Goal: Information Seeking & Learning: Learn about a topic

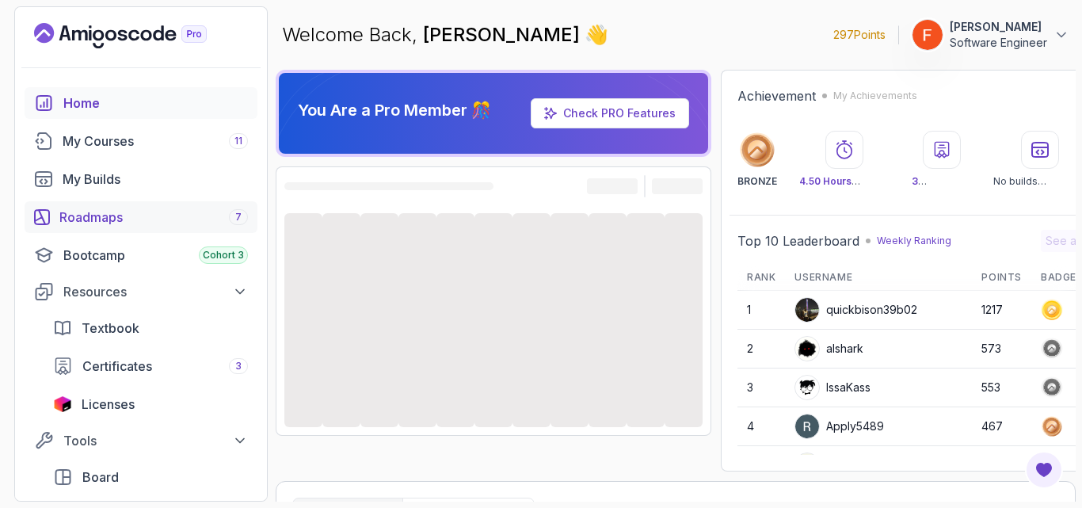
click at [132, 219] on div "Roadmaps 7" at bounding box center [153, 217] width 189 height 19
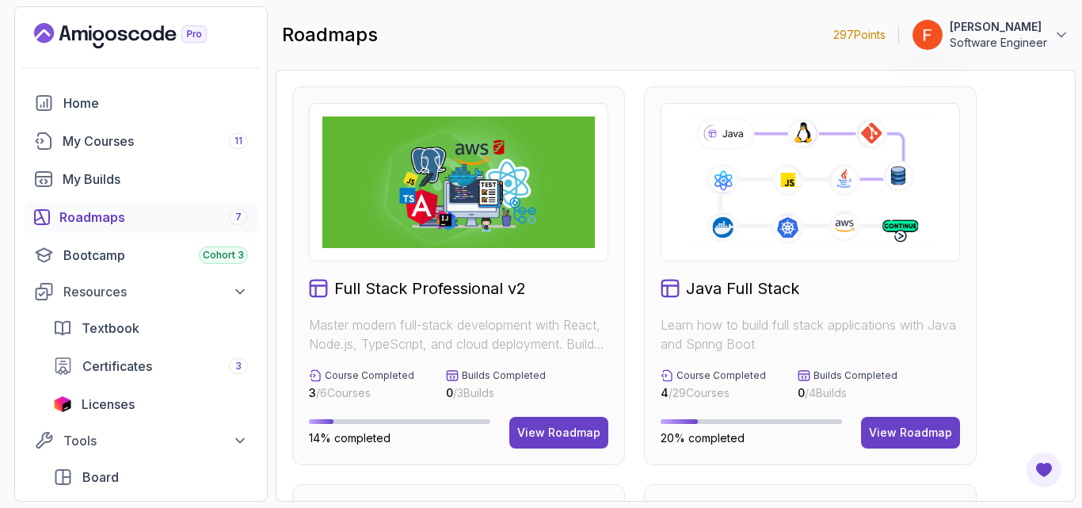
scroll to position [368, 0]
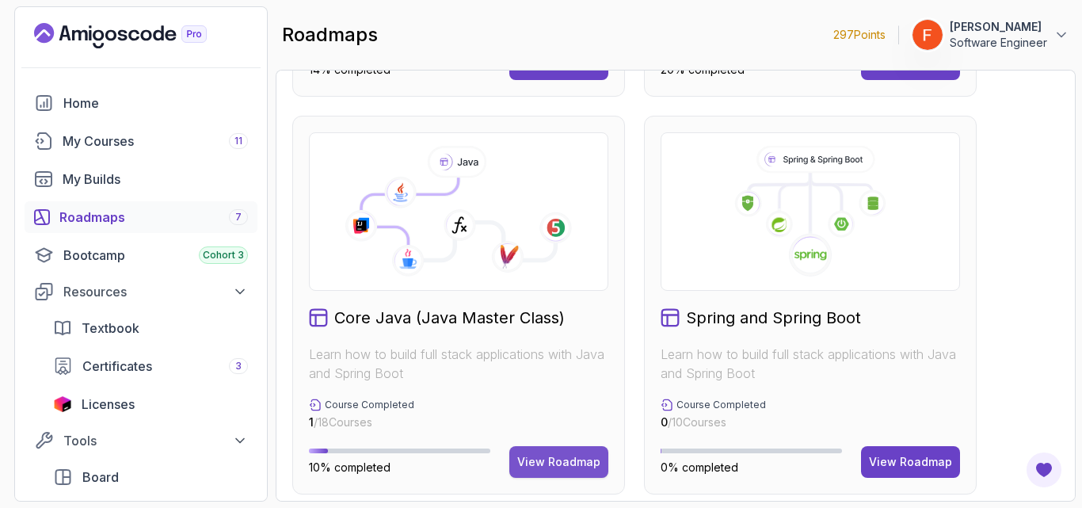
click at [539, 463] on div "View Roadmap" at bounding box center [558, 462] width 83 height 16
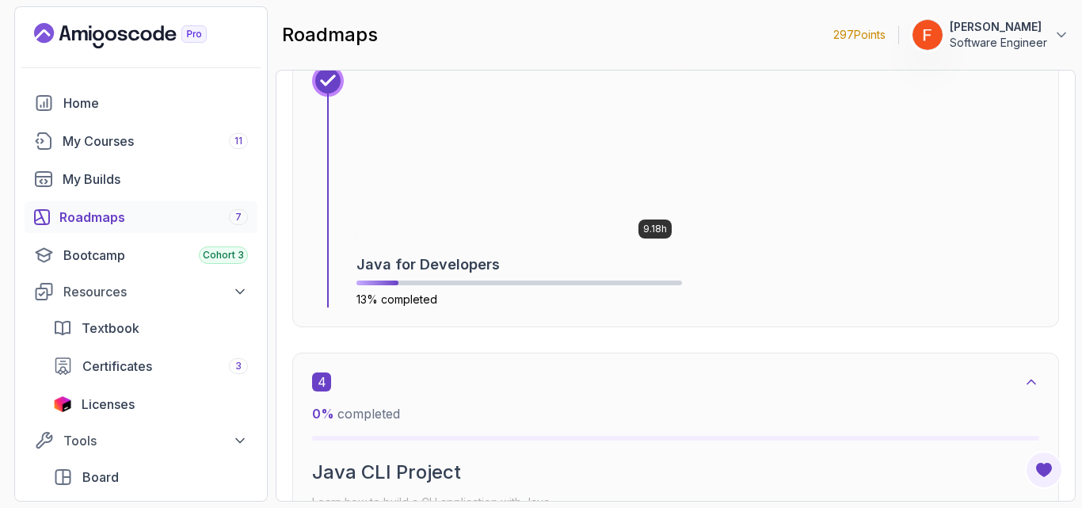
scroll to position [2020, 0]
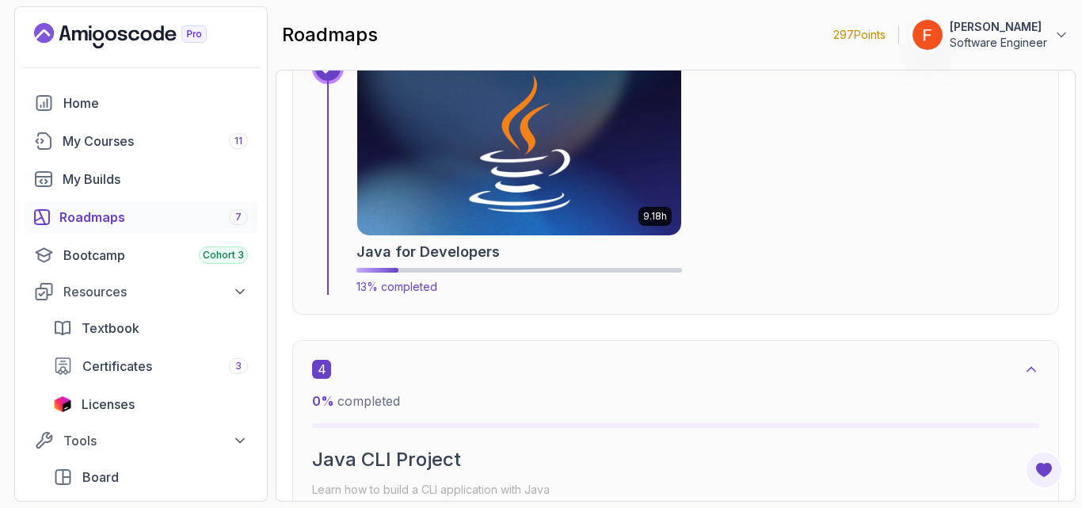
click at [568, 213] on img at bounding box center [519, 144] width 340 height 191
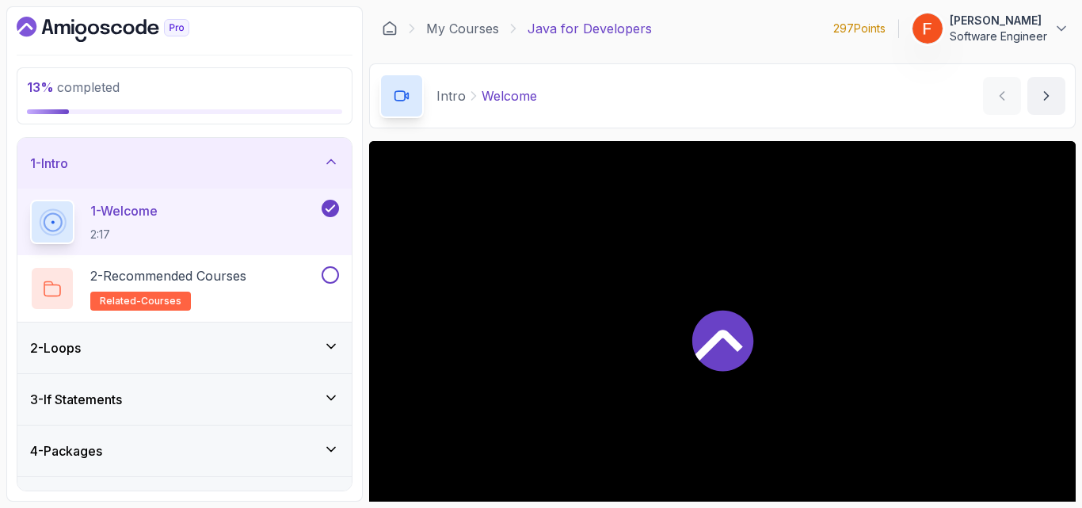
scroll to position [147, 0]
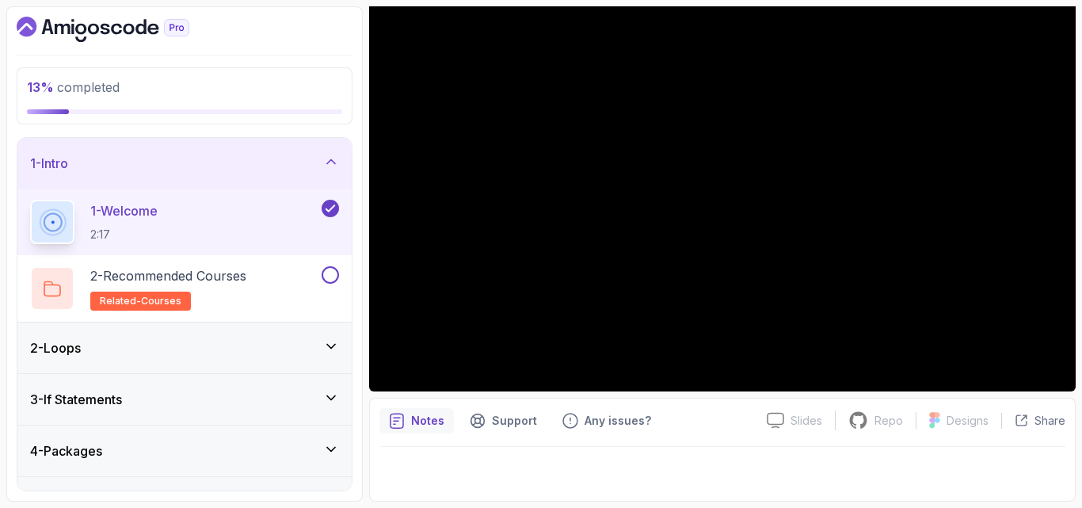
click at [201, 378] on div "3 - If Statements" at bounding box center [184, 399] width 334 height 51
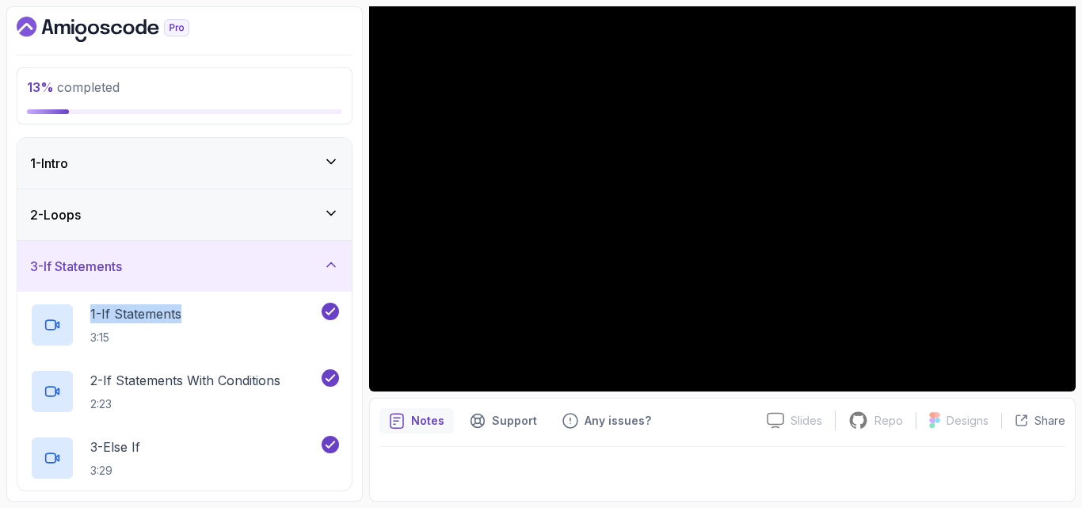
drag, startPoint x: 228, startPoint y: 294, endPoint x: 238, endPoint y: 263, distance: 32.3
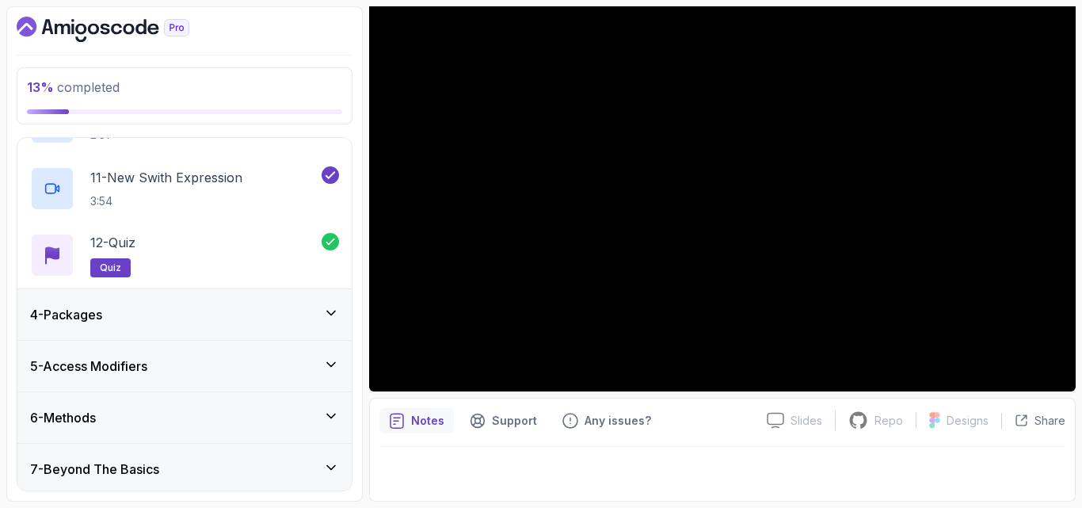
scroll to position [802, 0]
click at [231, 314] on div "4 - Packages" at bounding box center [184, 313] width 309 height 19
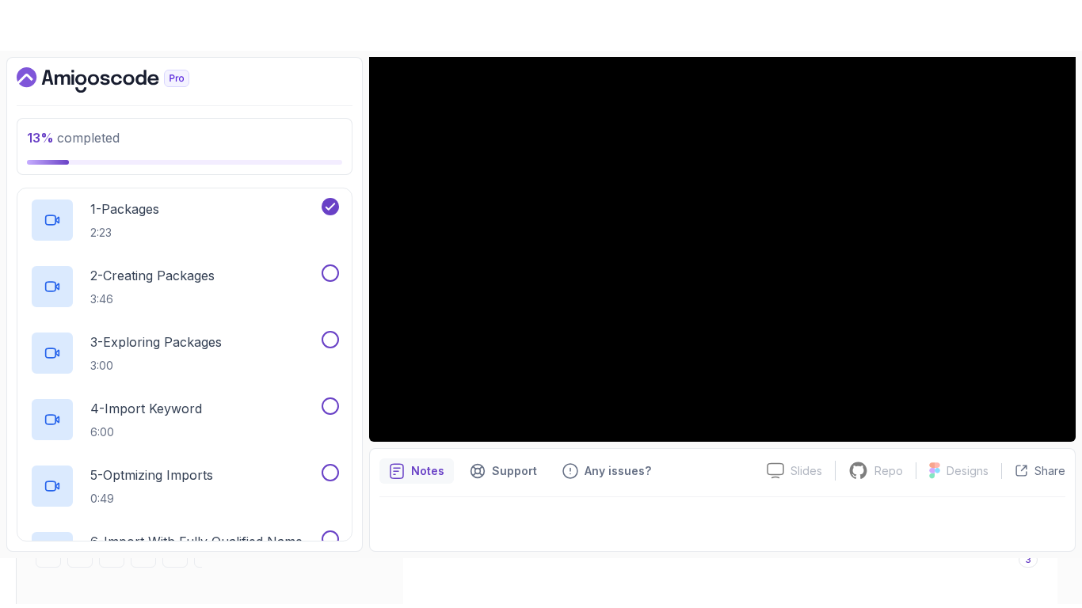
scroll to position [220, 0]
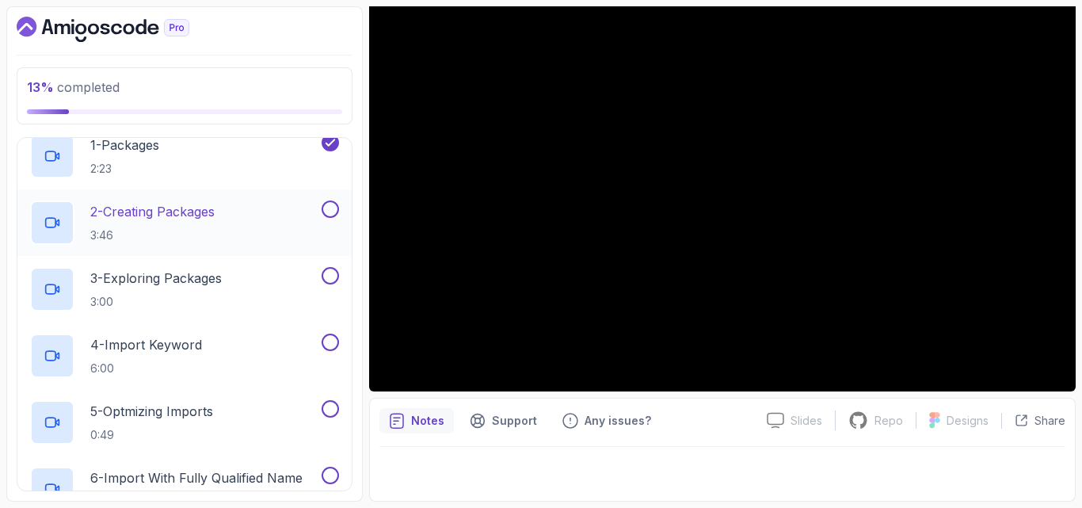
click at [258, 213] on div "2 - Creating Packages 3:46" at bounding box center [174, 222] width 288 height 44
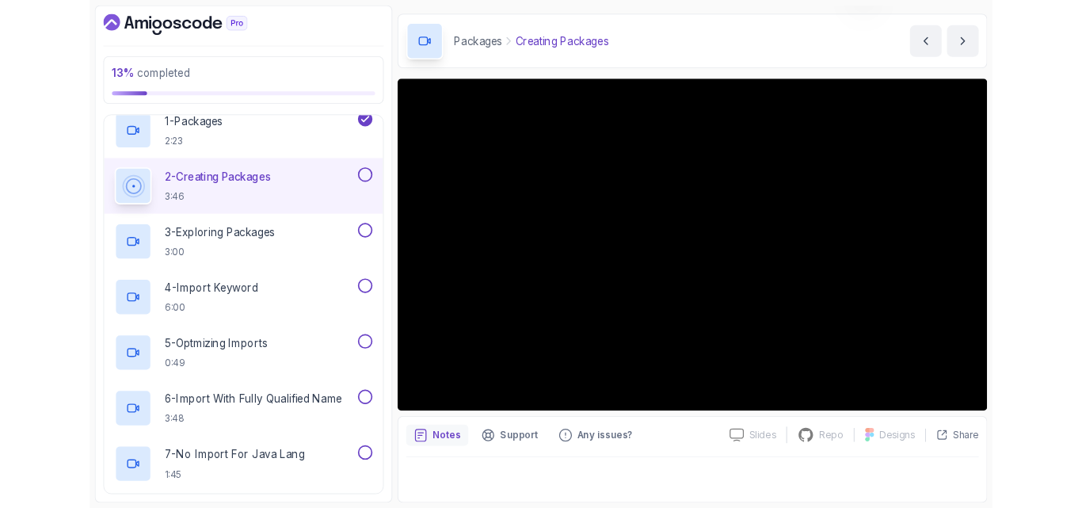
scroll to position [47, 0]
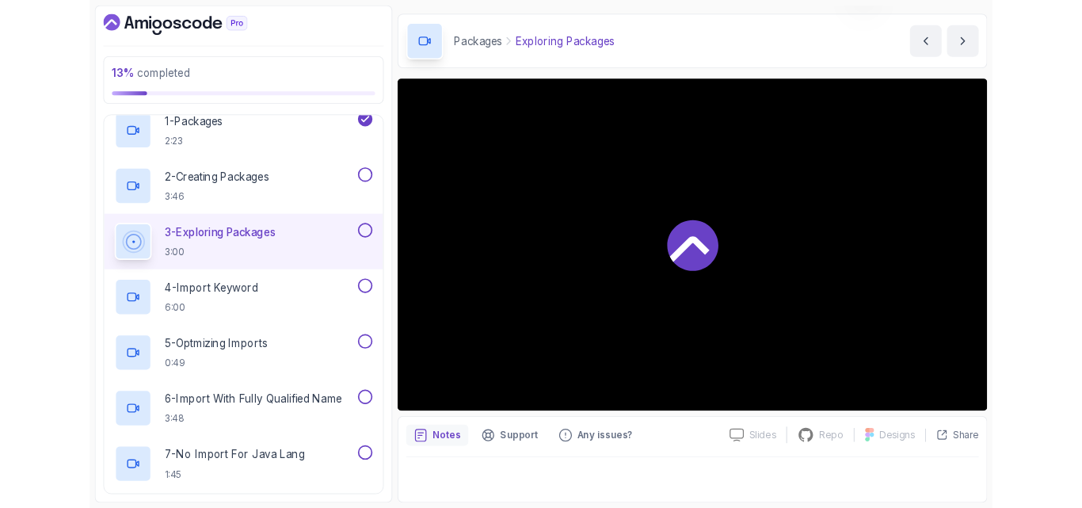
scroll to position [147, 0]
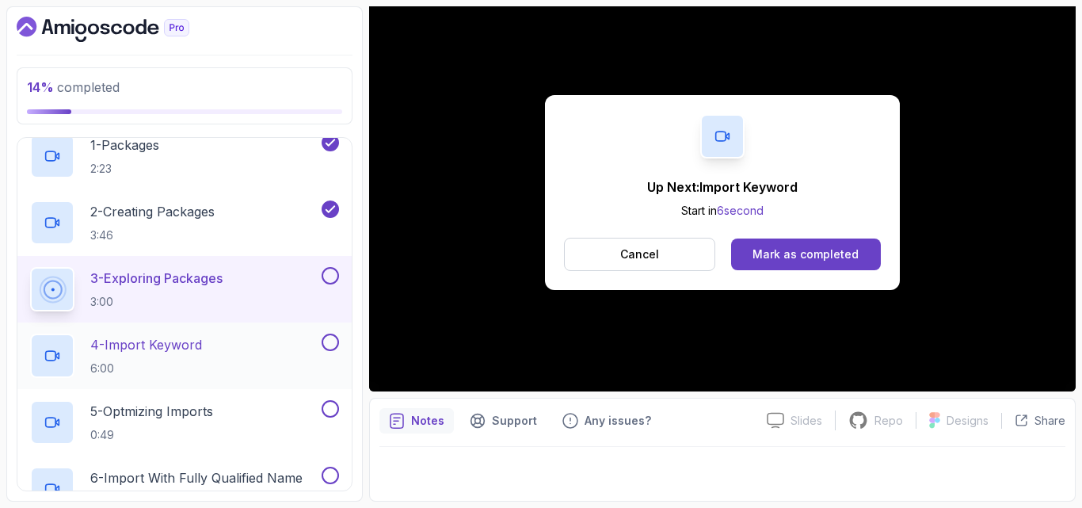
click at [265, 351] on div "4 - Import Keyword 6:00" at bounding box center [174, 356] width 288 height 44
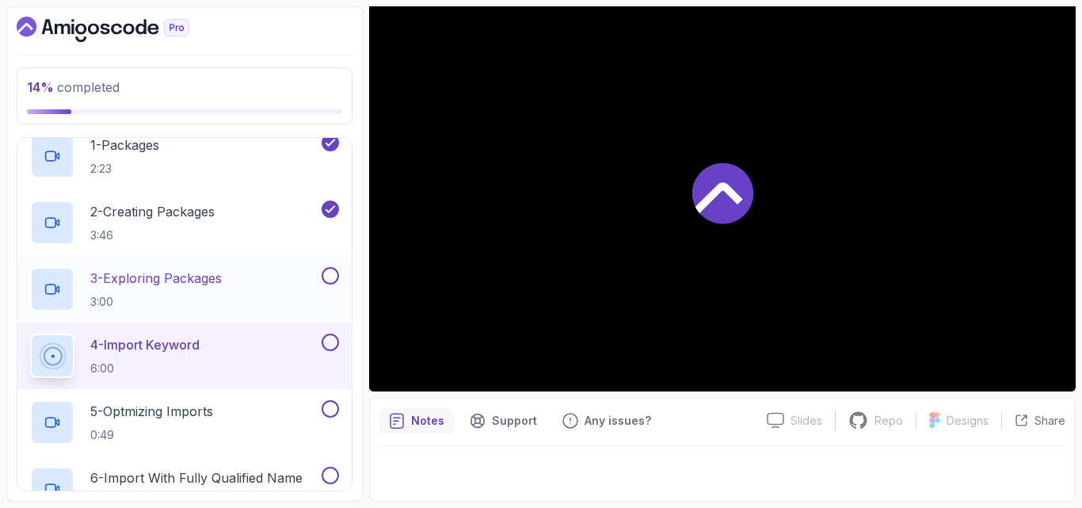
click at [330, 277] on button at bounding box center [330, 275] width 17 height 17
click at [245, 433] on div "5 - Optmizing Imports 0:49" at bounding box center [174, 422] width 288 height 44
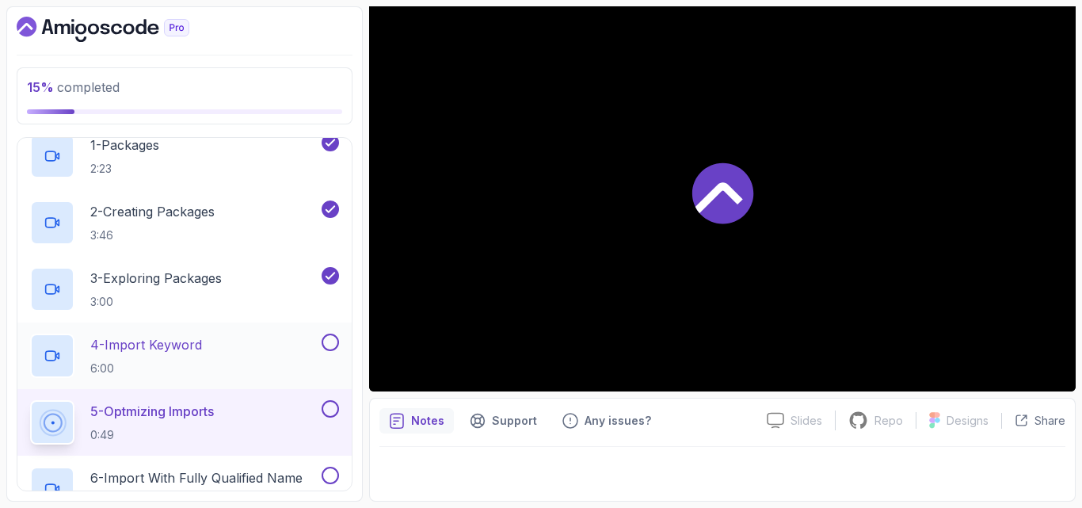
click at [327, 341] on button at bounding box center [330, 342] width 17 height 17
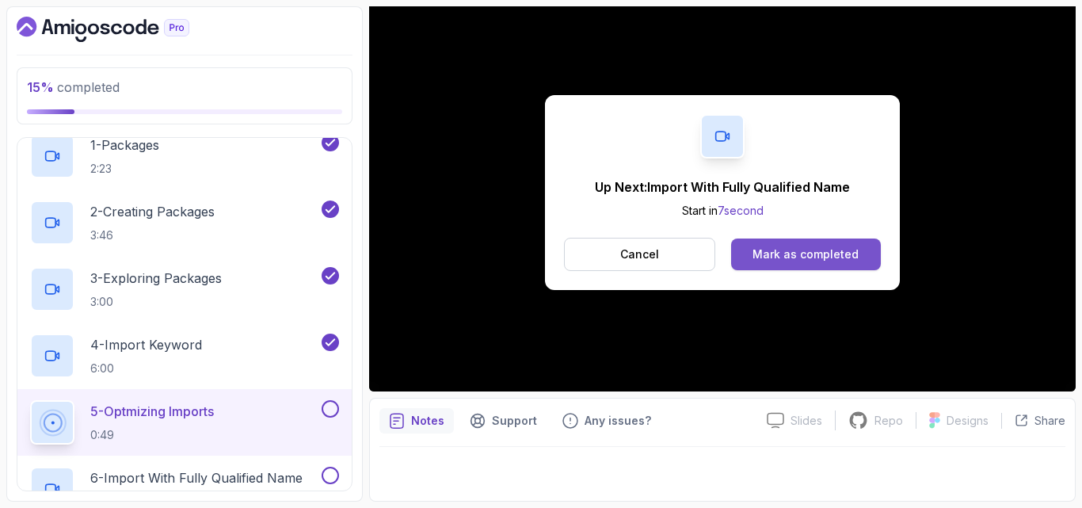
click at [796, 257] on div "Mark as completed" at bounding box center [806, 254] width 106 height 16
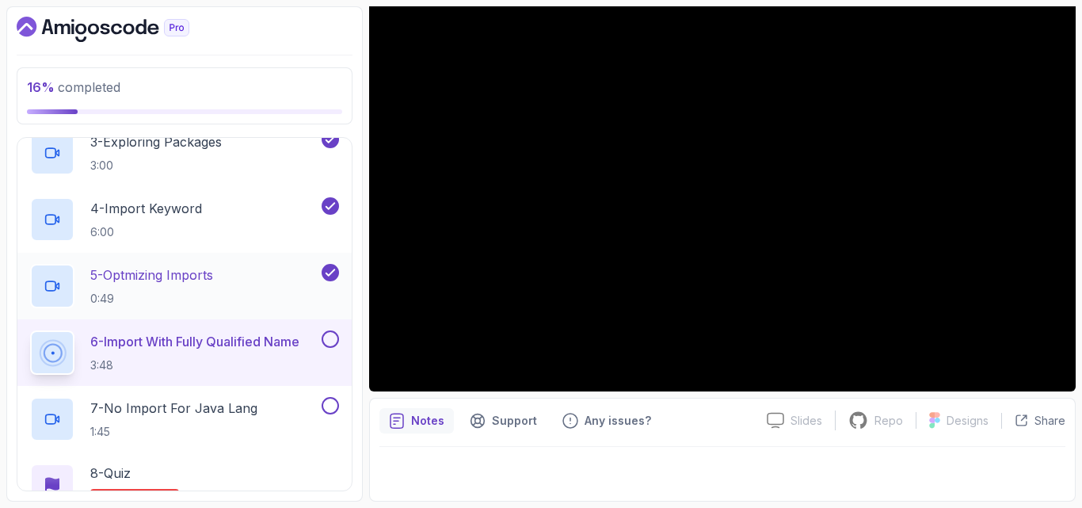
scroll to position [394, 0]
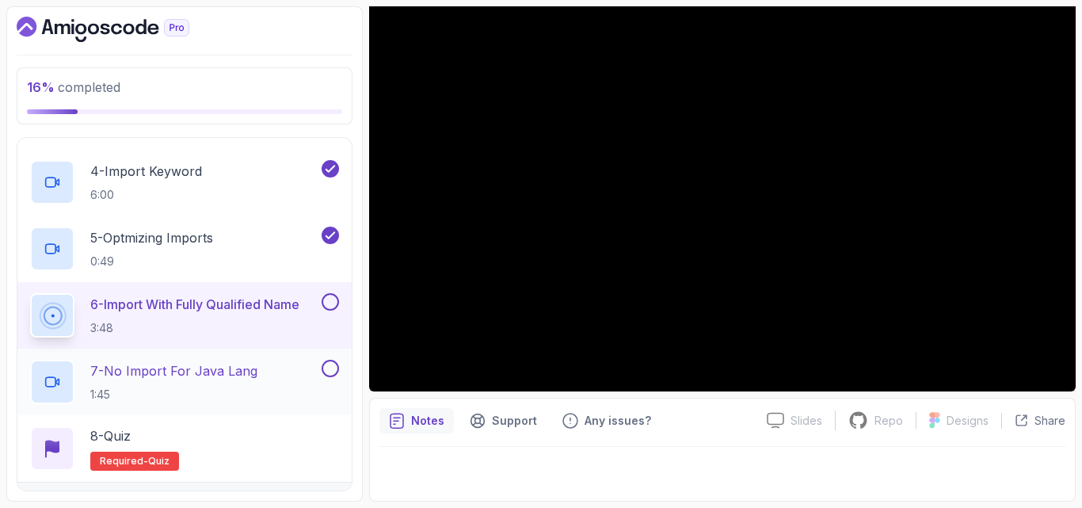
click at [209, 375] on p "7 - No Import For Java Lang" at bounding box center [173, 370] width 167 height 19
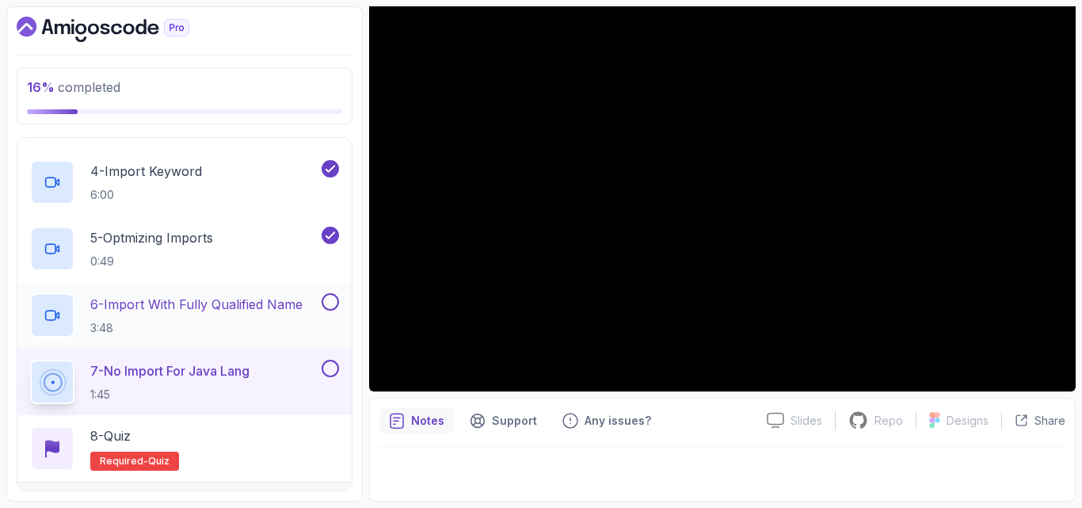
click at [323, 305] on button at bounding box center [330, 301] width 17 height 17
click at [331, 368] on button at bounding box center [330, 368] width 17 height 17
click at [231, 429] on div "8 - Quiz Required- quiz" at bounding box center [184, 448] width 309 height 44
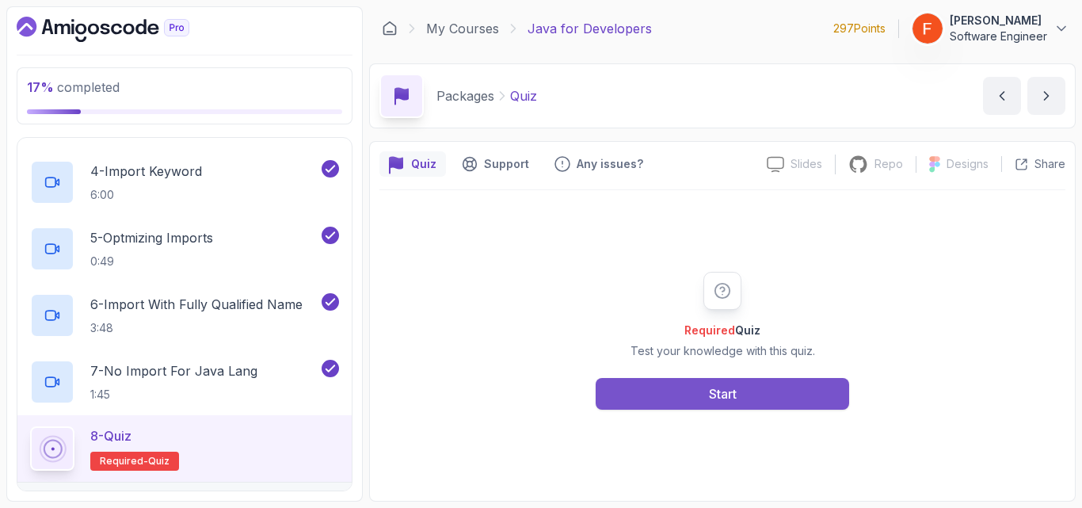
click at [705, 383] on button "Start" at bounding box center [723, 394] width 254 height 32
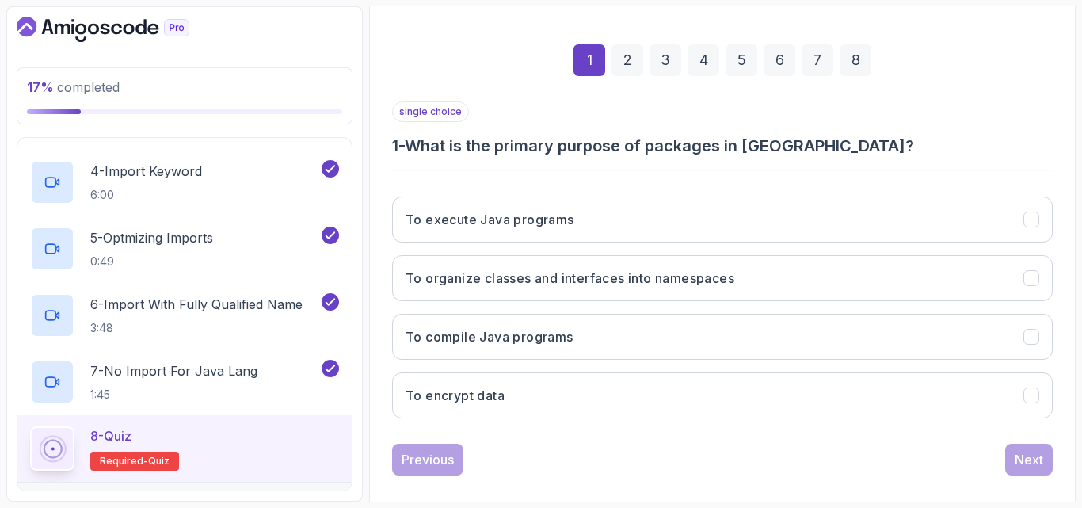
scroll to position [207, 0]
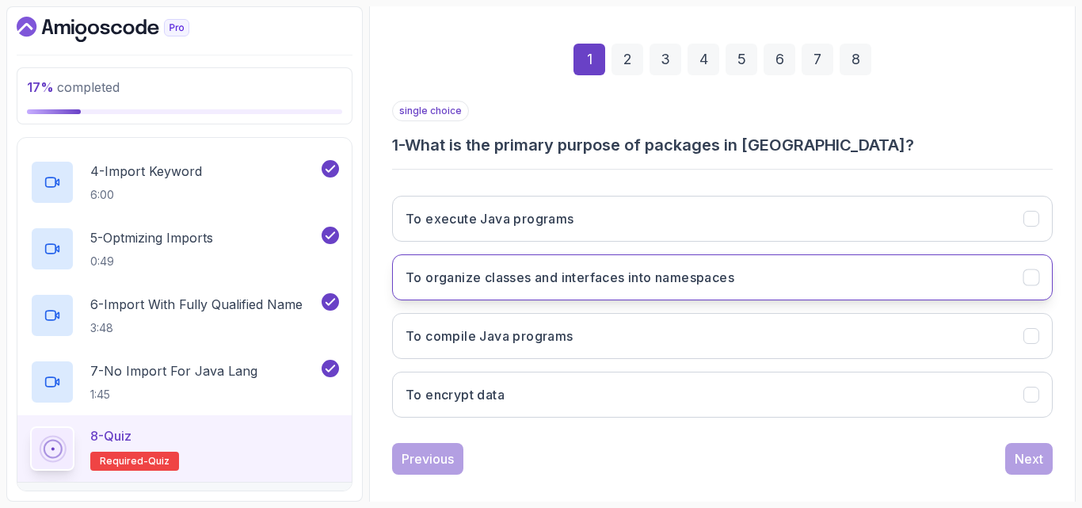
click at [638, 282] on h3 "To organize classes and interfaces into namespaces" at bounding box center [570, 277] width 329 height 19
click at [1038, 463] on div "Next" at bounding box center [1029, 458] width 29 height 19
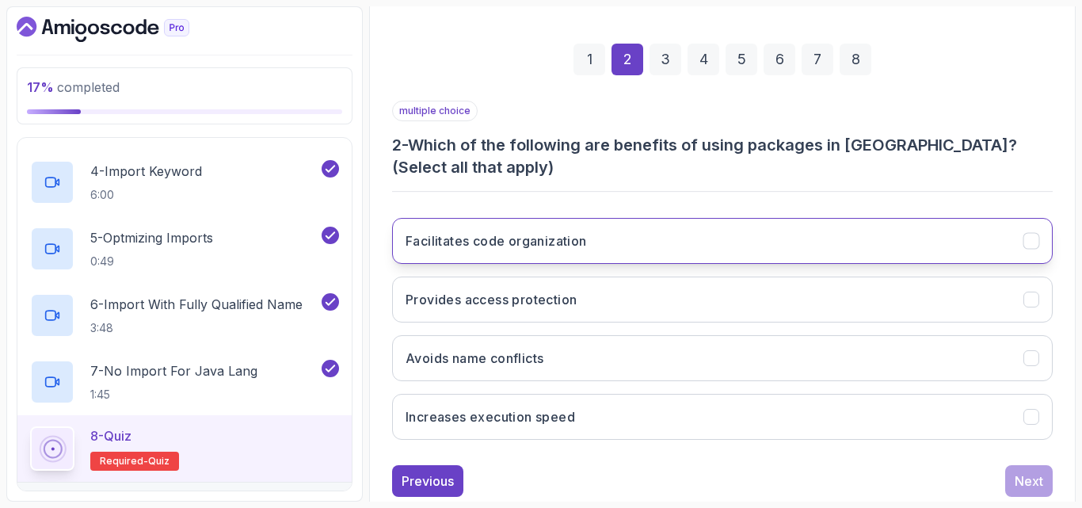
click at [566, 253] on button "Facilitates code organization" at bounding box center [722, 241] width 661 height 46
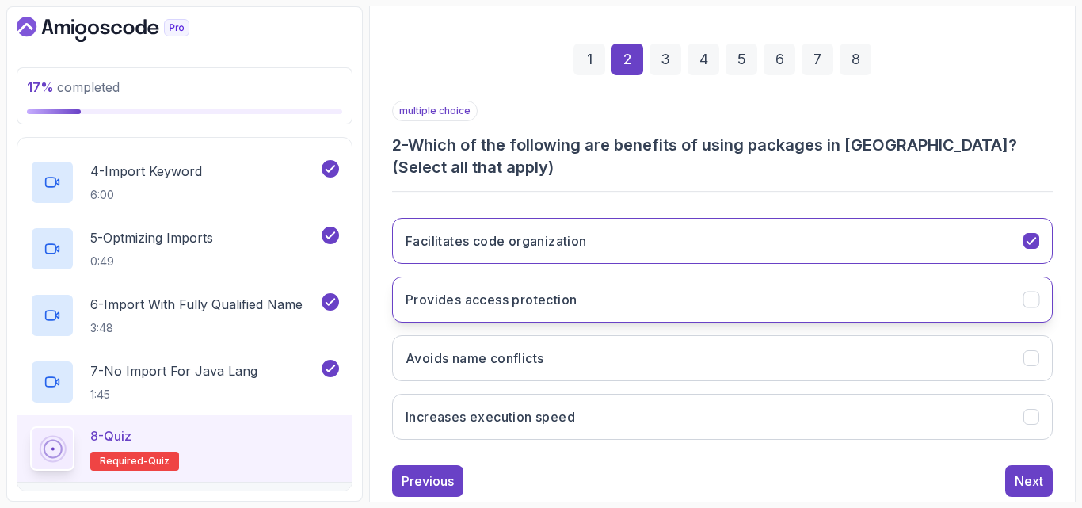
click at [557, 299] on h3 "Provides access protection" at bounding box center [491, 299] width 171 height 19
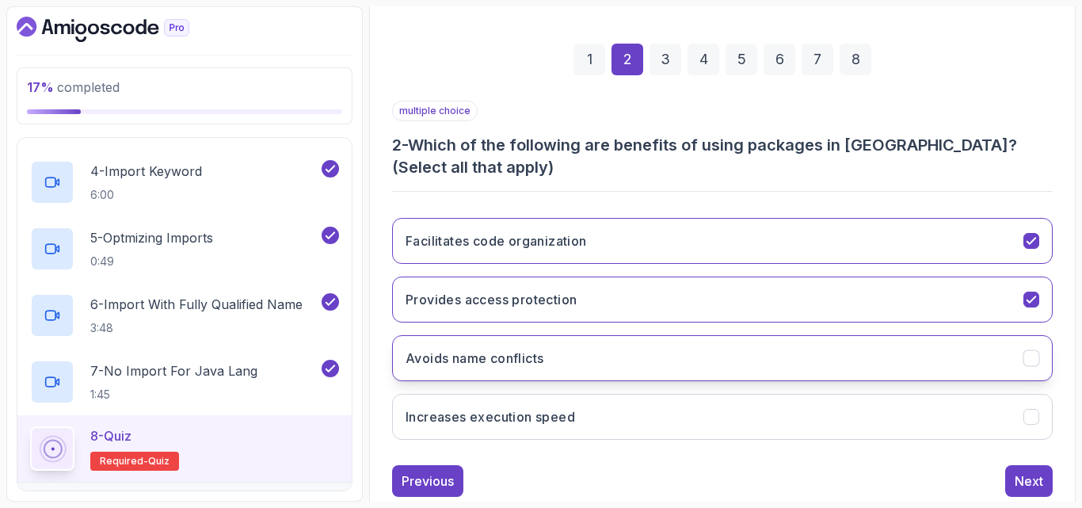
click at [571, 343] on button "Avoids name conflicts" at bounding box center [722, 358] width 661 height 46
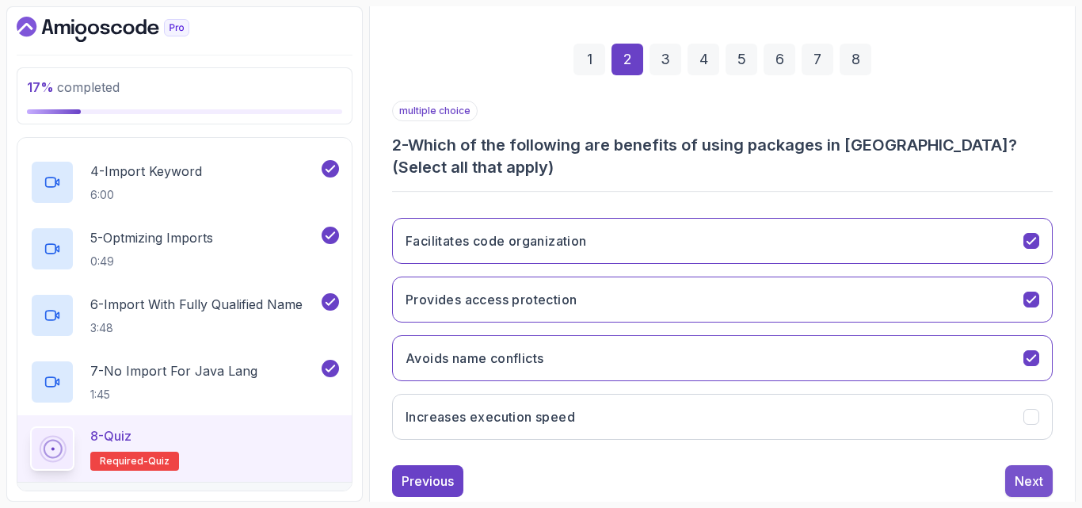
click at [1016, 479] on div "Next" at bounding box center [1029, 480] width 29 height 19
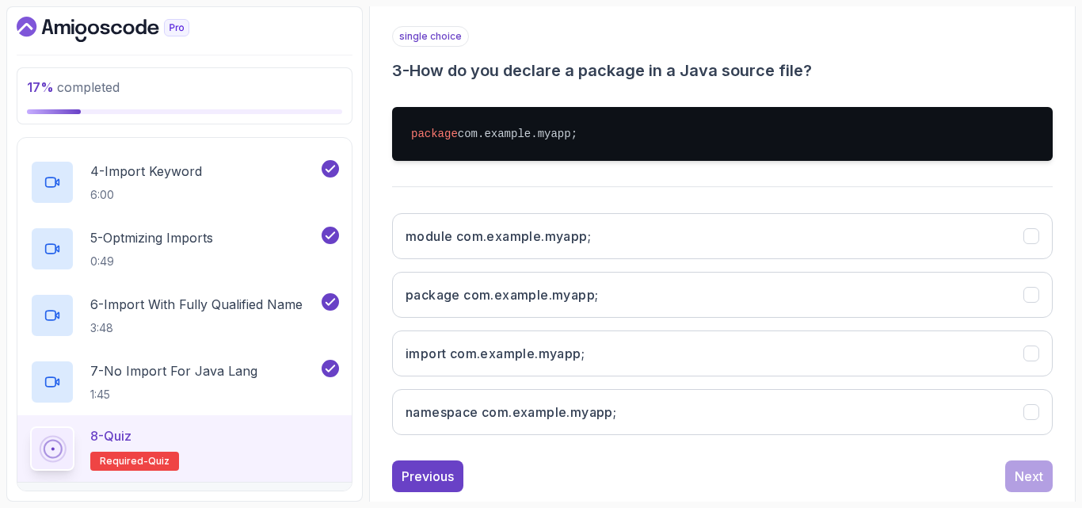
scroll to position [282, 0]
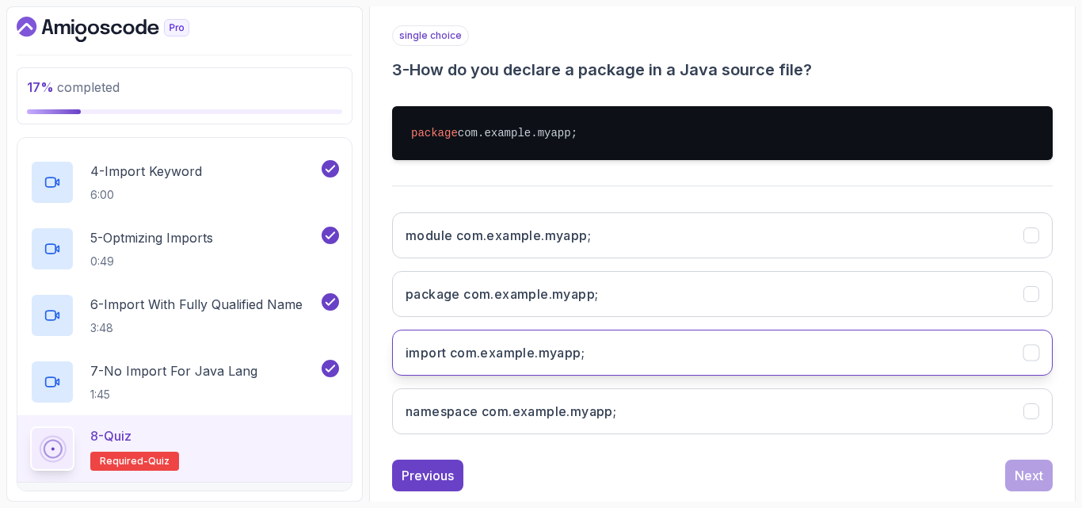
click at [547, 362] on button "import com.example.myapp;" at bounding box center [722, 353] width 661 height 46
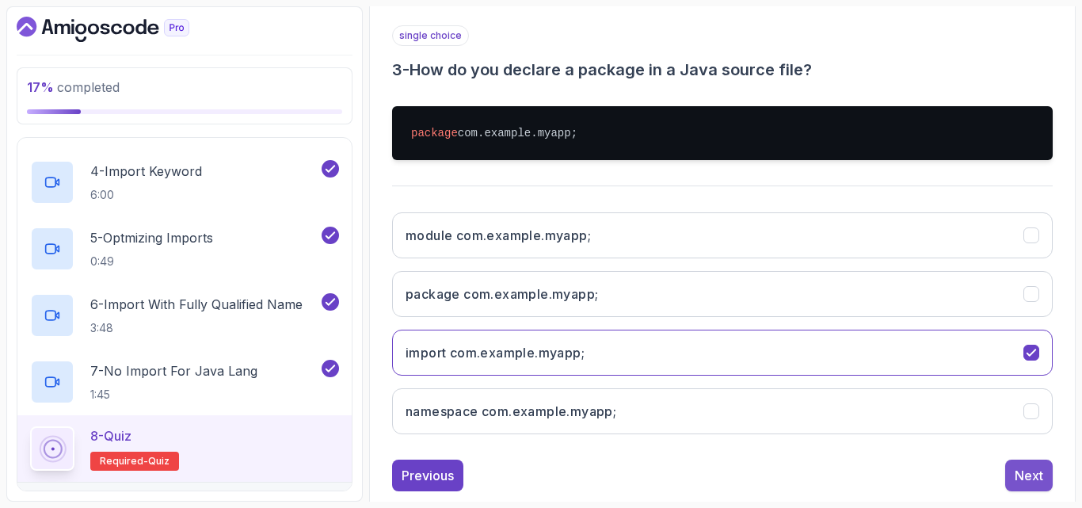
click at [1032, 472] on div "Next" at bounding box center [1029, 475] width 29 height 19
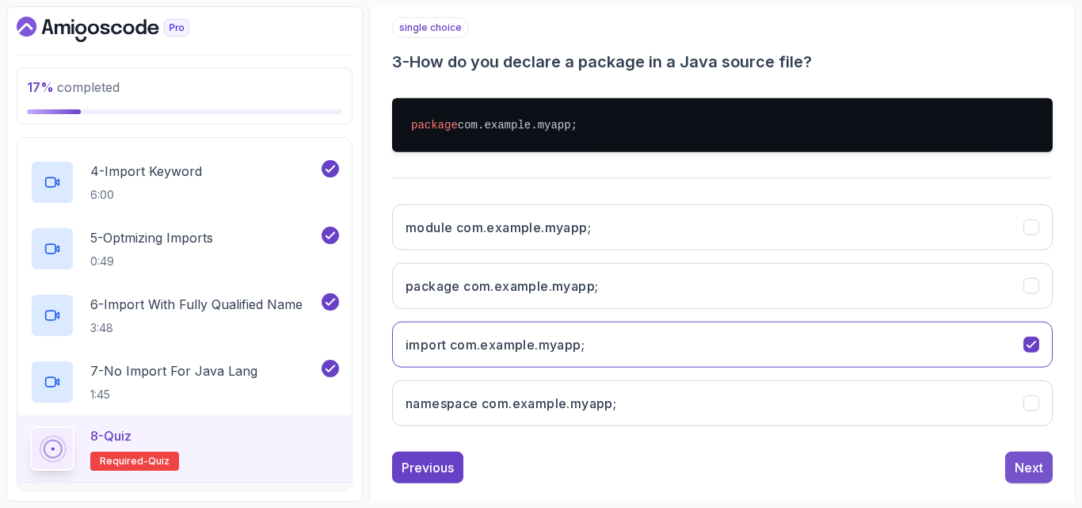
scroll to position [225, 0]
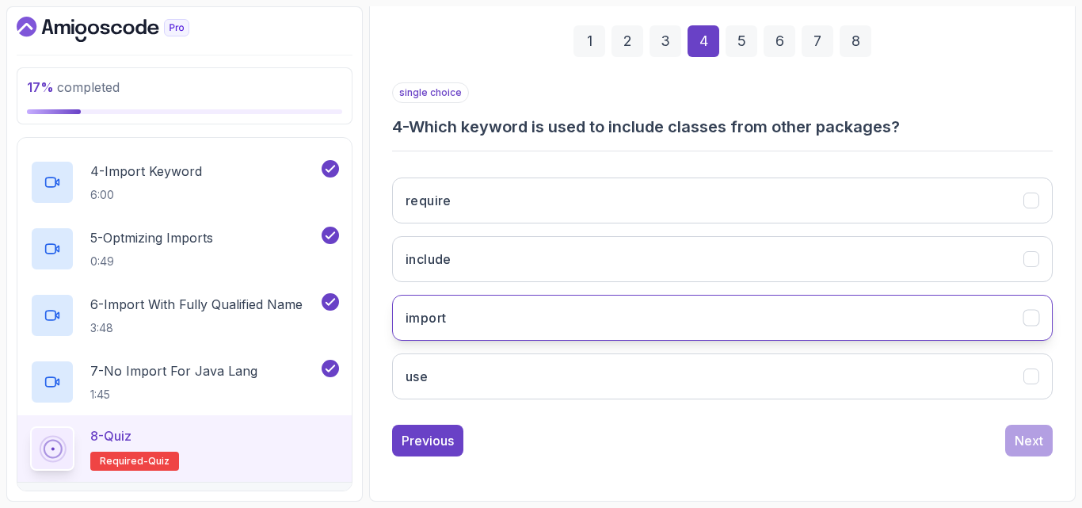
click at [724, 318] on button "import" at bounding box center [722, 318] width 661 height 46
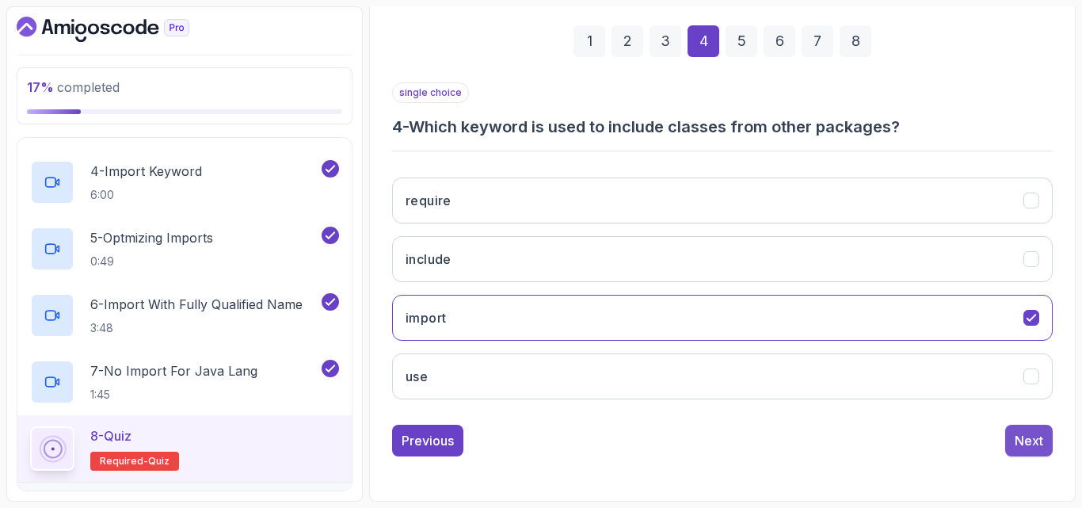
click at [1026, 432] on div "Next" at bounding box center [1029, 440] width 29 height 19
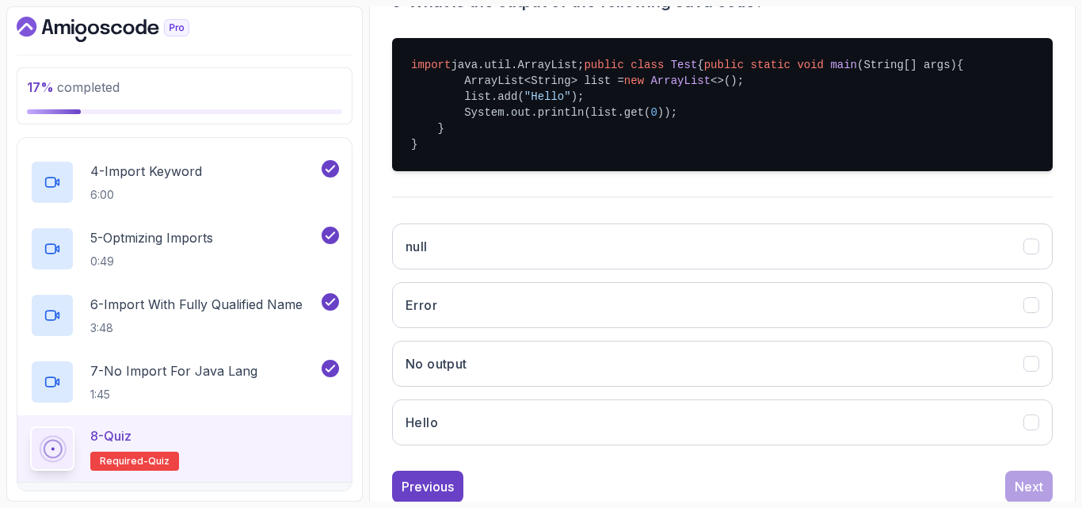
scroll to position [351, 0]
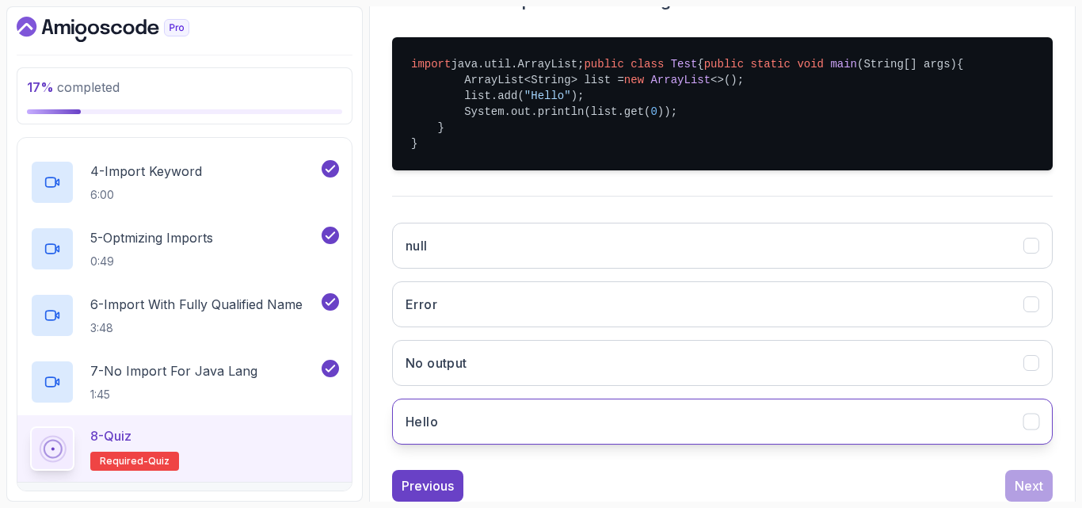
click at [801, 444] on button "Hello" at bounding box center [722, 421] width 661 height 46
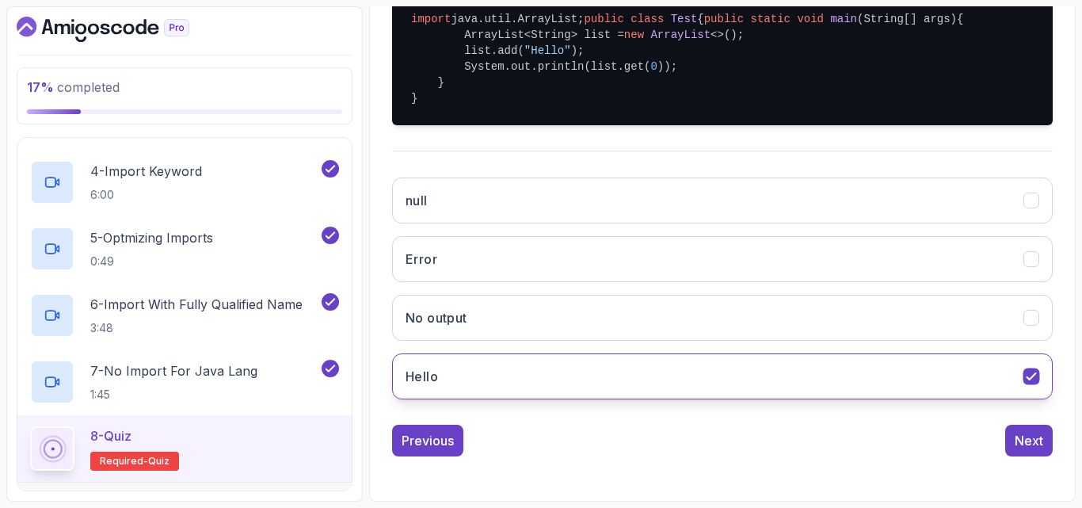
scroll to position [428, 0]
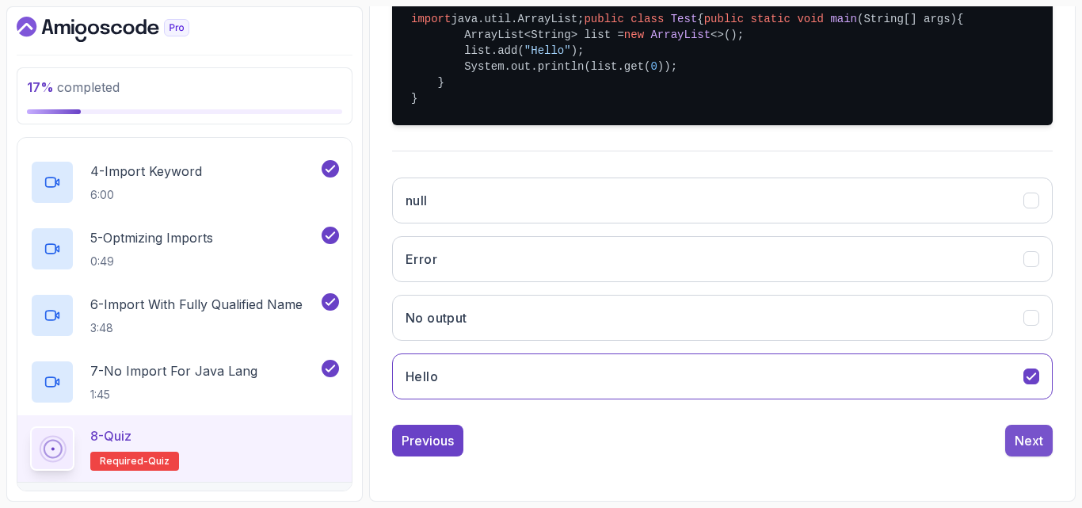
click at [1019, 440] on div "Next" at bounding box center [1029, 440] width 29 height 19
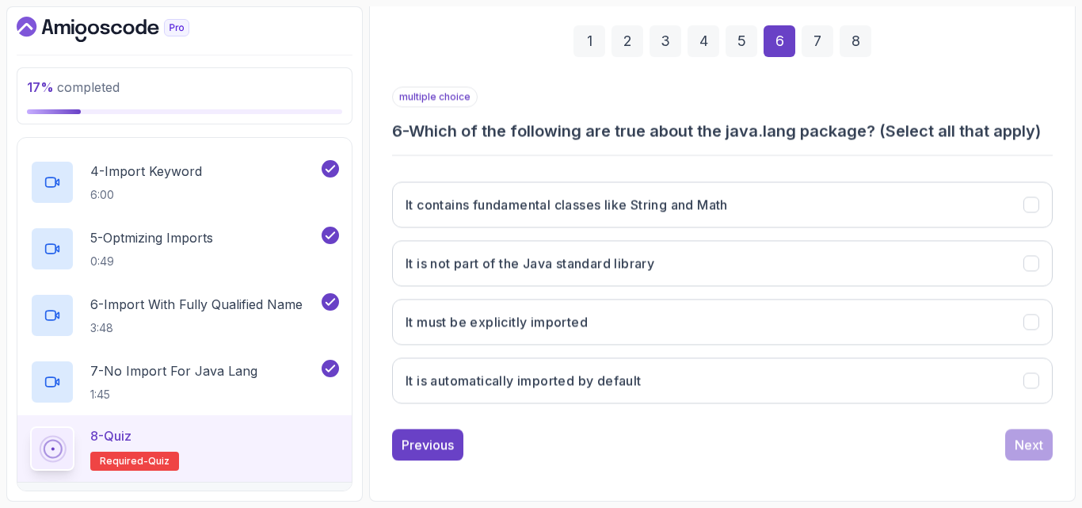
scroll to position [225, 0]
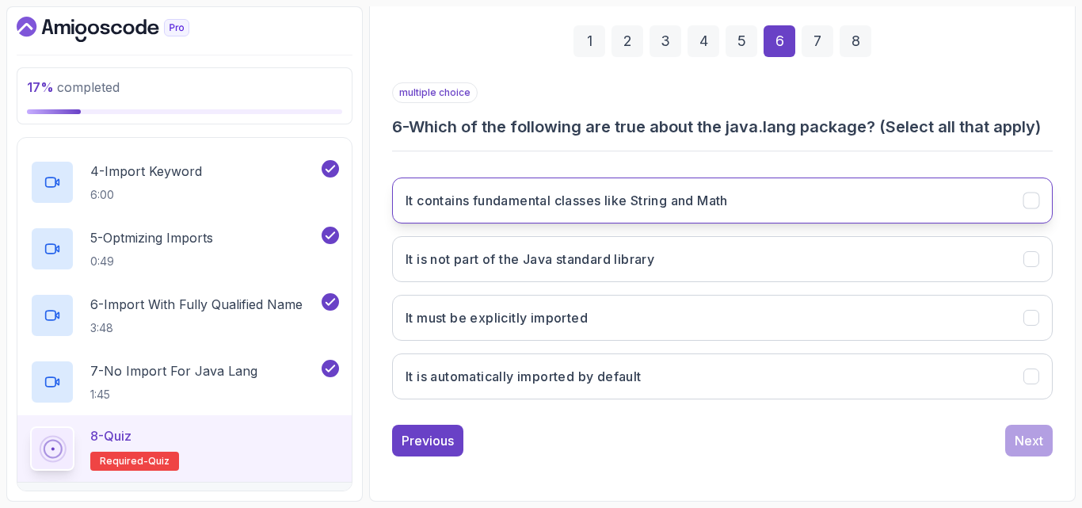
click at [817, 204] on button "It contains fundamental classes like String and Math" at bounding box center [722, 200] width 661 height 46
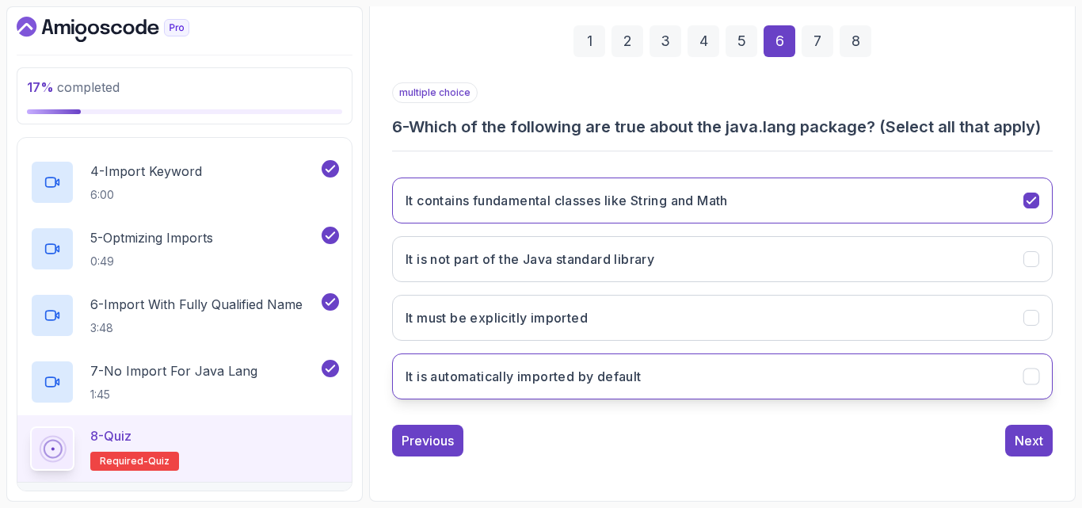
click at [724, 367] on button "It is automatically imported by default" at bounding box center [722, 376] width 661 height 46
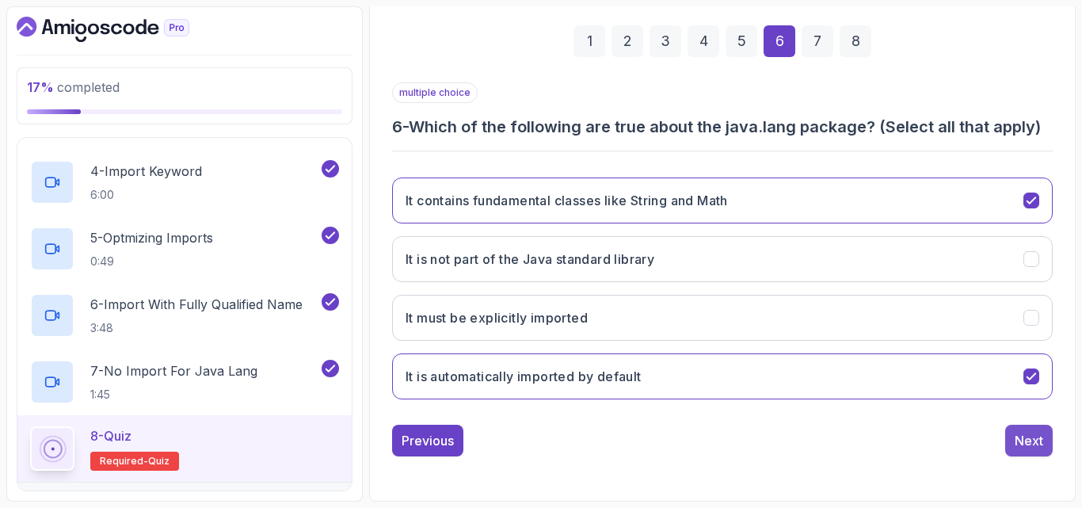
click at [1037, 443] on div "Next" at bounding box center [1029, 440] width 29 height 19
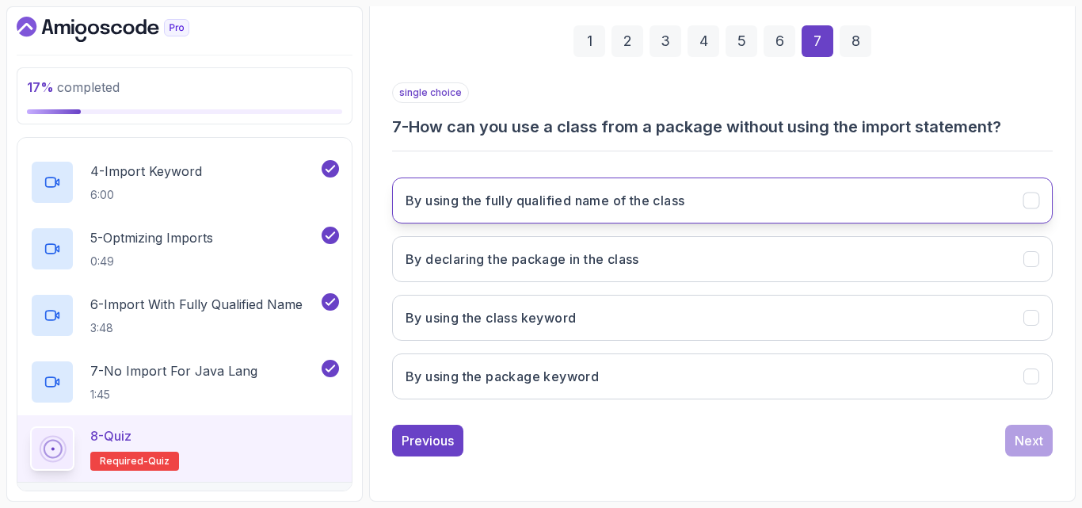
click at [823, 192] on button "By using the fully qualified name of the class" at bounding box center [722, 200] width 661 height 46
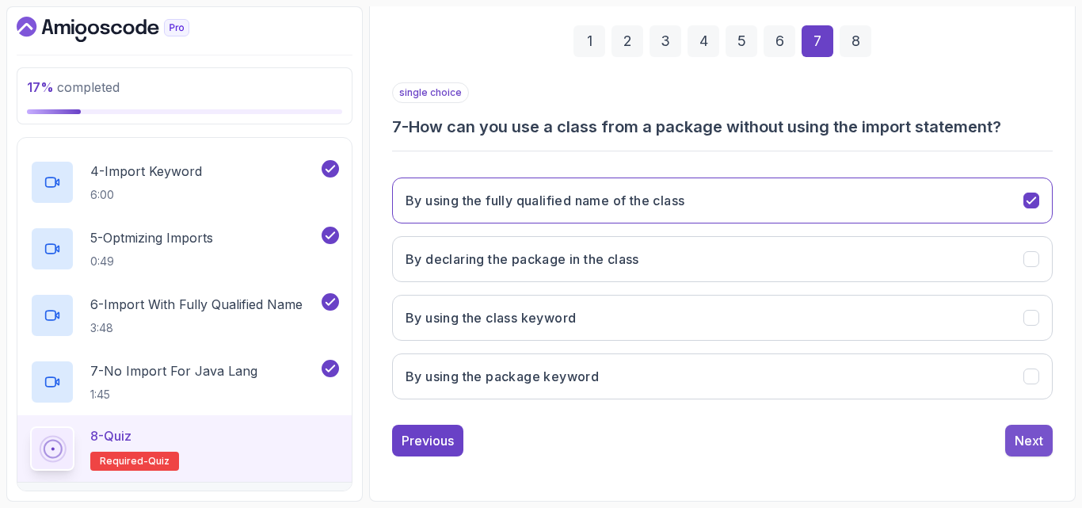
click at [1029, 436] on div "Next" at bounding box center [1029, 440] width 29 height 19
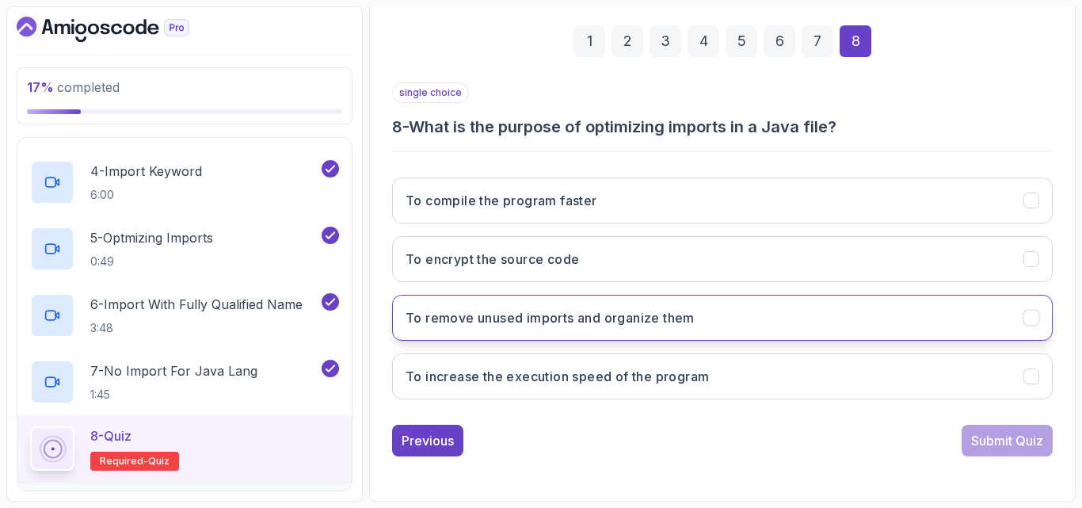
click at [701, 323] on button "To remove unused imports and organize them" at bounding box center [722, 318] width 661 height 46
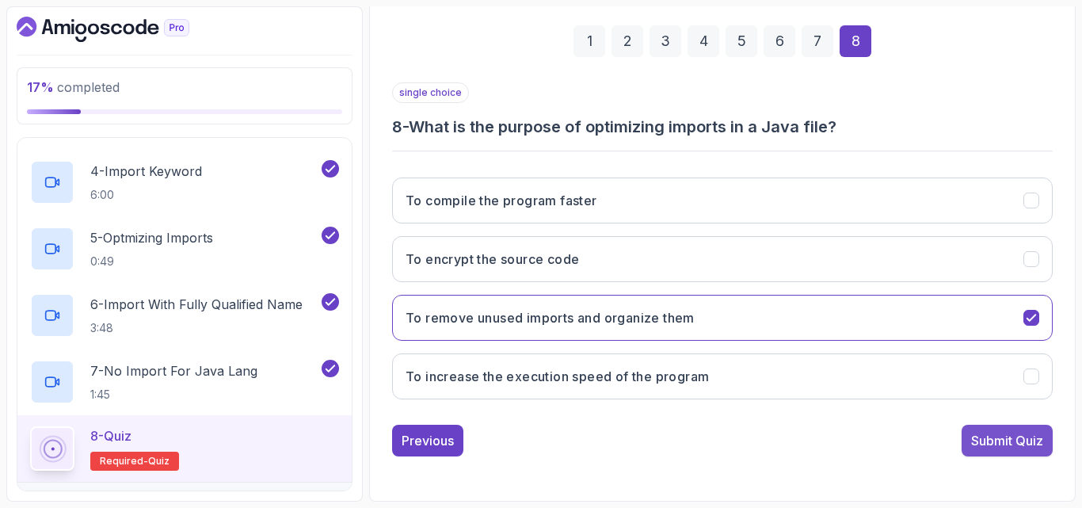
click at [999, 426] on button "Submit Quiz" at bounding box center [1007, 441] width 91 height 32
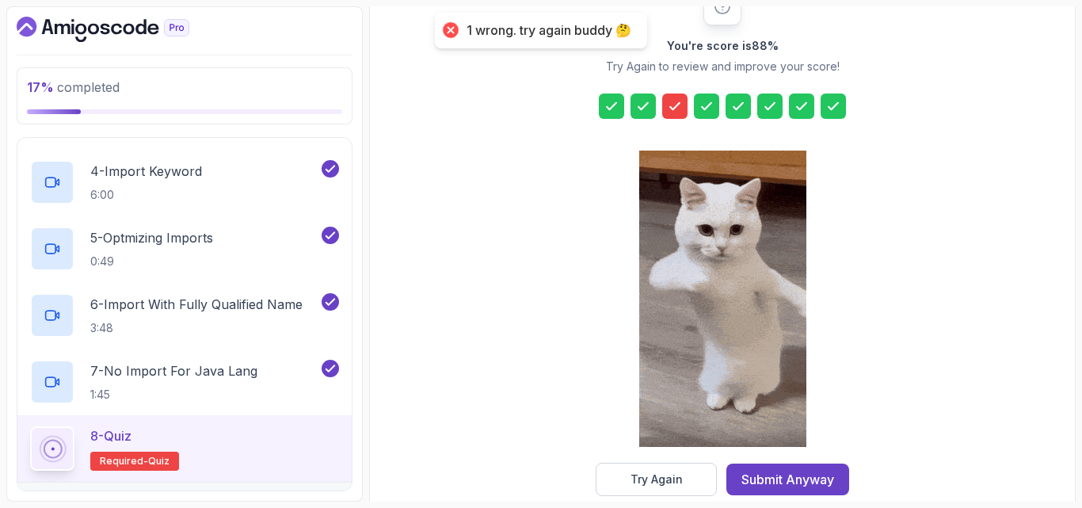
scroll to position [252, 0]
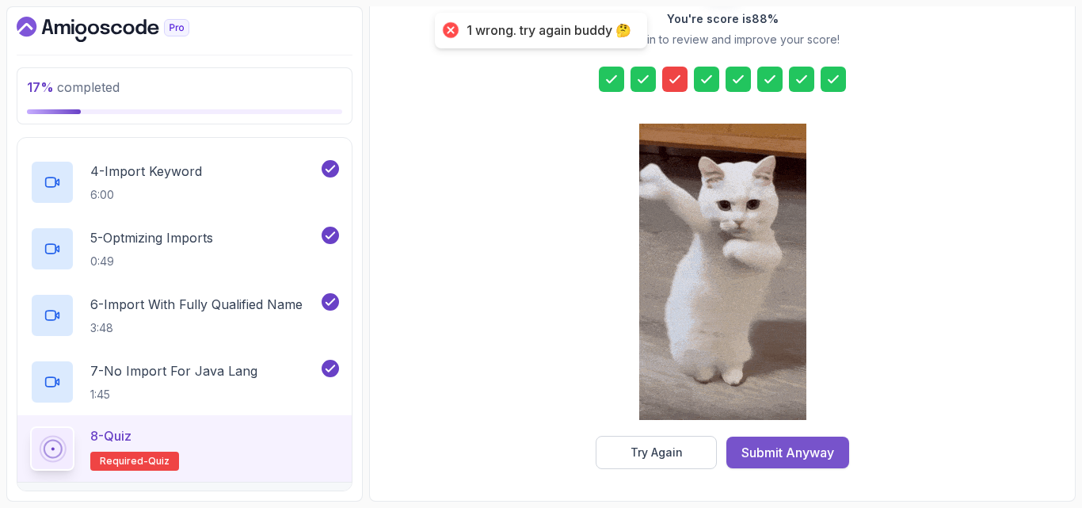
click at [804, 448] on div "Submit Anyway" at bounding box center [787, 452] width 93 height 19
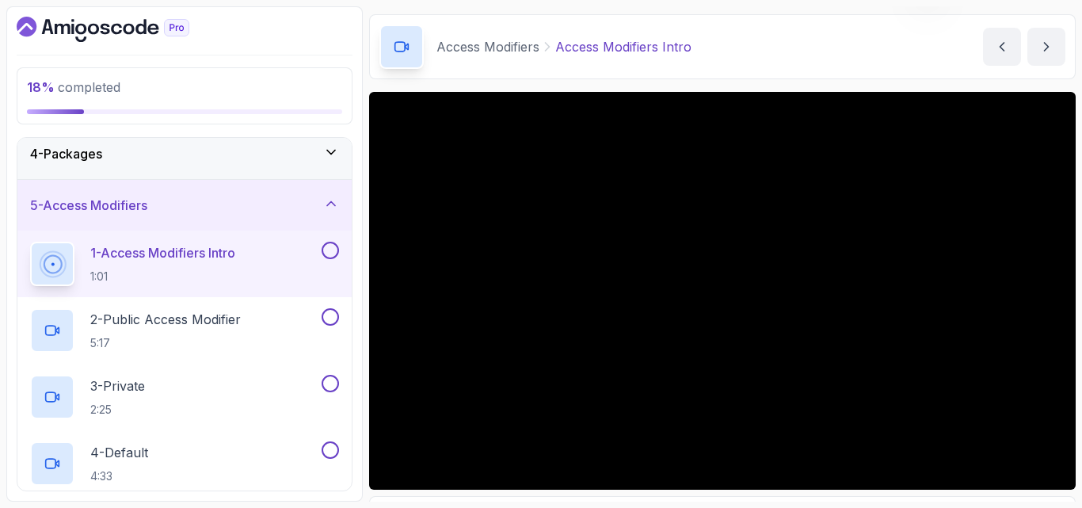
scroll to position [147, 0]
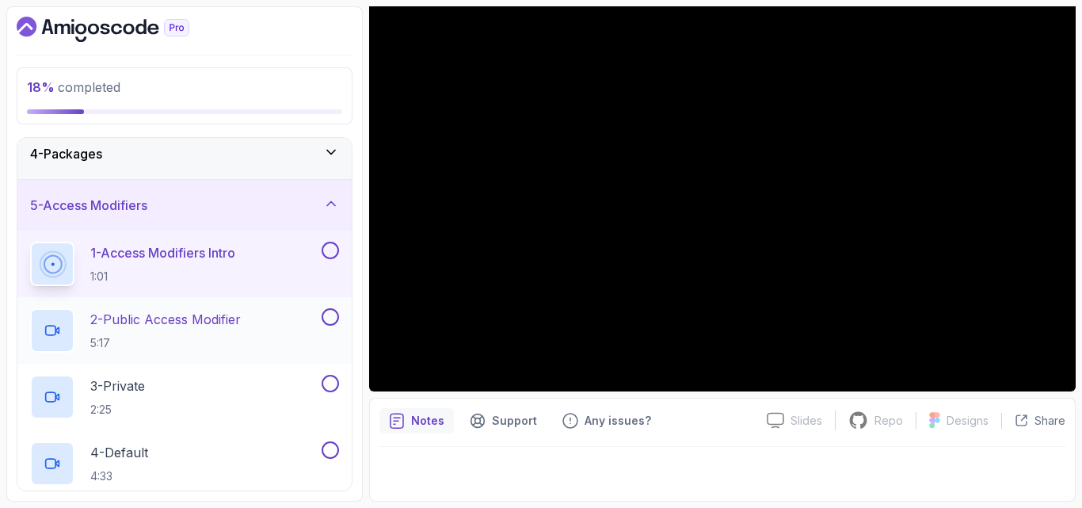
click at [234, 331] on h2 "2 - Public Access Modifier 5:17" at bounding box center [165, 330] width 151 height 41
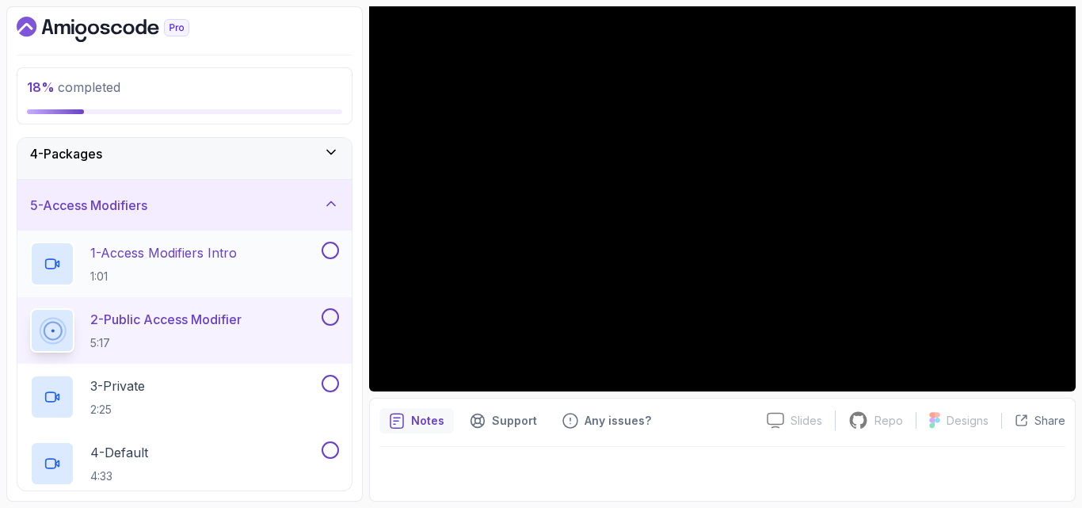
click at [336, 250] on button at bounding box center [330, 250] width 17 height 17
click at [331, 316] on button at bounding box center [330, 316] width 17 height 17
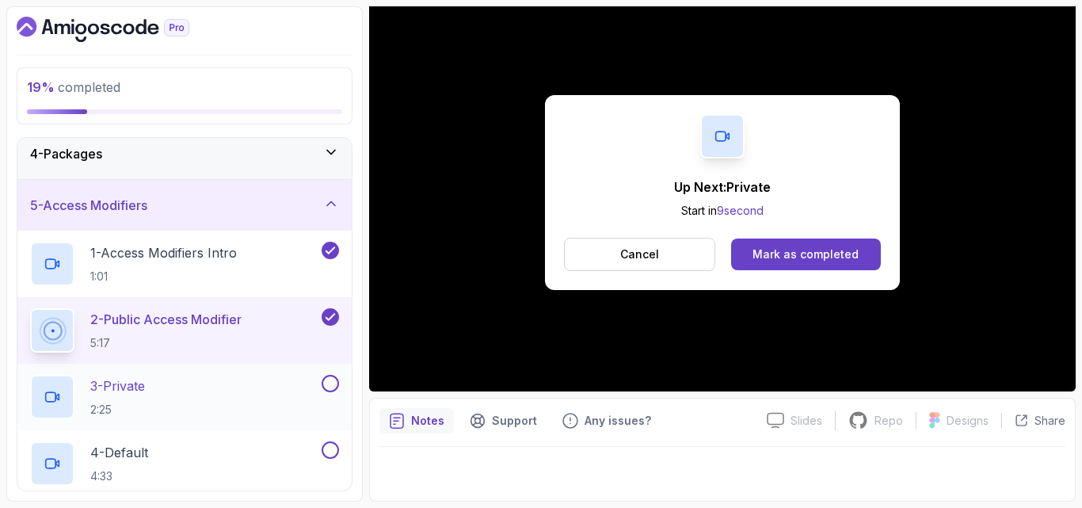
click at [273, 383] on div "3 - Private 2:25" at bounding box center [174, 397] width 288 height 44
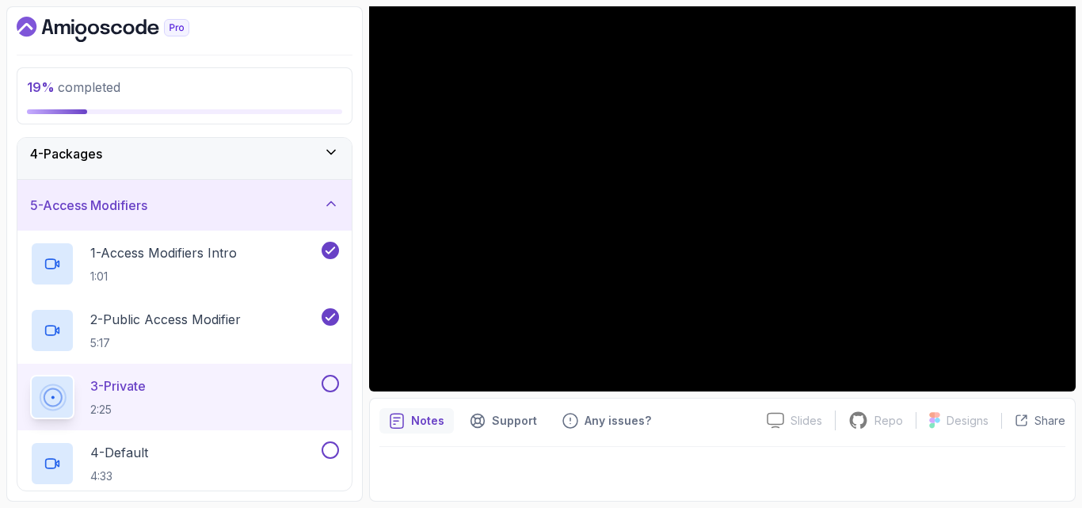
click at [332, 379] on button at bounding box center [330, 383] width 17 height 17
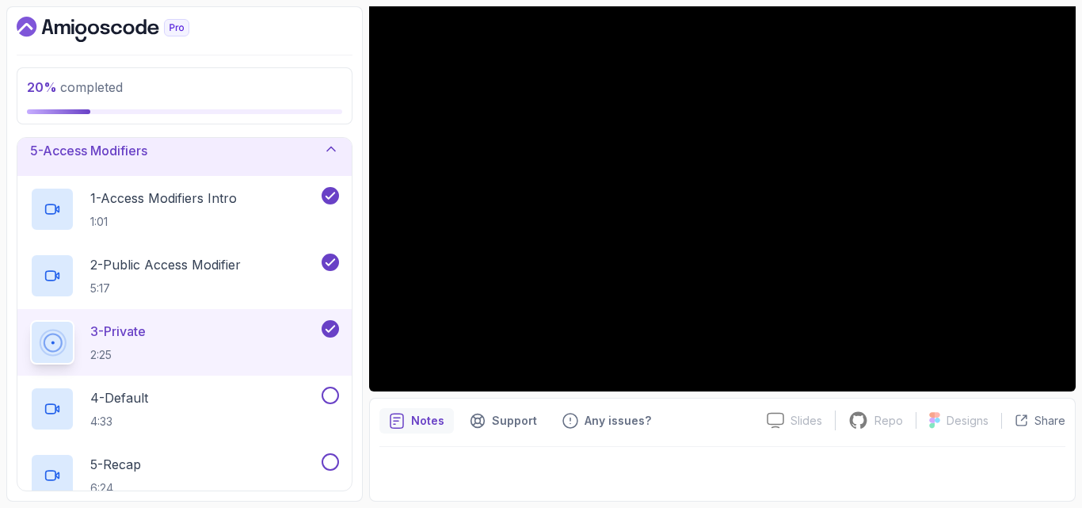
scroll to position [247, 0]
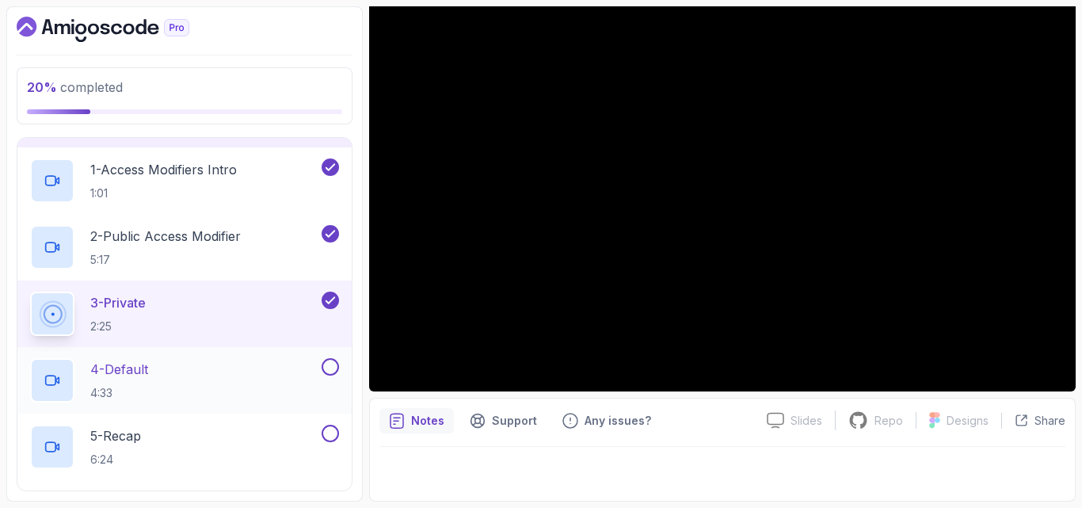
click at [188, 369] on div "4 - Default 4:33" at bounding box center [174, 380] width 288 height 44
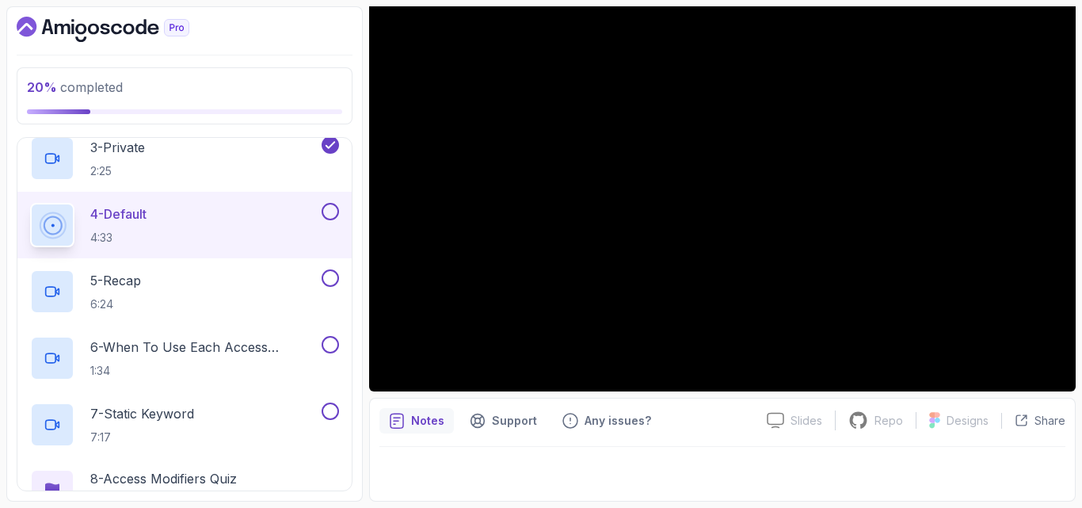
scroll to position [402, 0]
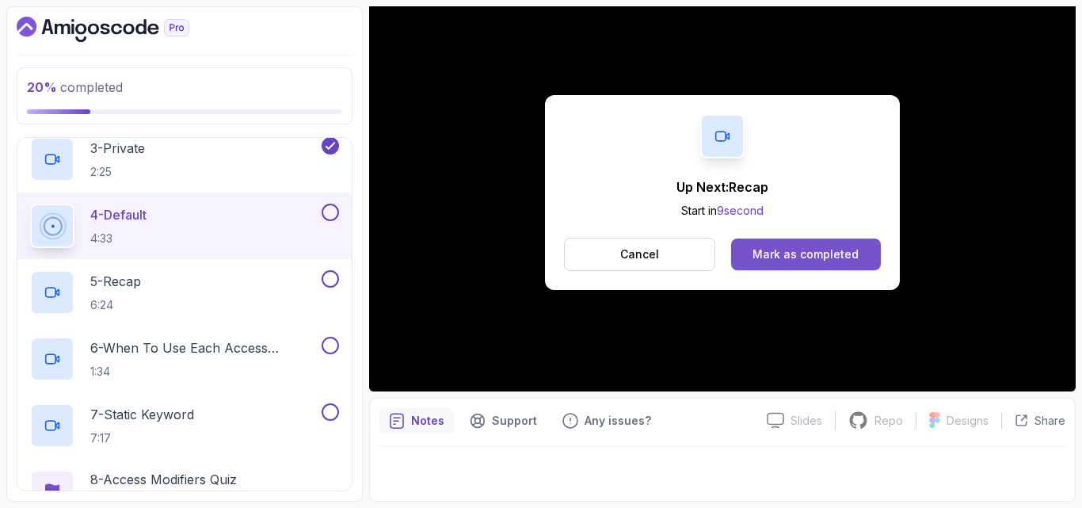
click at [771, 239] on button "Mark as completed" at bounding box center [806, 254] width 150 height 32
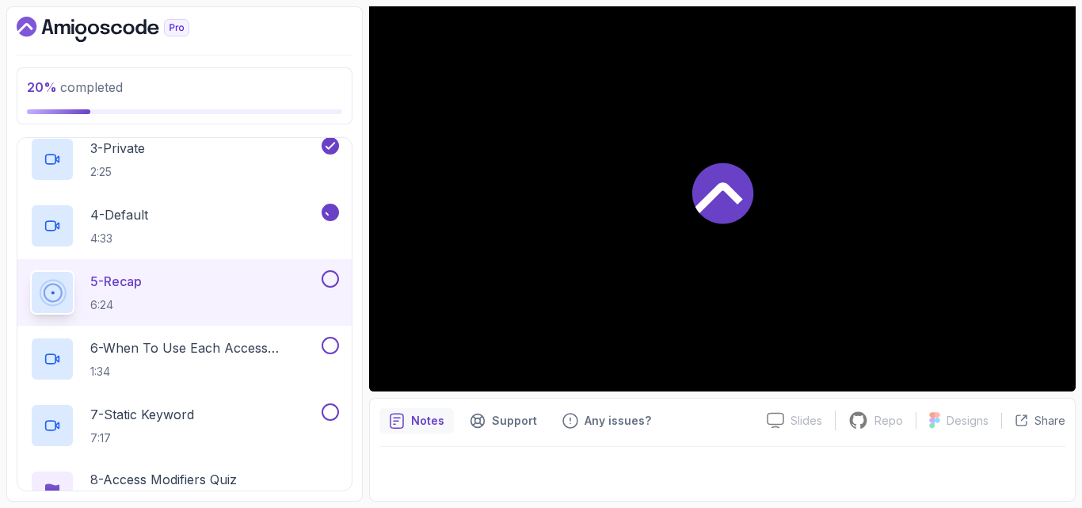
click at [200, 294] on div "5 - Recap 6:24" at bounding box center [174, 292] width 288 height 44
click at [202, 353] on p "6 - When To Use Each Access Modifier" at bounding box center [204, 347] width 228 height 19
click at [326, 278] on button at bounding box center [330, 278] width 17 height 17
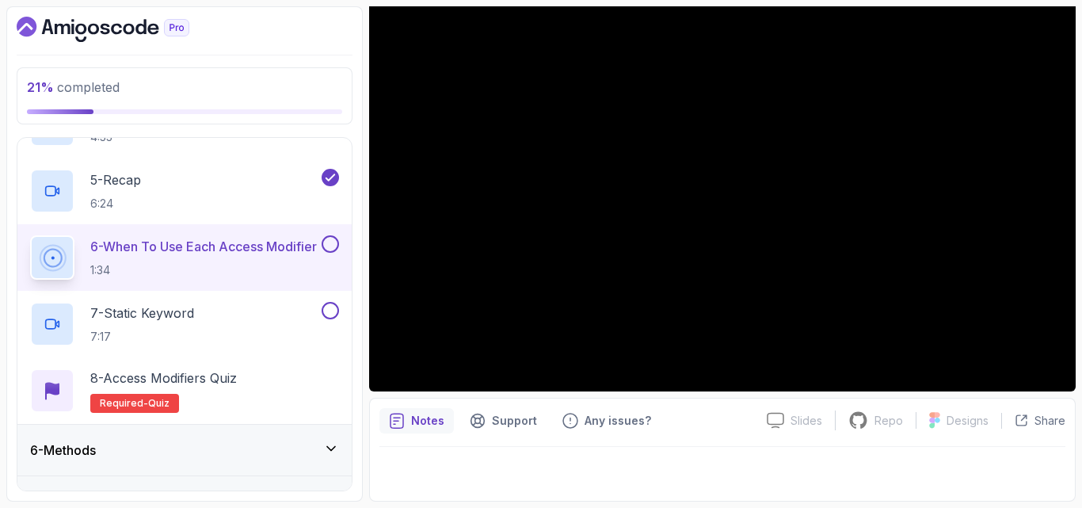
scroll to position [504, 0]
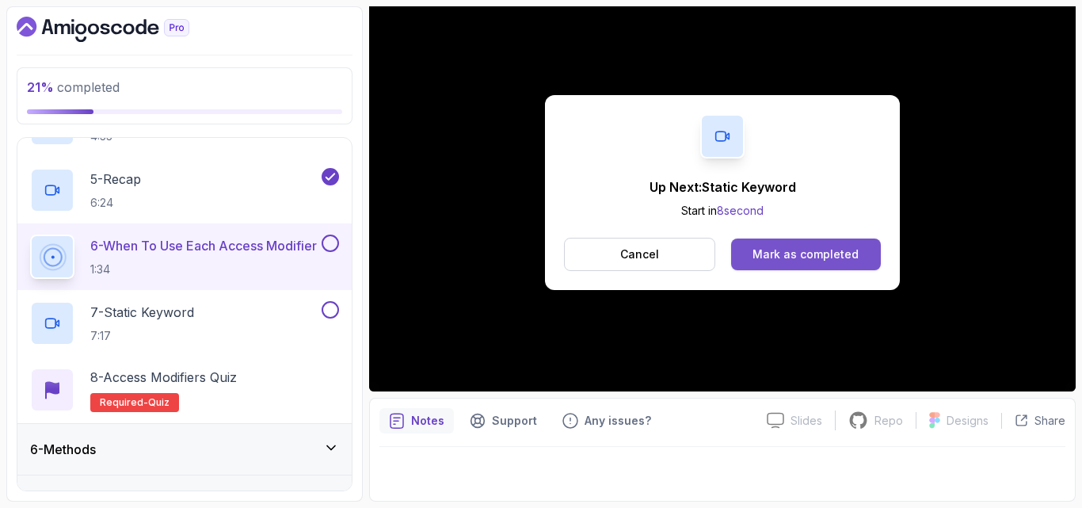
click at [810, 257] on div "Mark as completed" at bounding box center [806, 254] width 106 height 16
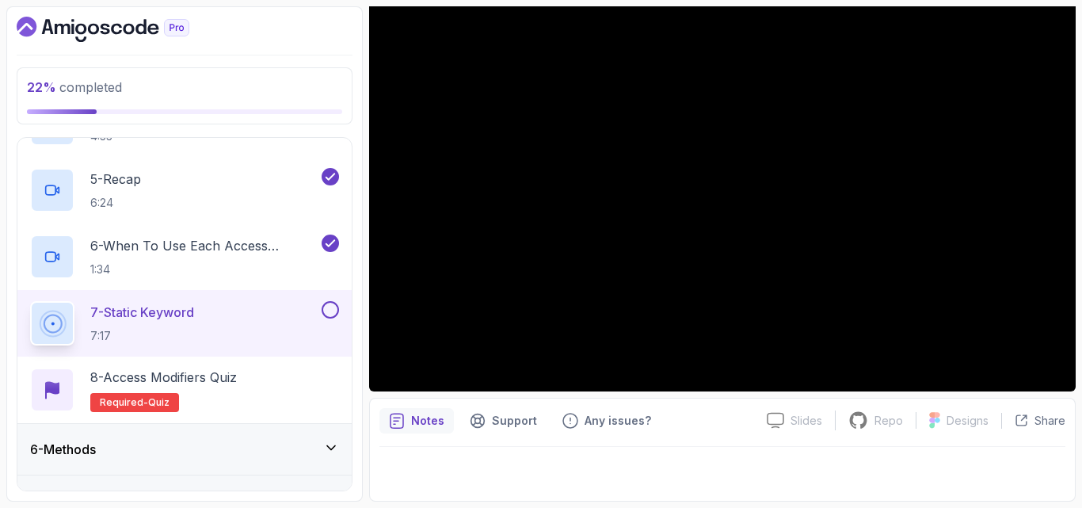
click at [328, 312] on button at bounding box center [330, 309] width 17 height 17
click at [252, 386] on div "8 - Access Modifiers Quiz Required- quiz" at bounding box center [184, 390] width 309 height 44
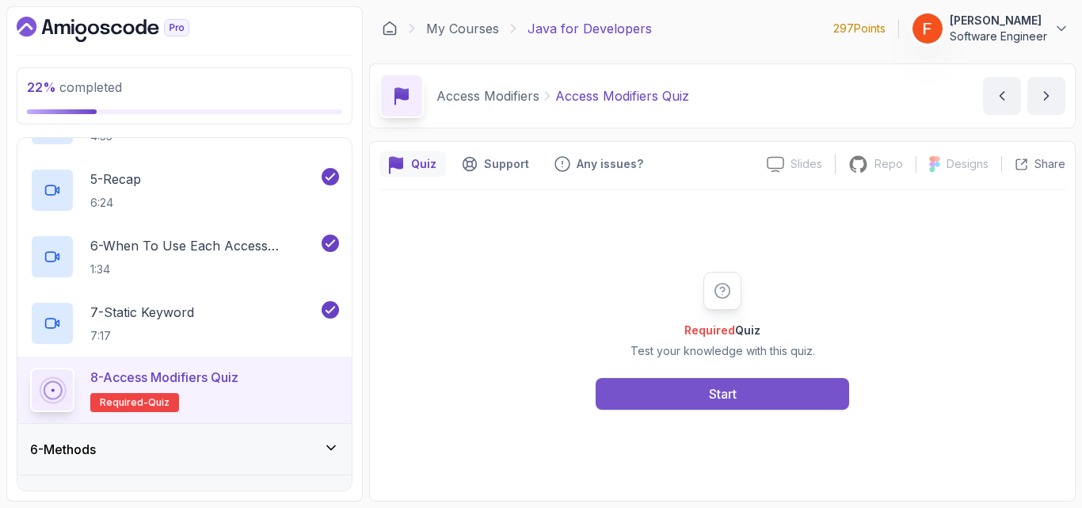
click at [642, 404] on button "Start" at bounding box center [723, 394] width 254 height 32
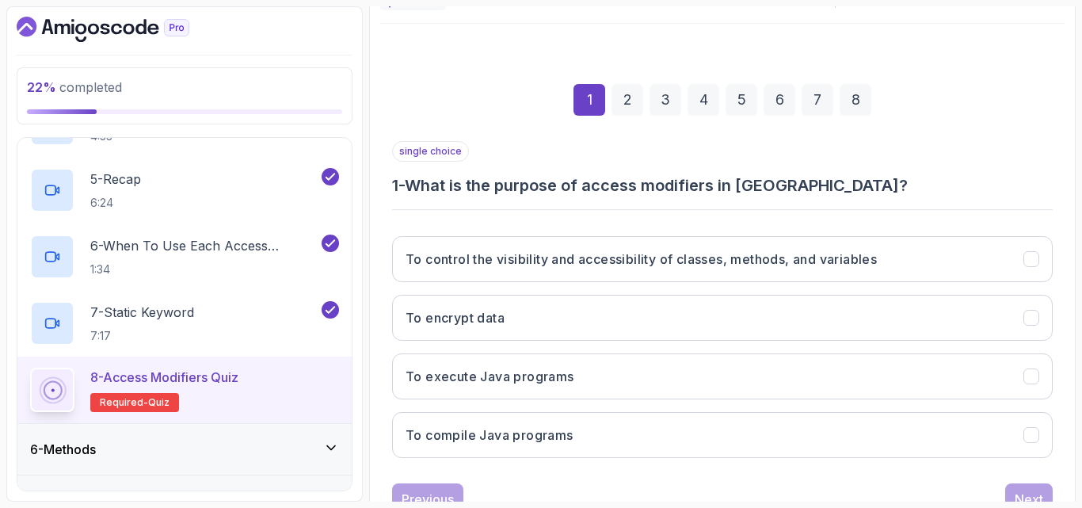
scroll to position [225, 0]
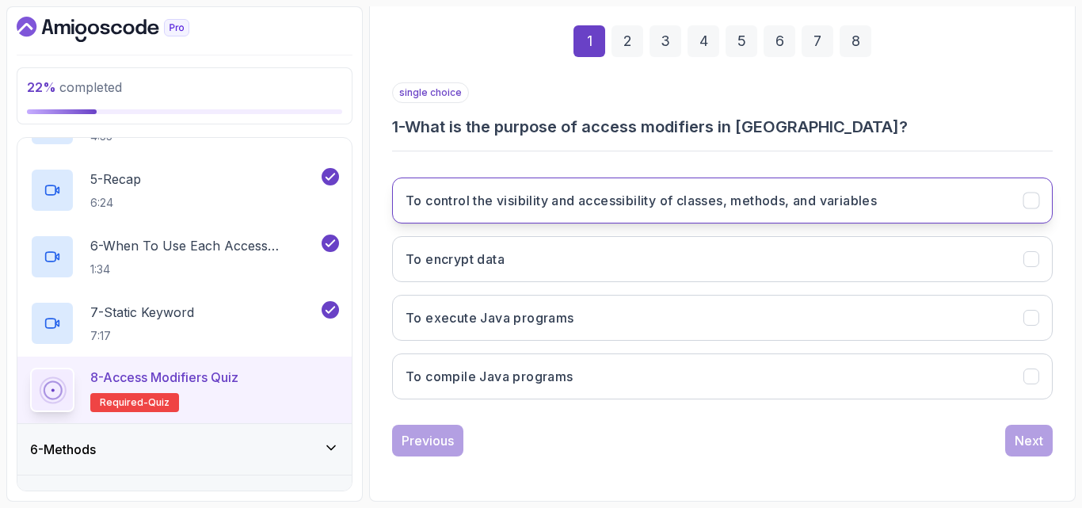
click at [928, 206] on button "To control the visibility and accessibility of classes, methods, and variables" at bounding box center [722, 200] width 661 height 46
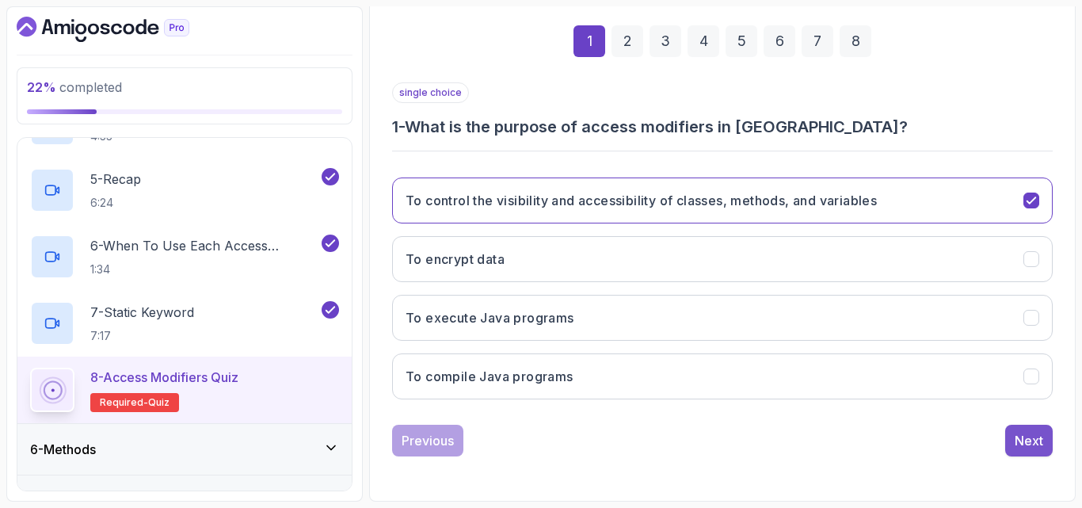
click at [1026, 429] on button "Next" at bounding box center [1029, 441] width 48 height 32
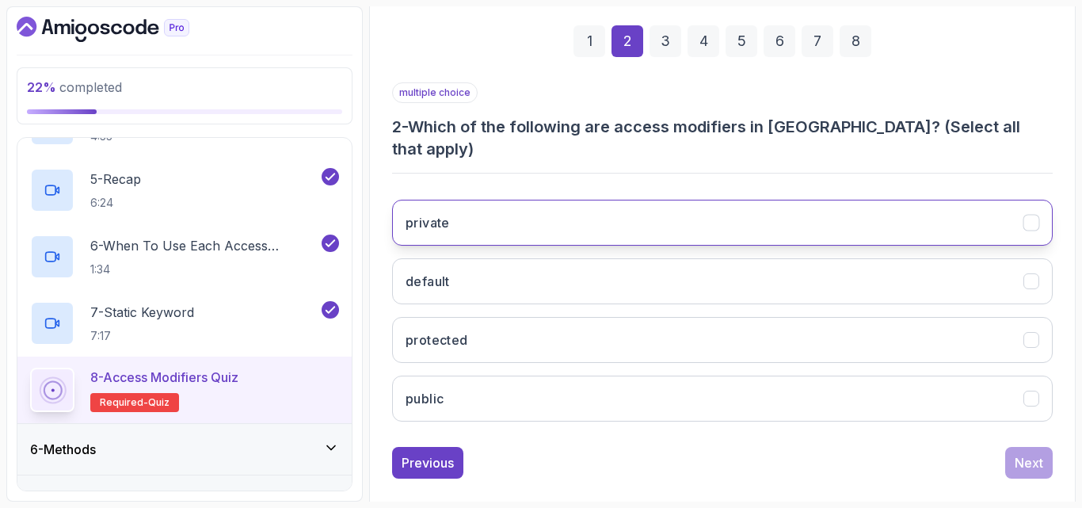
click at [620, 206] on button "private" at bounding box center [722, 223] width 661 height 46
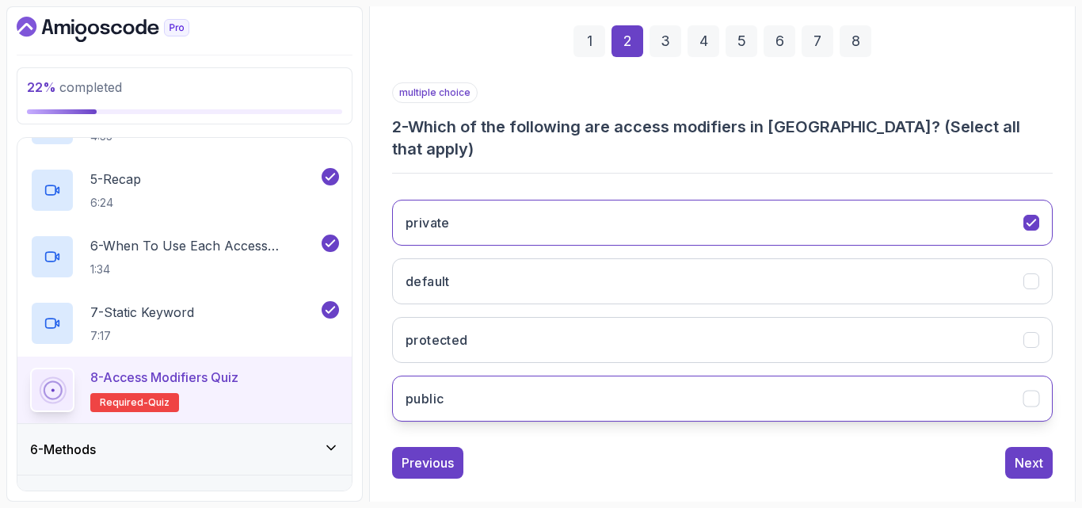
click at [540, 375] on button "public" at bounding box center [722, 398] width 661 height 46
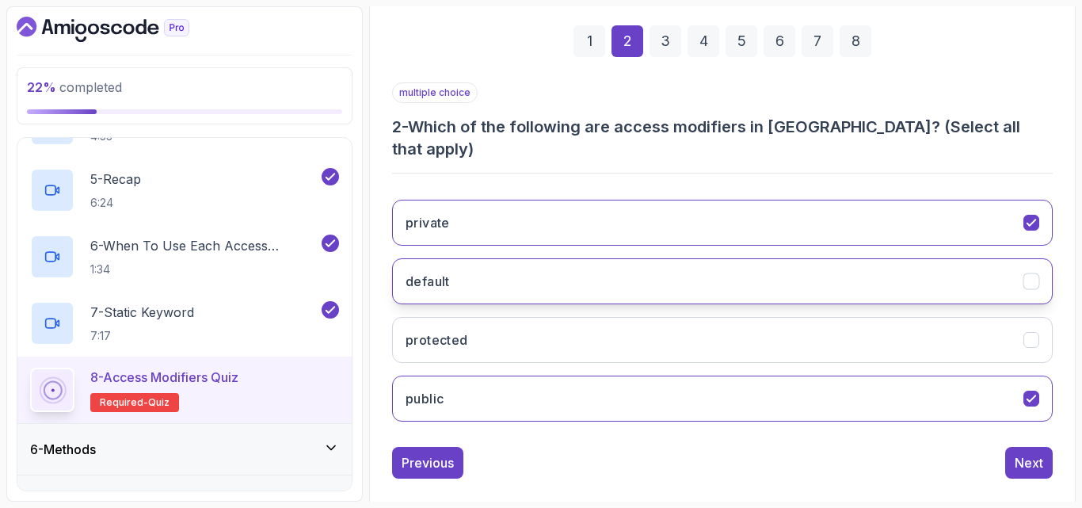
click at [844, 258] on button "default" at bounding box center [722, 281] width 661 height 46
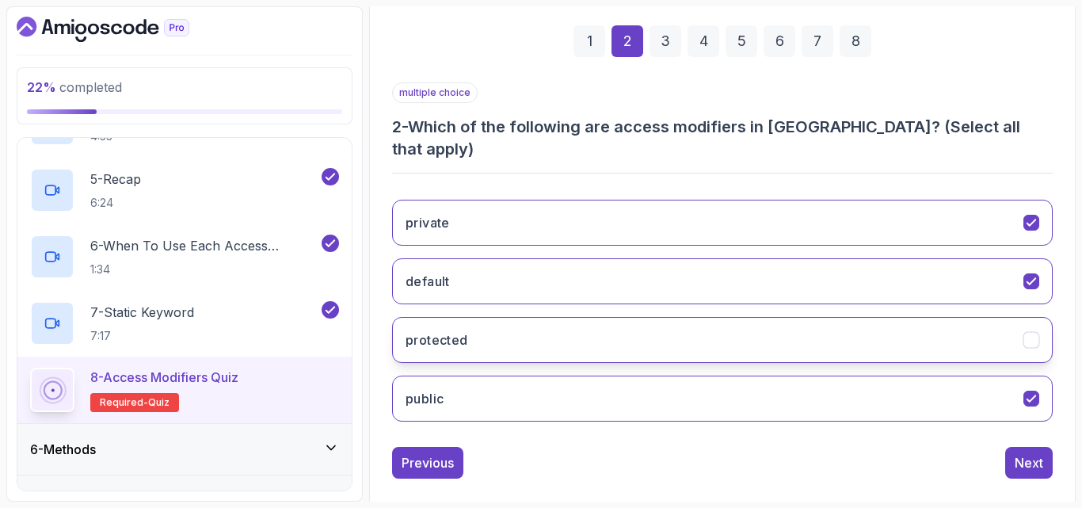
click at [861, 317] on button "protected" at bounding box center [722, 340] width 661 height 46
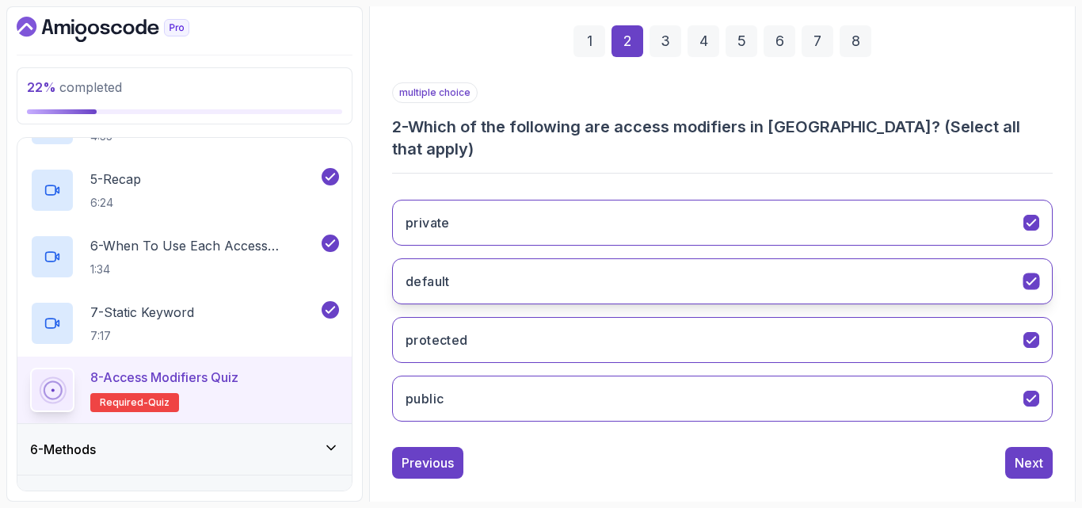
click at [880, 258] on button "default" at bounding box center [722, 281] width 661 height 46
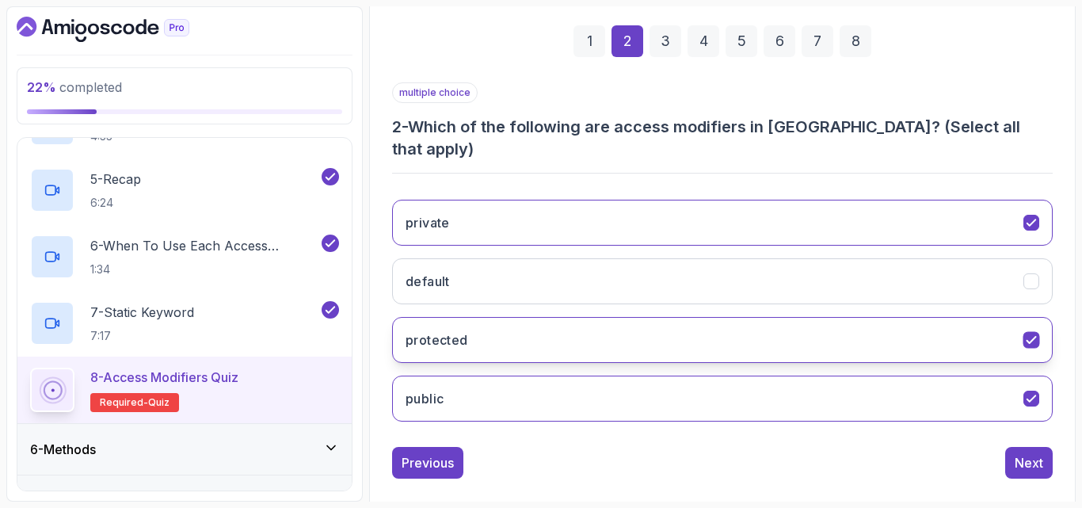
click at [855, 317] on button "protected" at bounding box center [722, 340] width 661 height 46
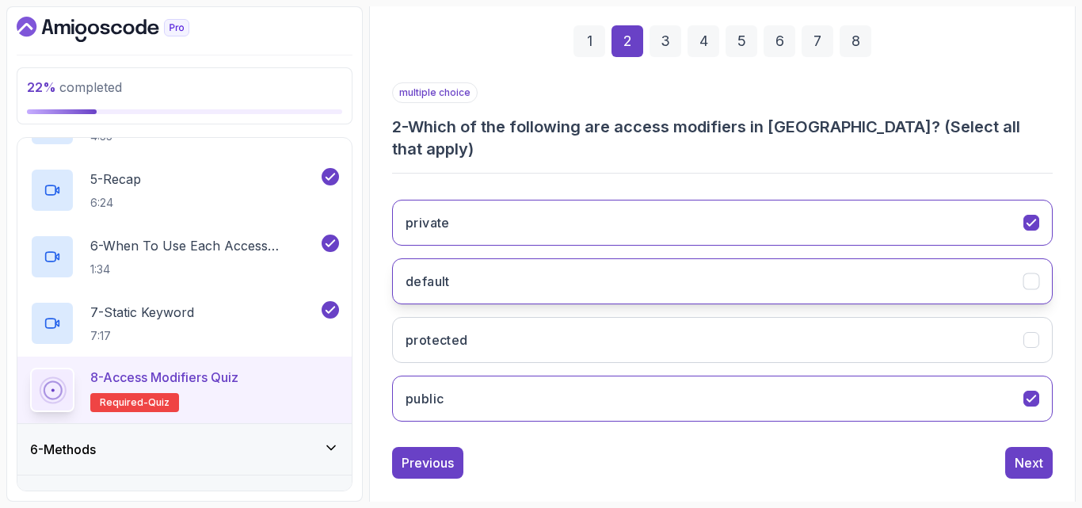
click at [893, 258] on button "default" at bounding box center [722, 281] width 661 height 46
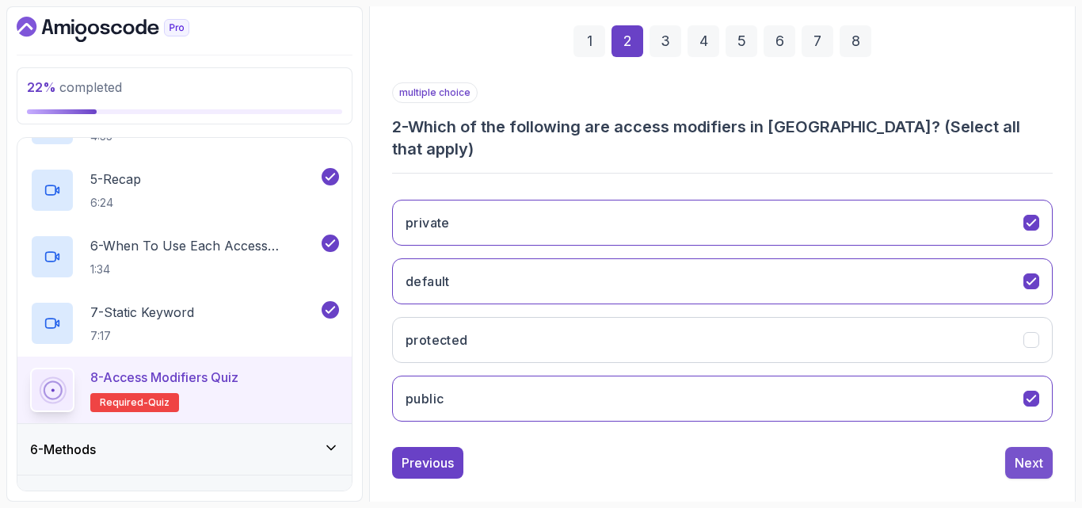
click at [1025, 447] on button "Next" at bounding box center [1029, 463] width 48 height 32
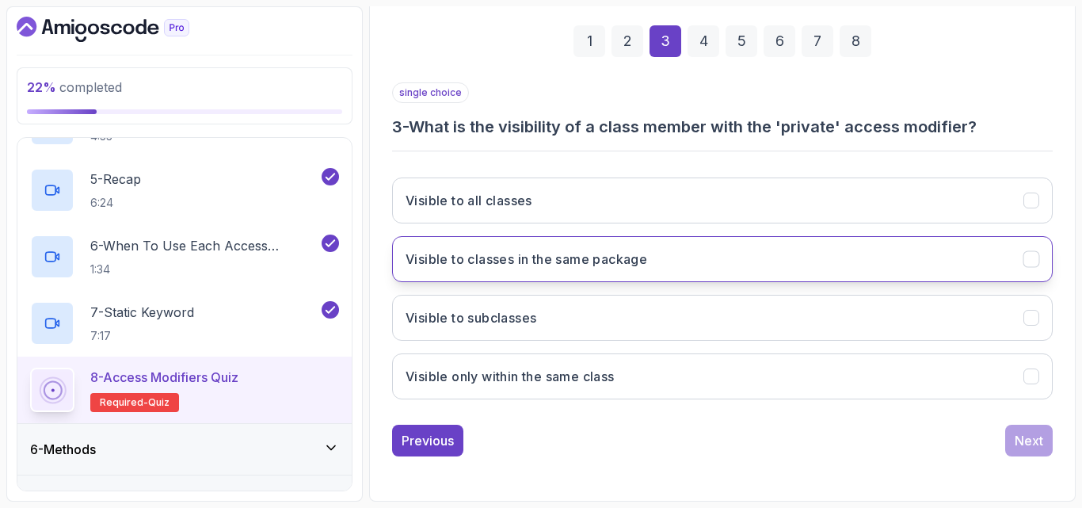
click at [592, 269] on button "Visible to classes in the same package" at bounding box center [722, 259] width 661 height 46
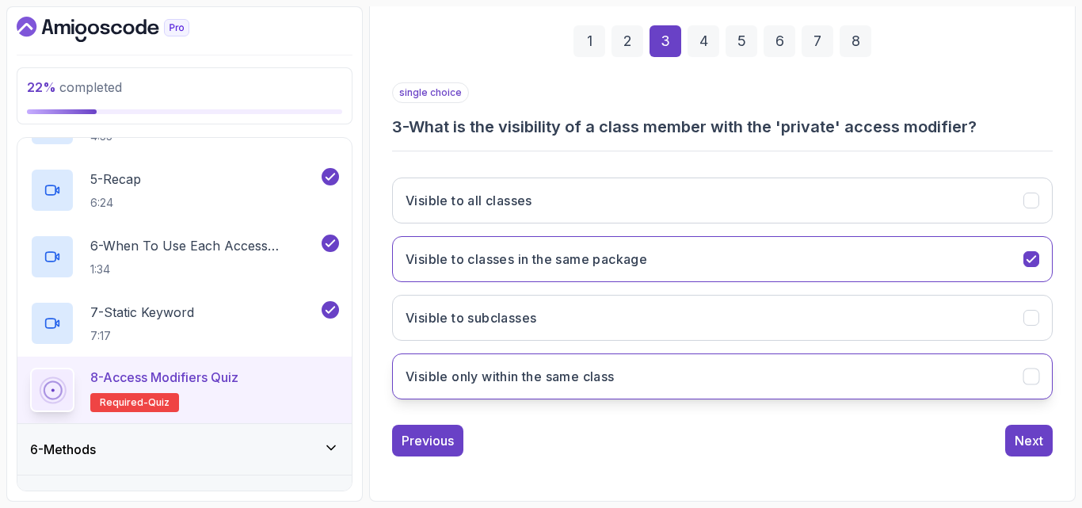
click at [586, 365] on button "Visible only within the same class" at bounding box center [722, 376] width 661 height 46
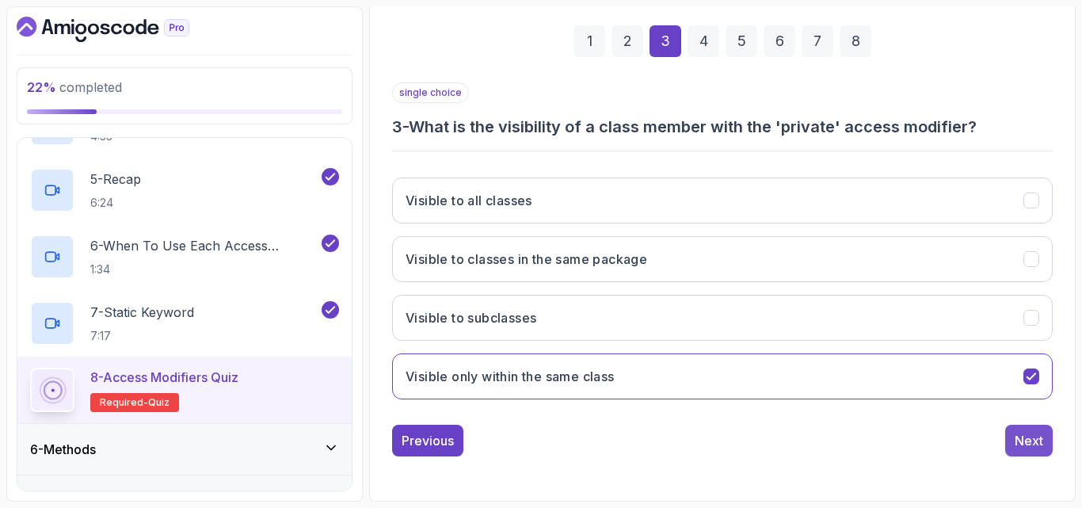
click at [1020, 440] on div "Next" at bounding box center [1029, 440] width 29 height 19
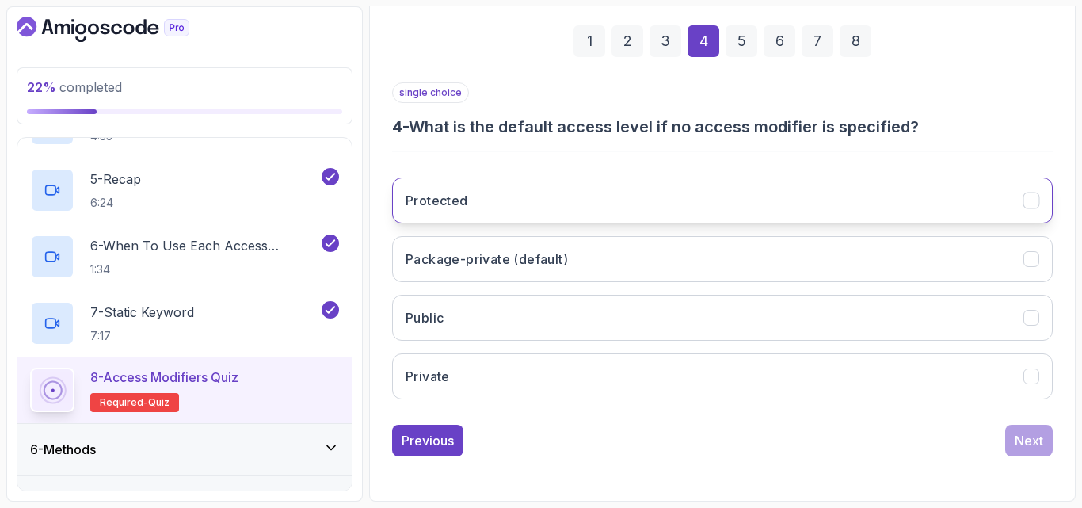
click at [787, 208] on button "Protected" at bounding box center [722, 200] width 661 height 46
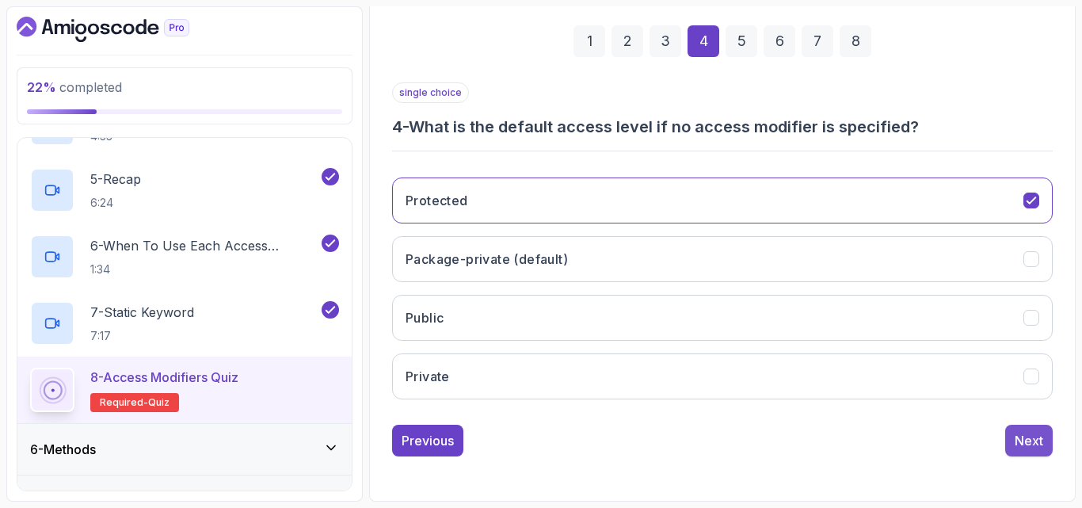
click at [1016, 430] on button "Next" at bounding box center [1029, 441] width 48 height 32
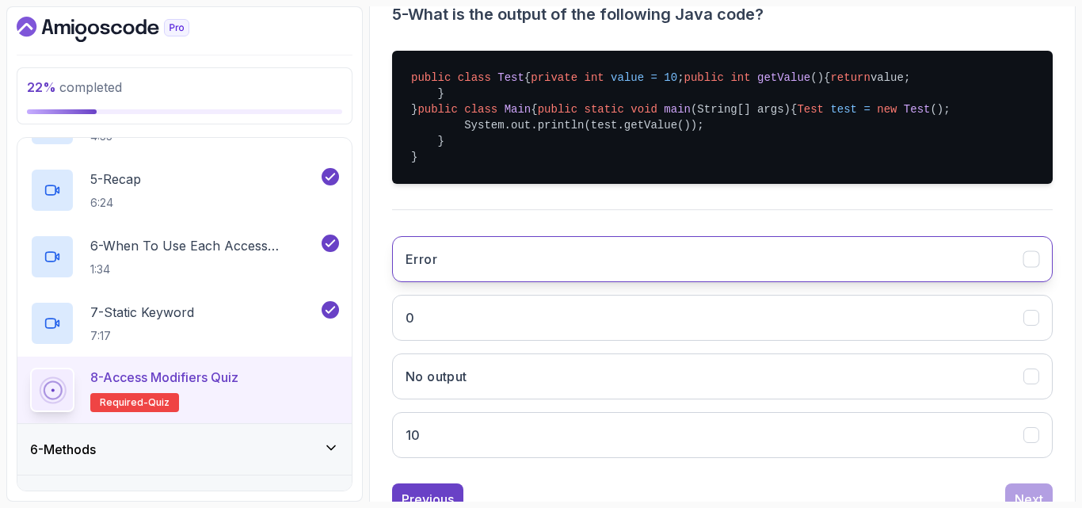
scroll to position [337, 0]
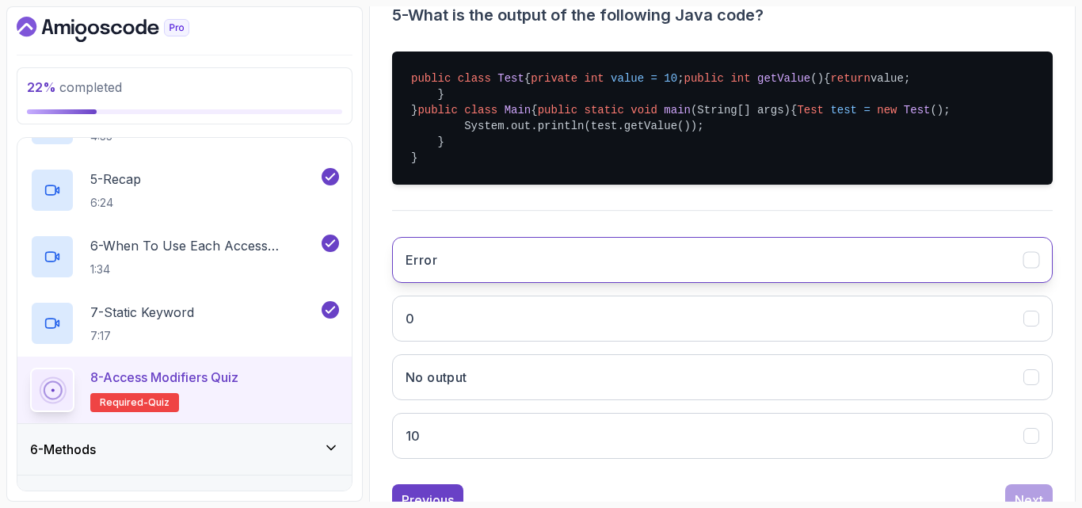
click at [544, 283] on button "Error" at bounding box center [722, 260] width 661 height 46
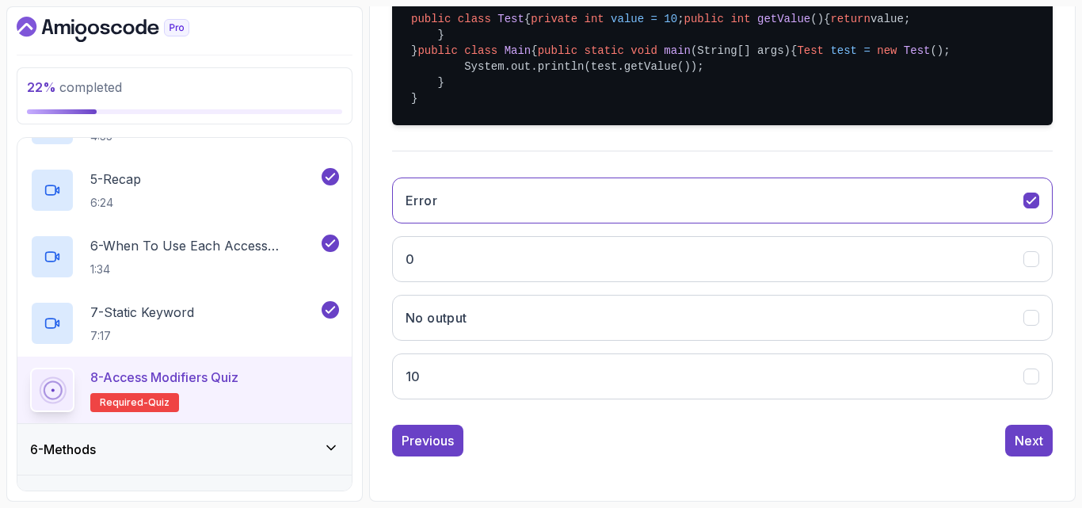
scroll to position [491, 0]
click at [1018, 431] on div "Next" at bounding box center [1029, 440] width 29 height 19
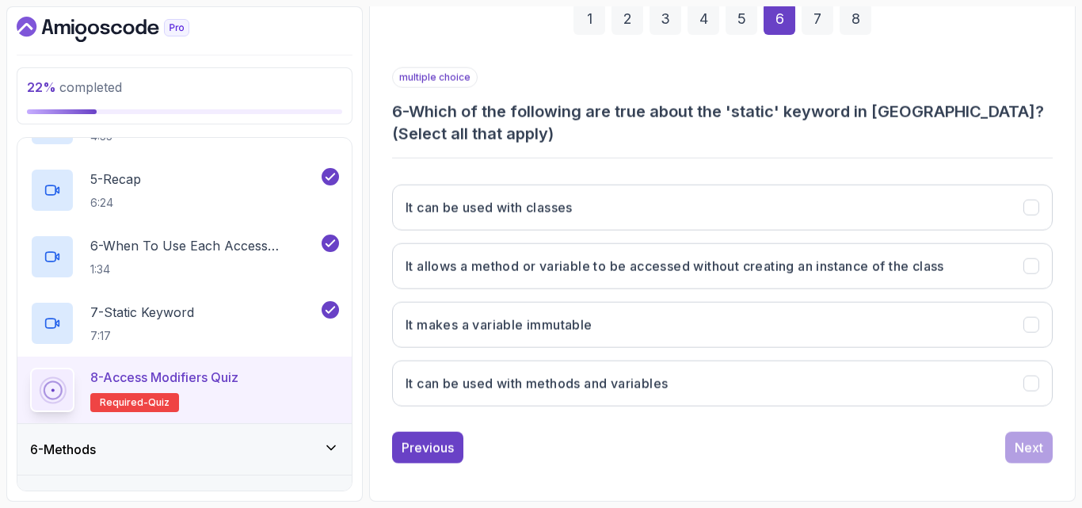
scroll to position [247, 0]
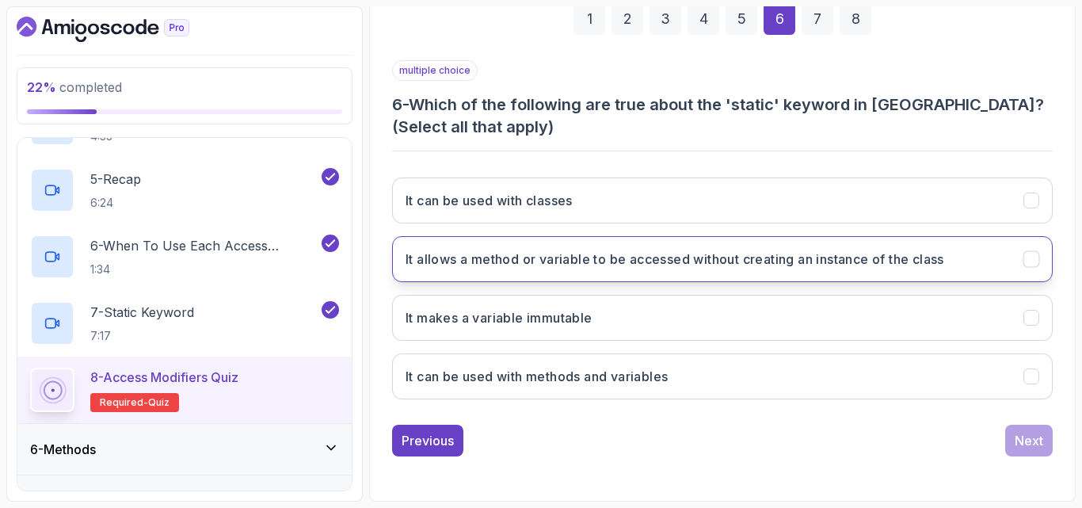
click at [702, 255] on h3 "It allows a method or variable to be accessed without creating an instance of t…" at bounding box center [675, 259] width 539 height 19
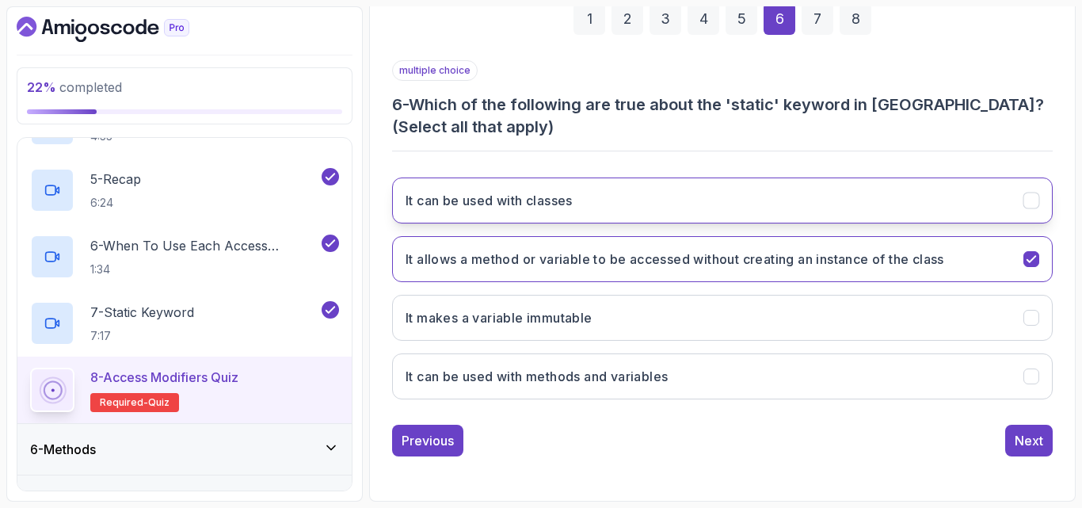
click at [745, 202] on button "It can be used with classes" at bounding box center [722, 200] width 661 height 46
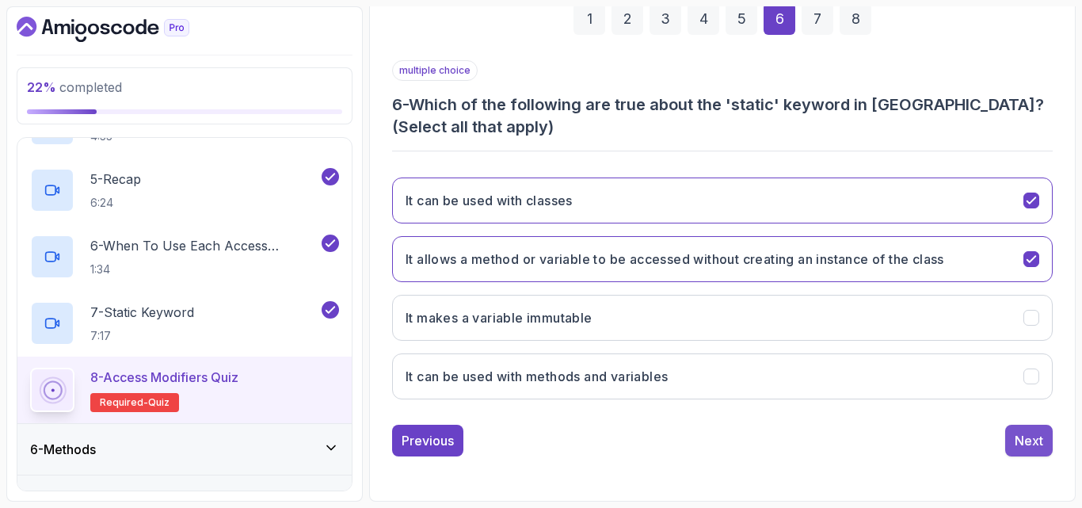
click at [1025, 446] on div "Next" at bounding box center [1029, 440] width 29 height 19
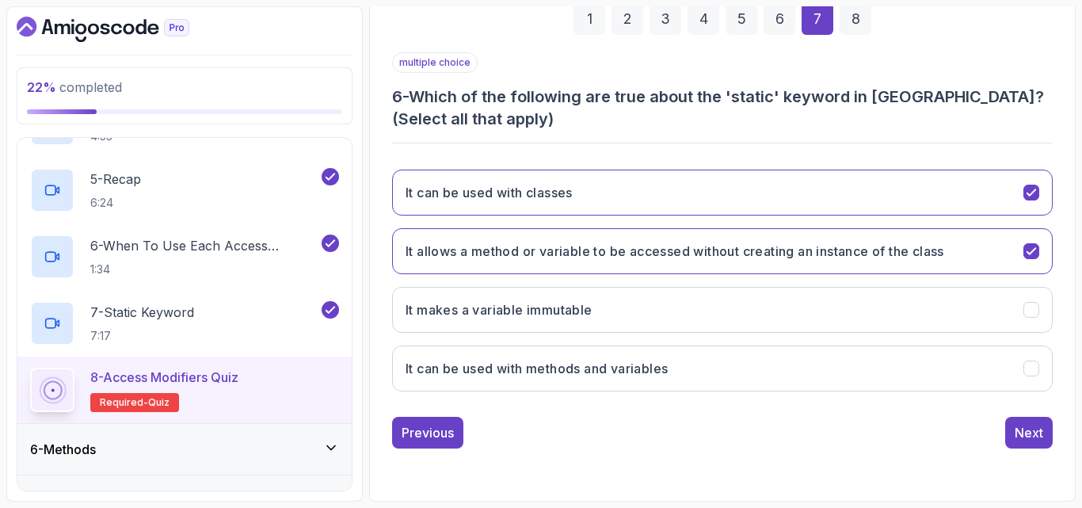
scroll to position [225, 0]
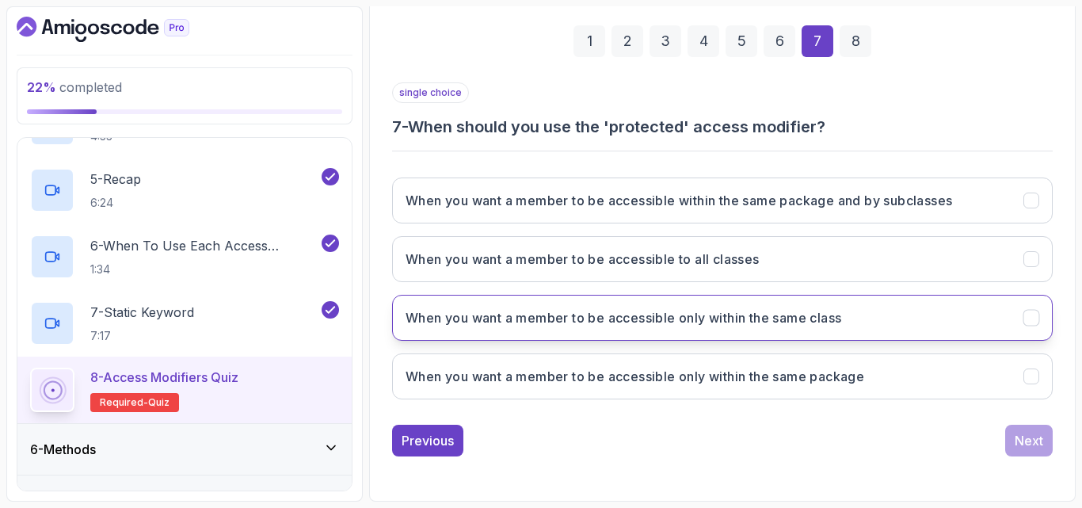
click at [818, 326] on h3 "When you want a member to be accessible only within the same class" at bounding box center [624, 317] width 436 height 19
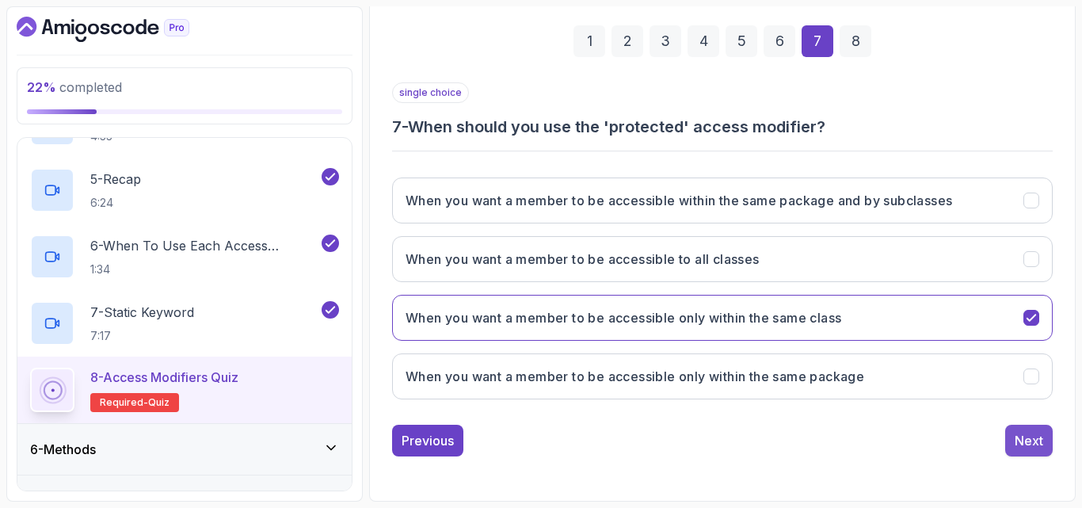
click at [1023, 442] on div "Next" at bounding box center [1029, 440] width 29 height 19
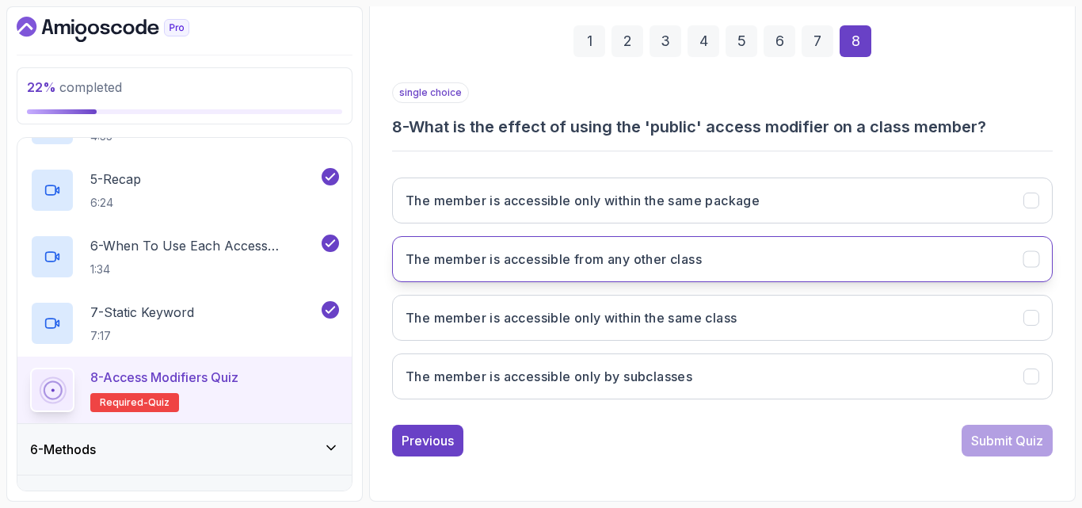
click at [737, 253] on button "The member is accessible from any other class" at bounding box center [722, 259] width 661 height 46
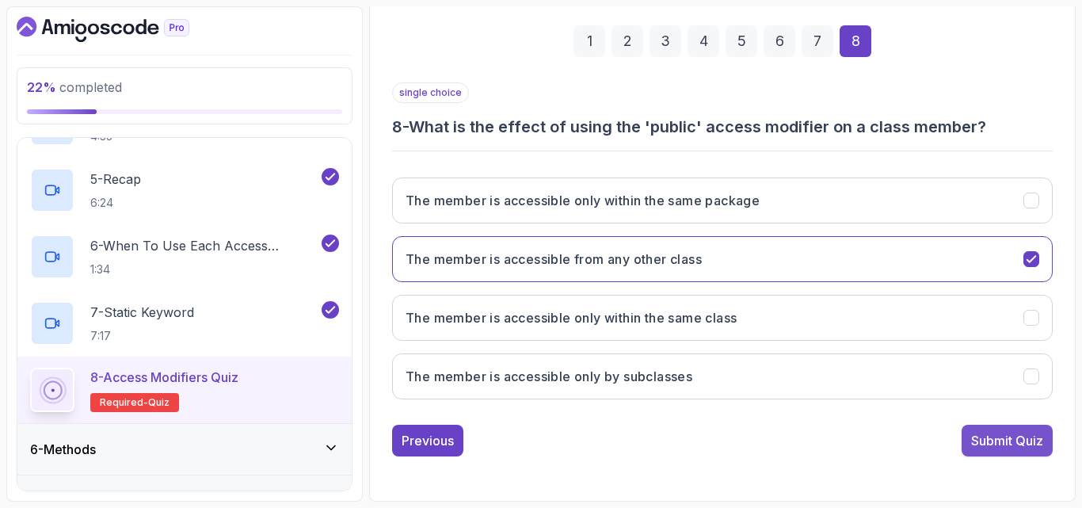
click at [979, 452] on button "Submit Quiz" at bounding box center [1007, 441] width 91 height 32
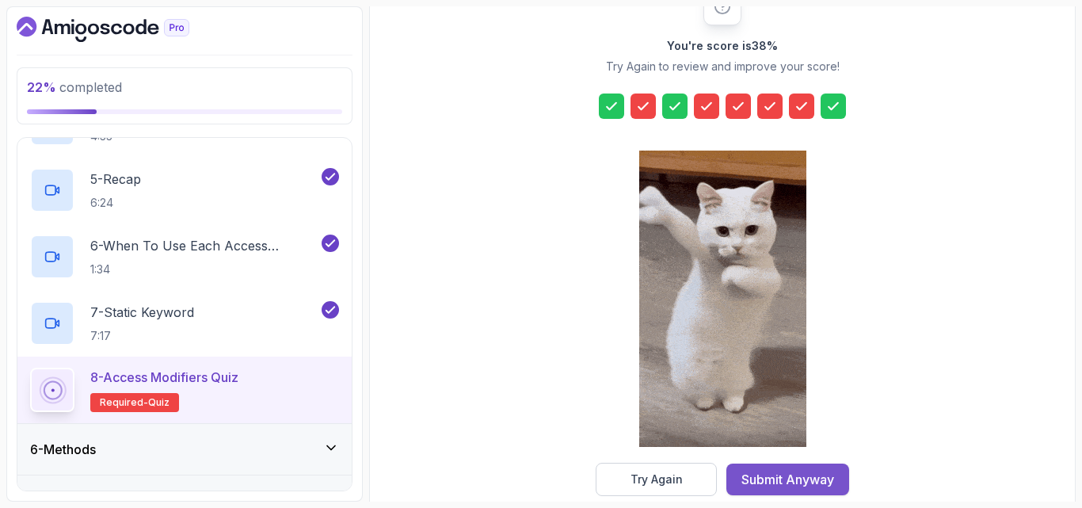
click at [770, 474] on div "Submit Anyway" at bounding box center [787, 479] width 93 height 19
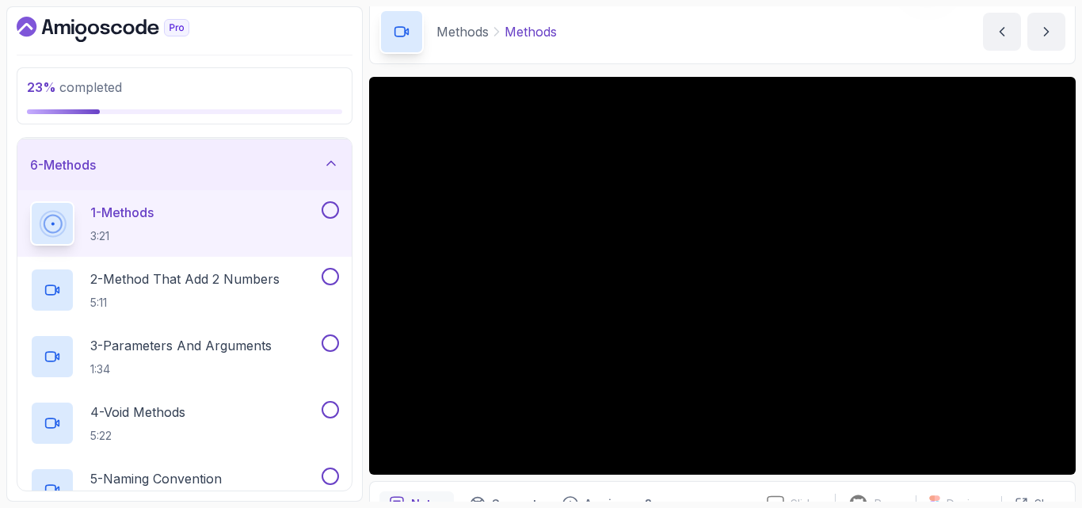
scroll to position [68, 0]
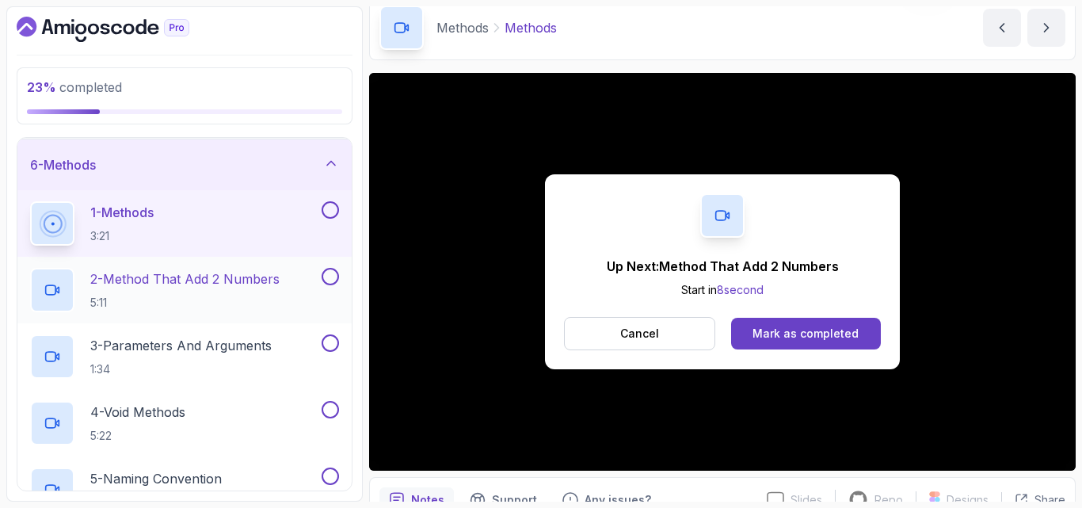
click at [248, 283] on p "2 - Method That Add 2 Numbers" at bounding box center [184, 278] width 189 height 19
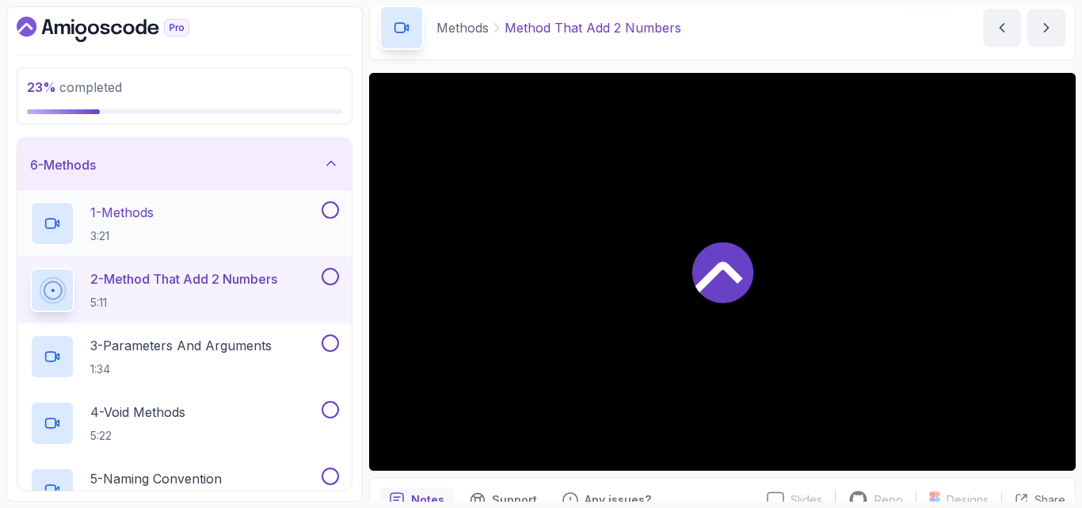
click at [329, 211] on button at bounding box center [330, 209] width 17 height 17
click at [322, 201] on button at bounding box center [330, 209] width 17 height 17
click at [182, 346] on p "3 - Parameters And Arguments" at bounding box center [180, 345] width 181 height 19
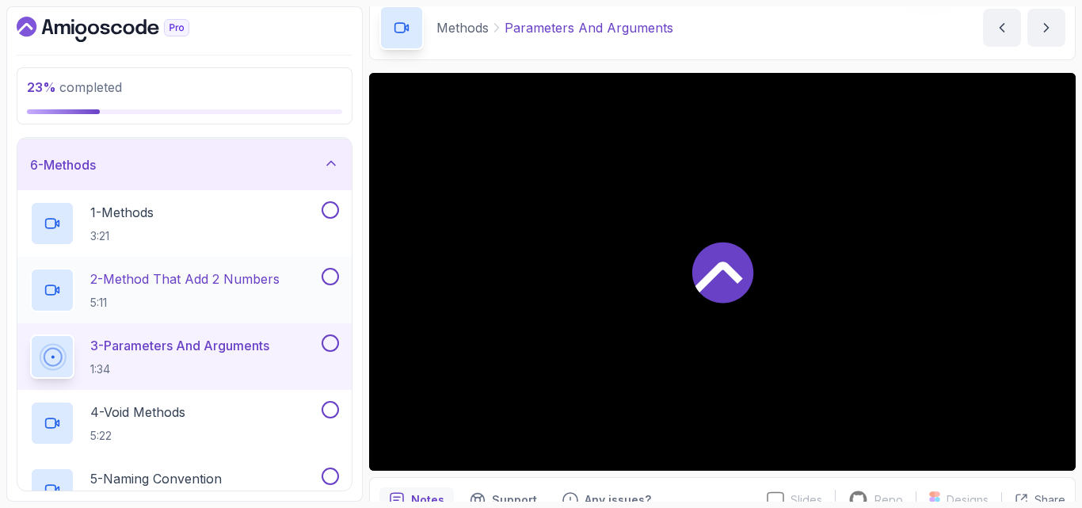
click at [326, 279] on button at bounding box center [330, 276] width 17 height 17
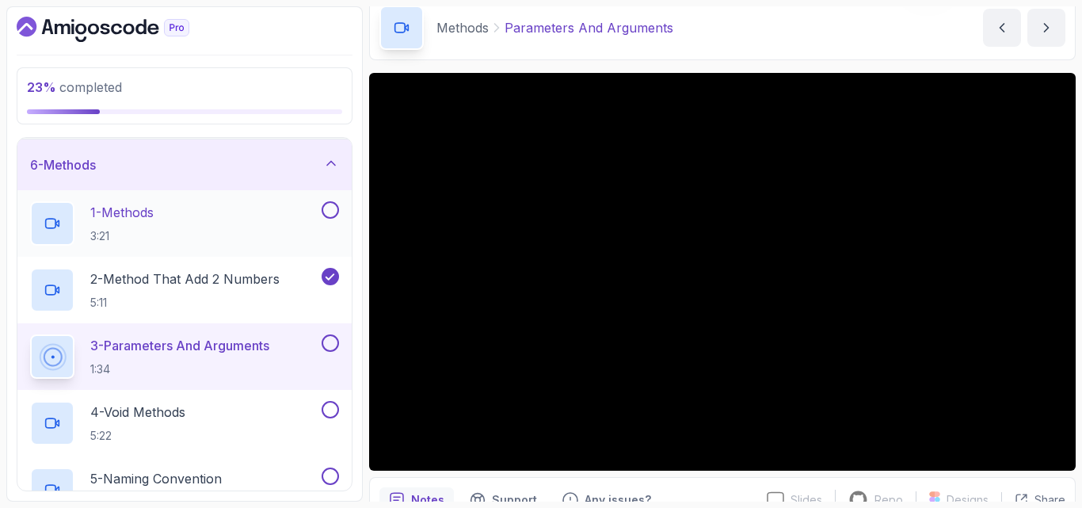
click at [333, 208] on button at bounding box center [330, 209] width 17 height 17
click at [322, 201] on button at bounding box center [330, 209] width 17 height 17
click at [330, 215] on button at bounding box center [330, 209] width 17 height 17
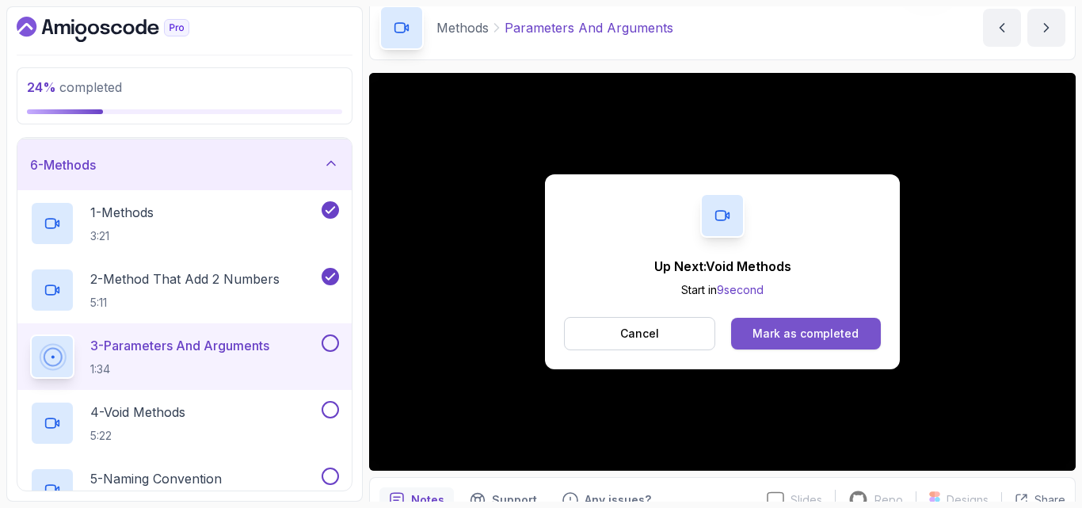
click at [760, 343] on button "Mark as completed" at bounding box center [806, 334] width 150 height 32
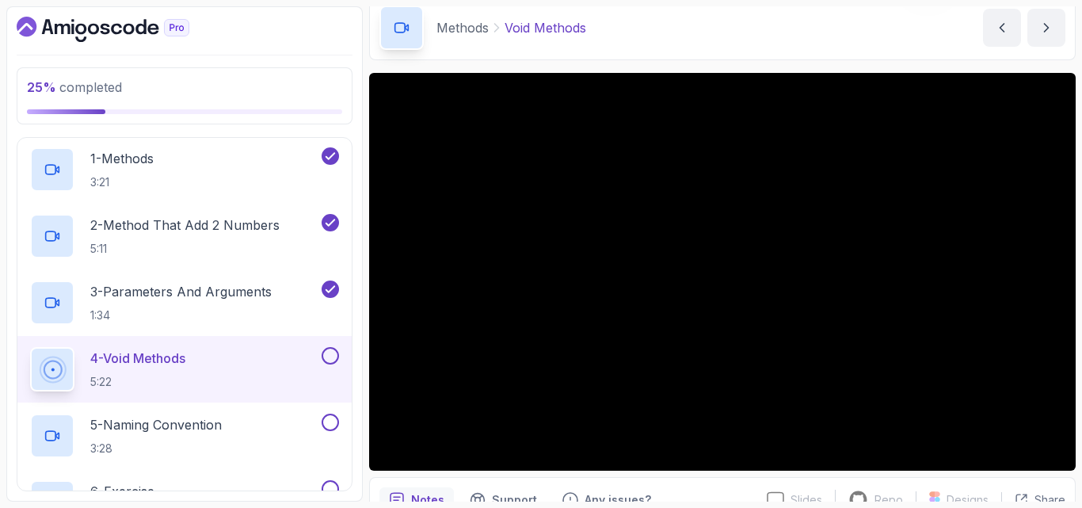
scroll to position [345, 0]
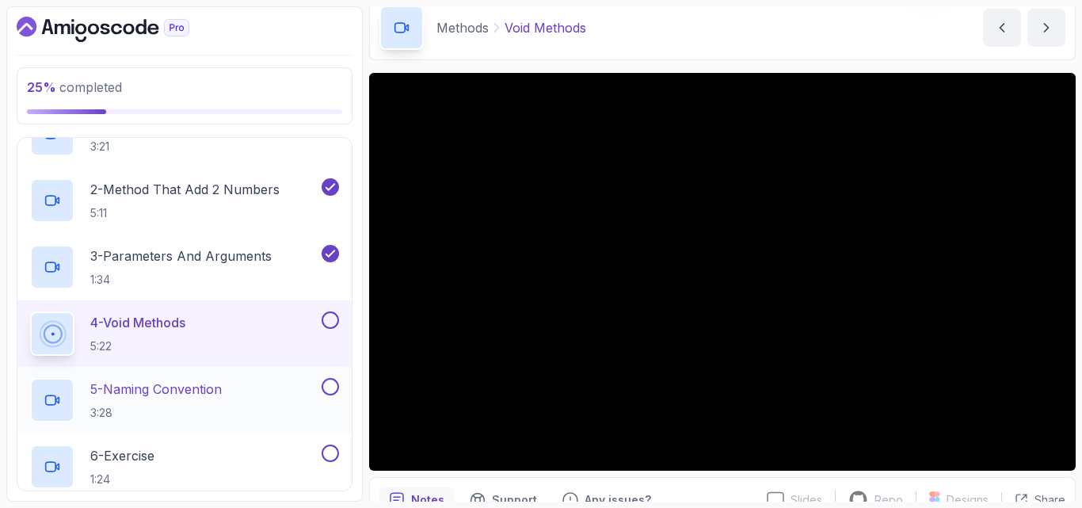
click at [213, 399] on h2 "5 - Naming Convention 3:28" at bounding box center [156, 399] width 132 height 41
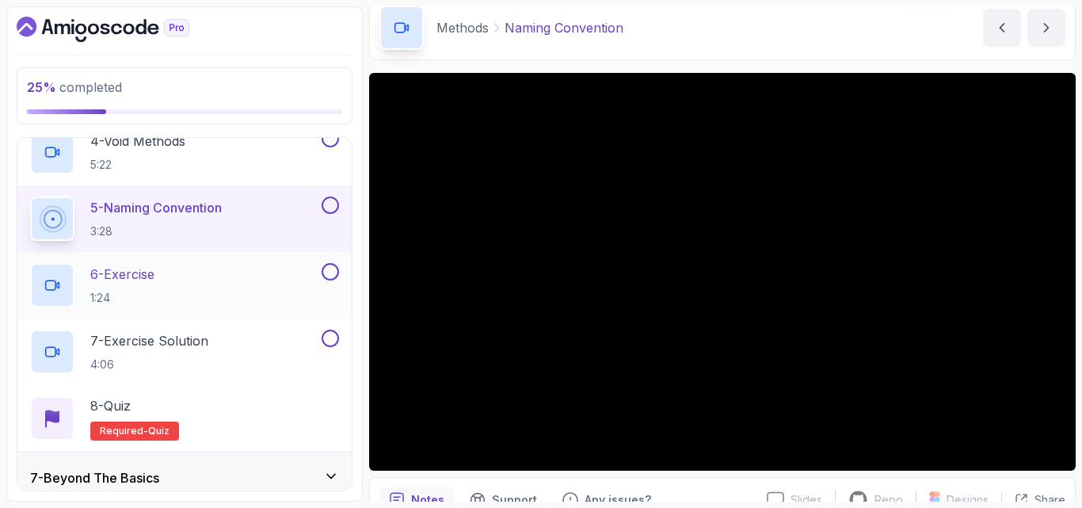
scroll to position [446, 0]
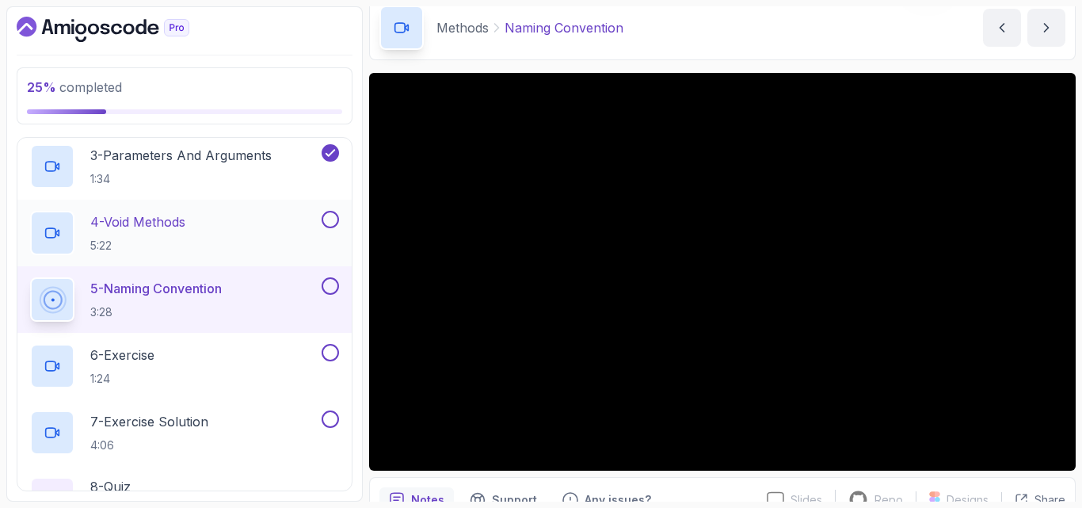
click at [326, 215] on button at bounding box center [330, 219] width 17 height 17
click at [332, 286] on button at bounding box center [330, 285] width 17 height 17
click at [194, 355] on div "6 - Exercise 1:24" at bounding box center [174, 366] width 288 height 44
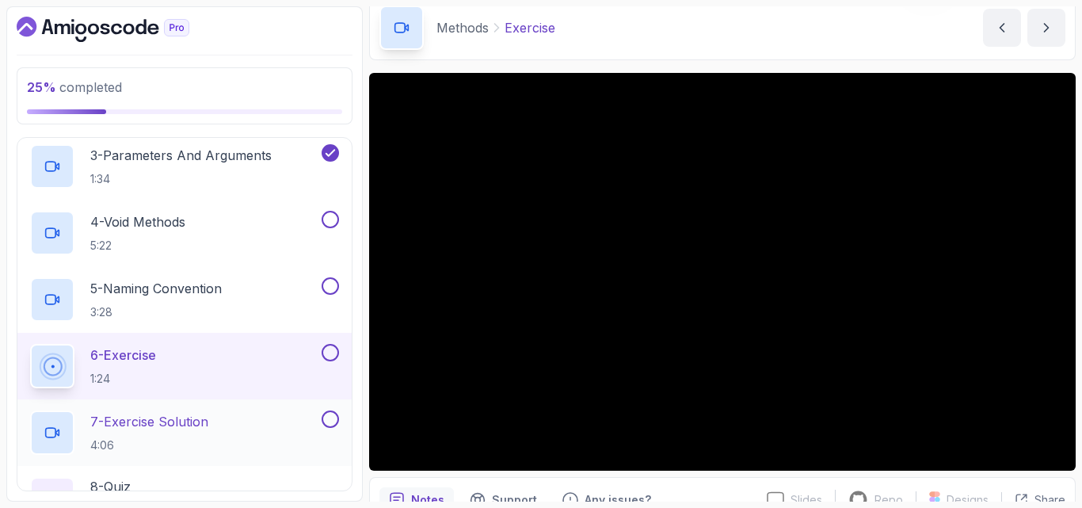
click at [269, 429] on div "7 - Exercise Solution 4:06" at bounding box center [174, 432] width 288 height 44
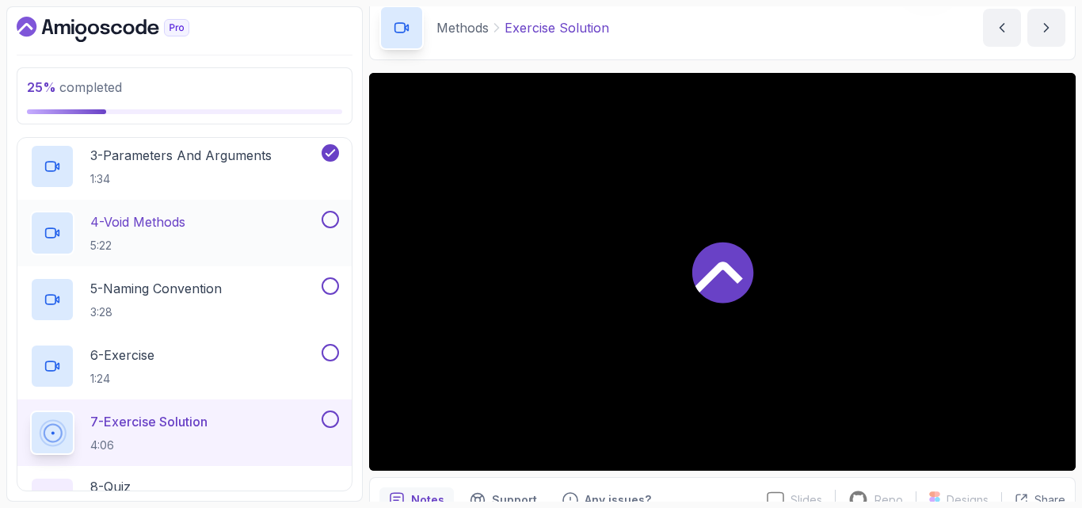
click at [329, 221] on button at bounding box center [330, 219] width 17 height 17
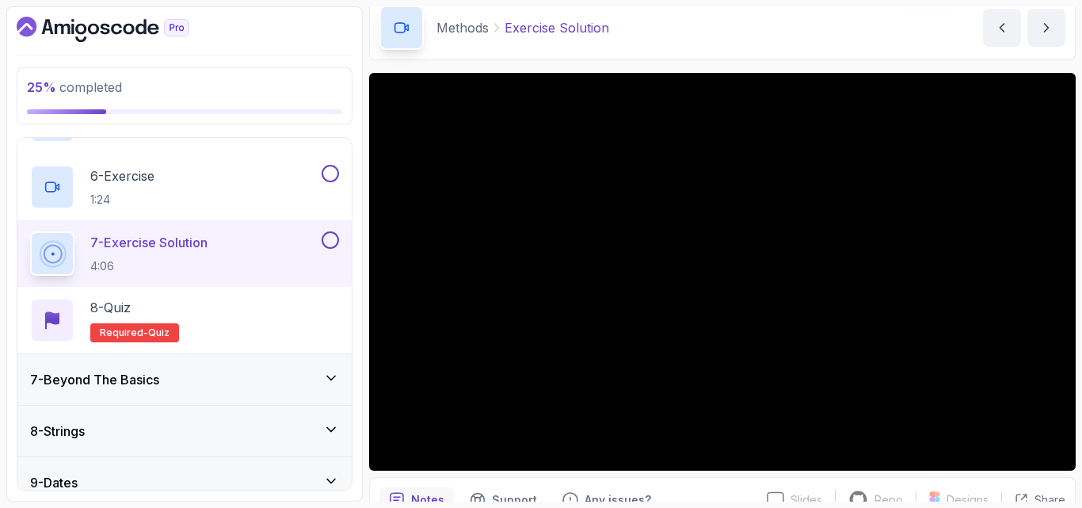
scroll to position [626, 0]
click at [334, 382] on icon at bounding box center [331, 377] width 16 height 16
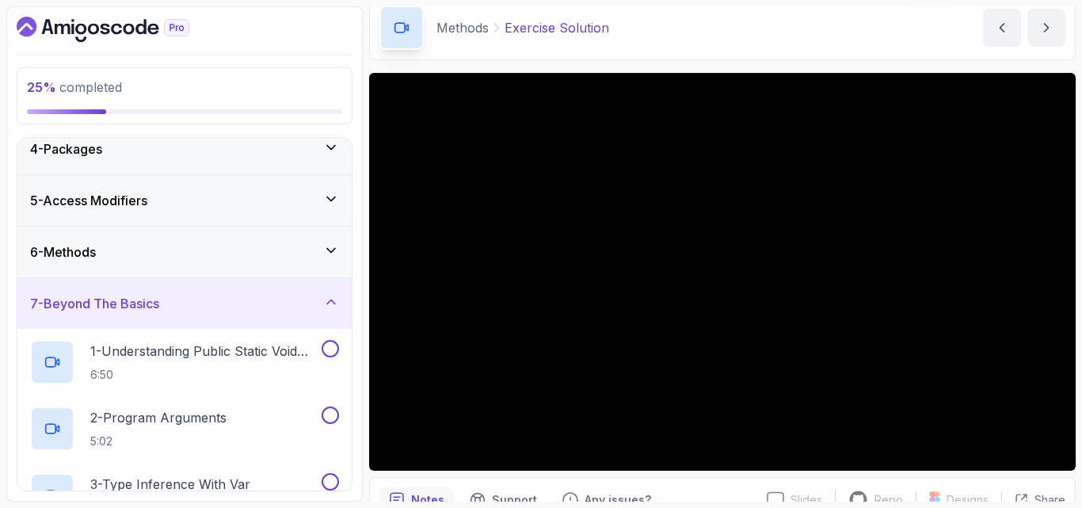
scroll to position [168, 0]
click at [337, 244] on icon at bounding box center [331, 251] width 16 height 16
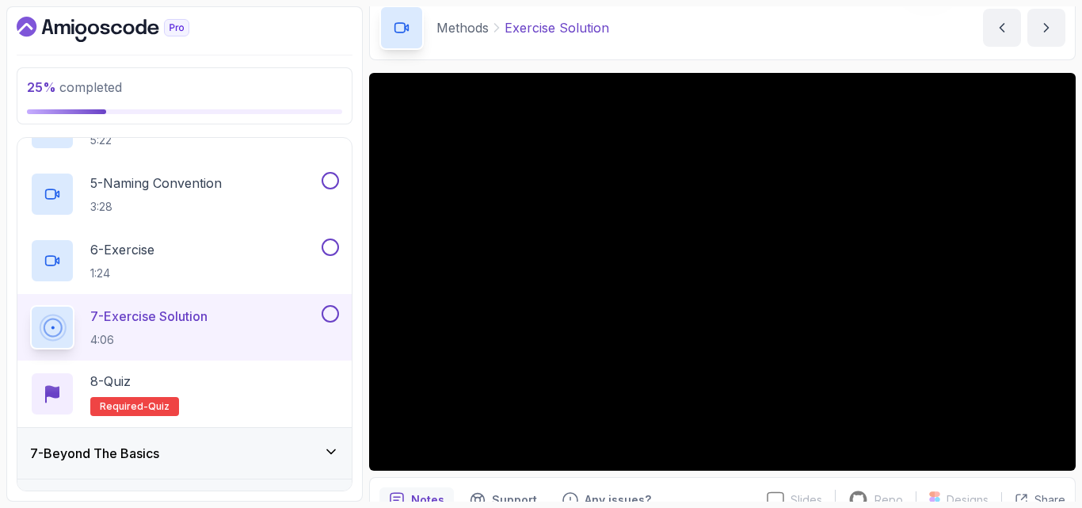
scroll to position [552, 0]
click at [245, 375] on div "8 - Quiz Required- quiz" at bounding box center [184, 393] width 309 height 44
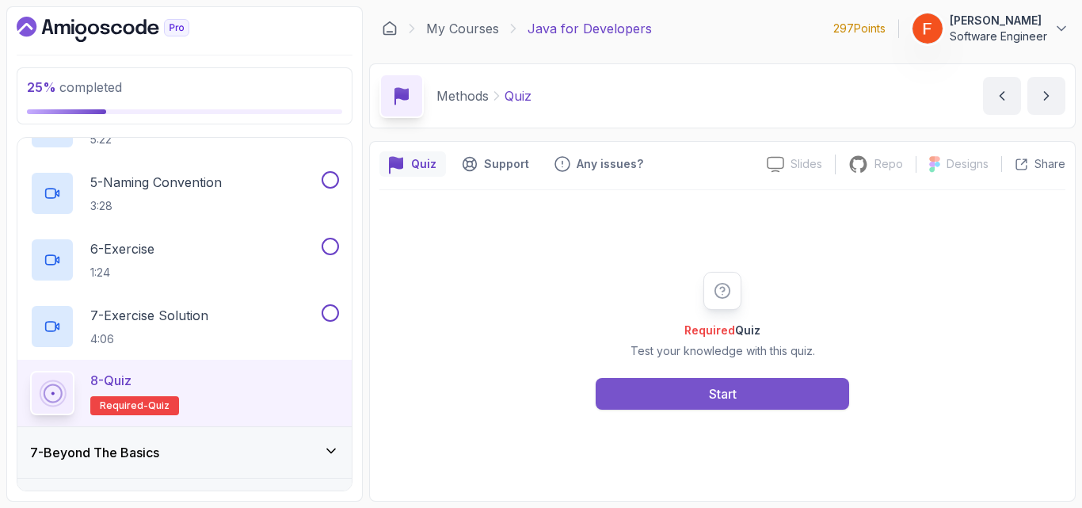
click at [696, 392] on button "Start" at bounding box center [723, 394] width 254 height 32
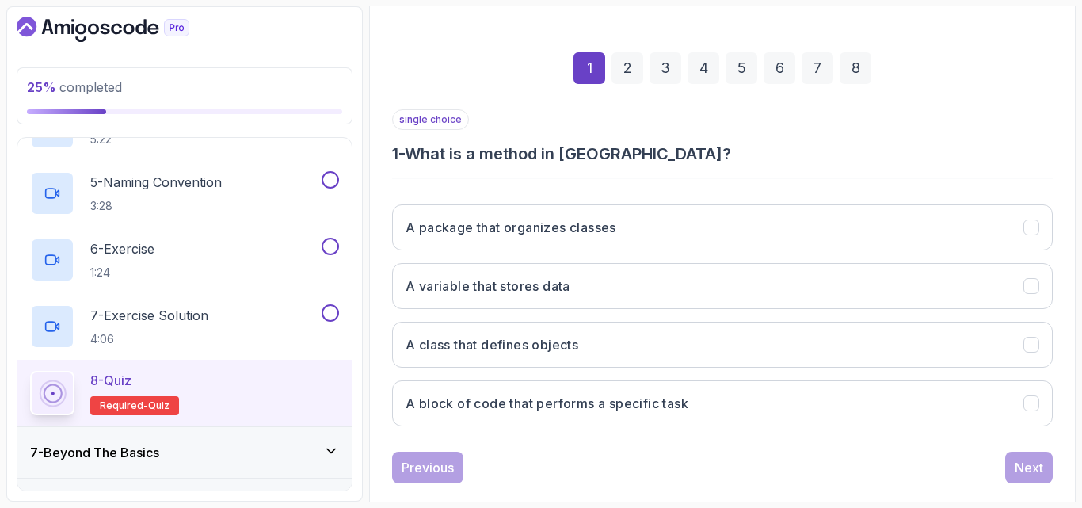
scroll to position [203, 0]
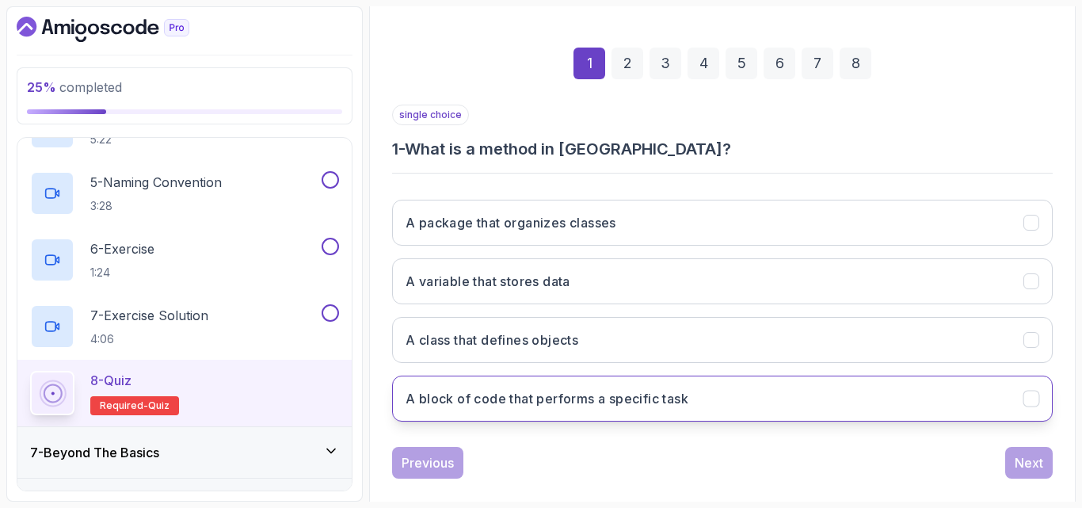
click at [652, 398] on h3 "A block of code that performs a specific task" at bounding box center [547, 398] width 283 height 19
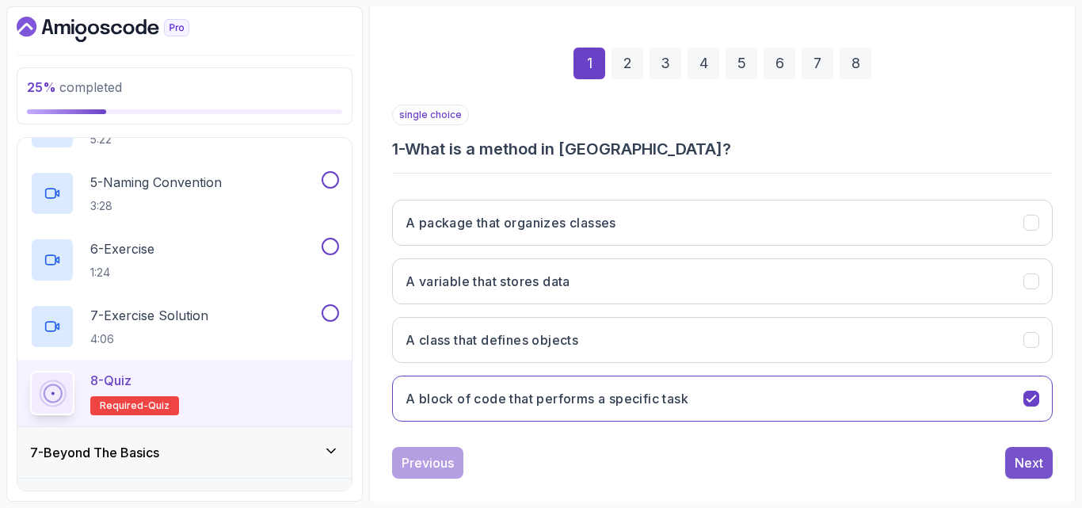
click at [1031, 466] on div "Next" at bounding box center [1029, 462] width 29 height 19
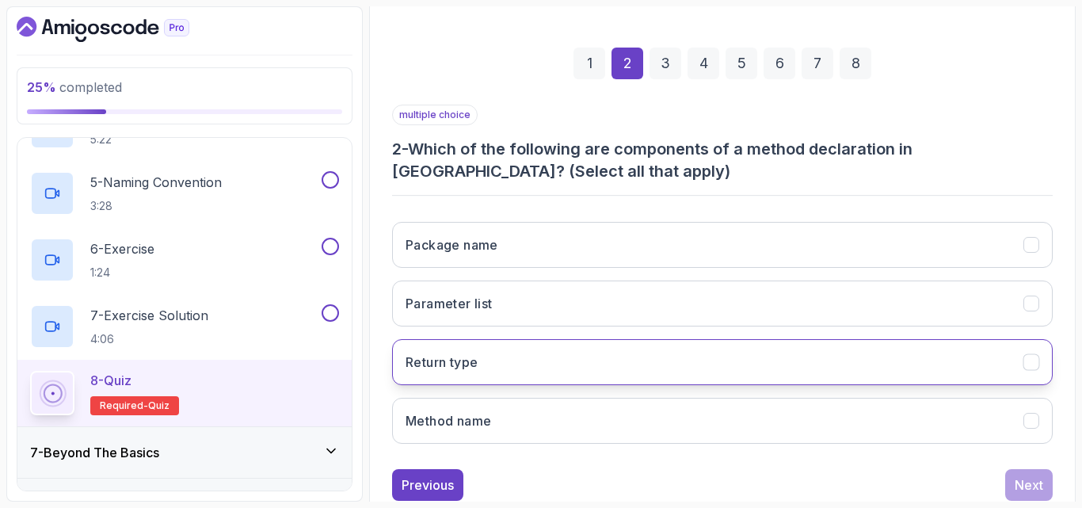
click at [580, 360] on button "Return type" at bounding box center [722, 362] width 661 height 46
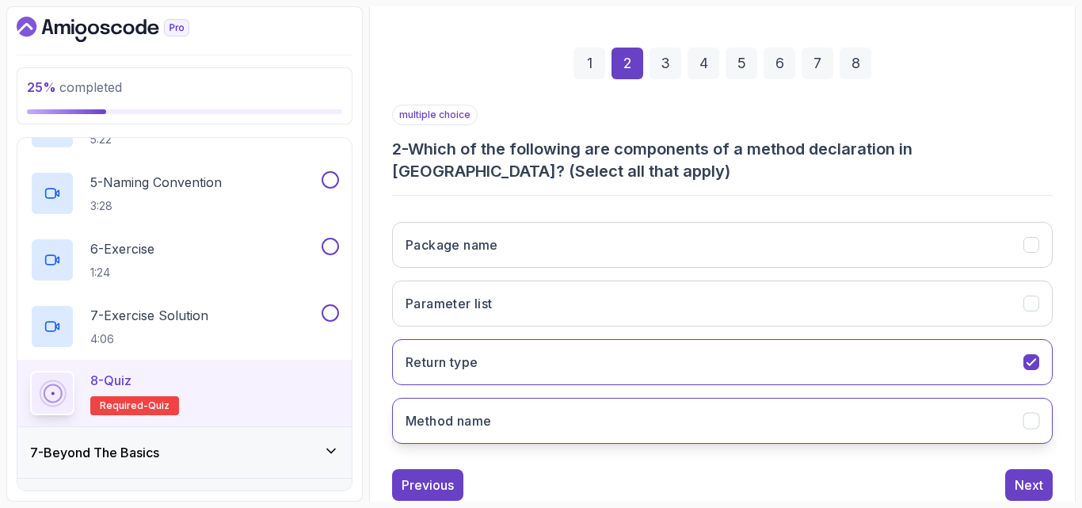
click at [552, 417] on button "Method name" at bounding box center [722, 421] width 661 height 46
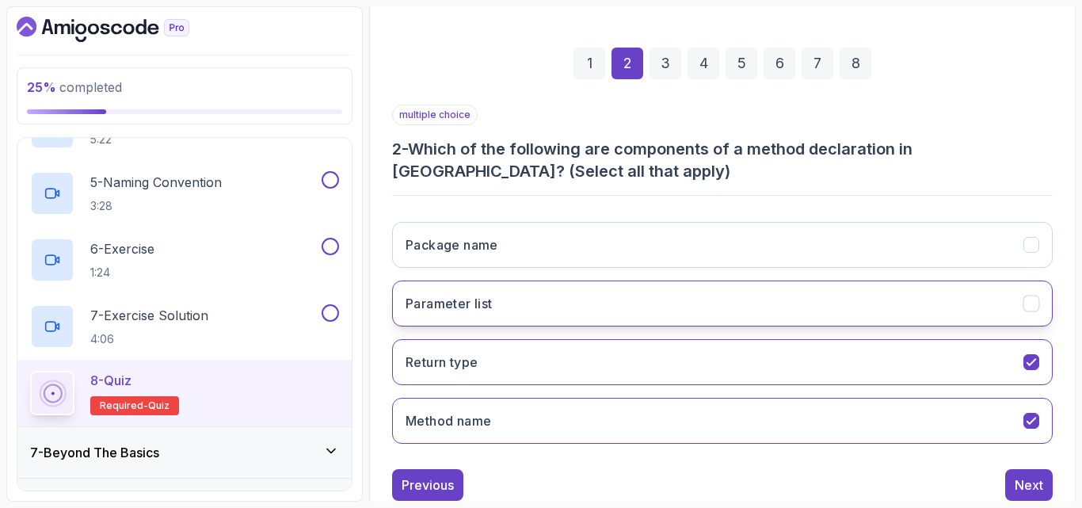
click at [733, 282] on button "Parameter list" at bounding box center [722, 303] width 661 height 46
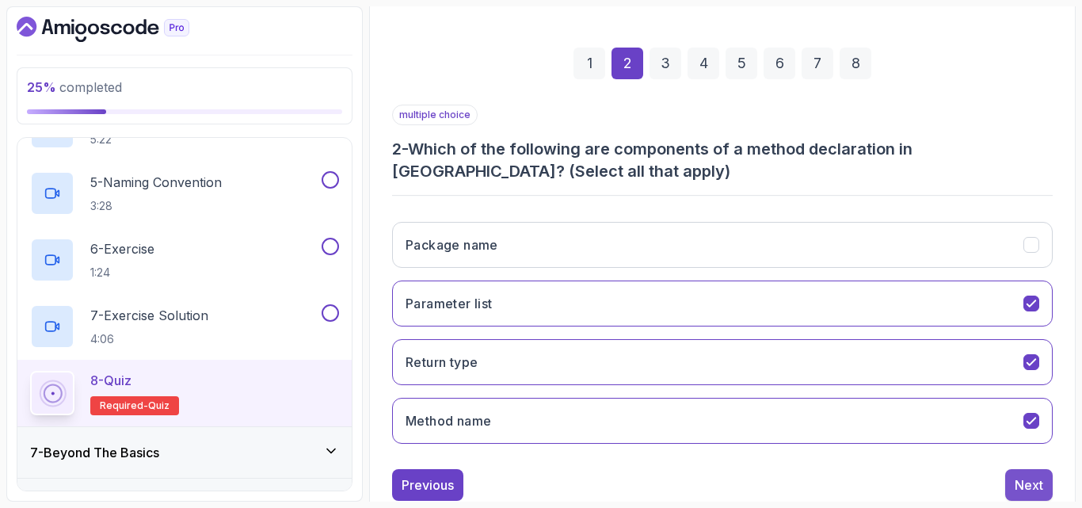
click at [1011, 494] on button "Next" at bounding box center [1029, 485] width 48 height 32
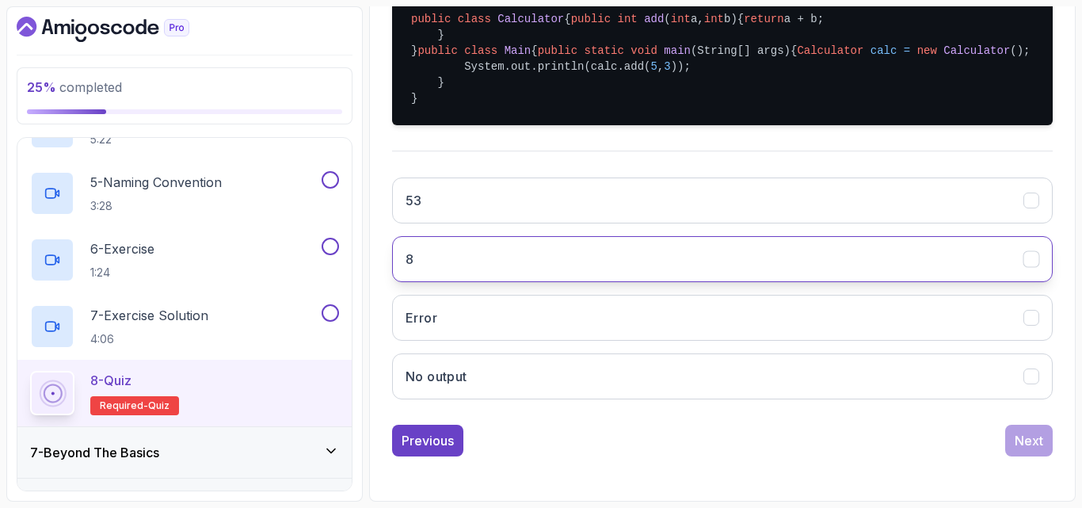
scroll to position [412, 0]
click at [846, 282] on button "8" at bounding box center [722, 259] width 661 height 46
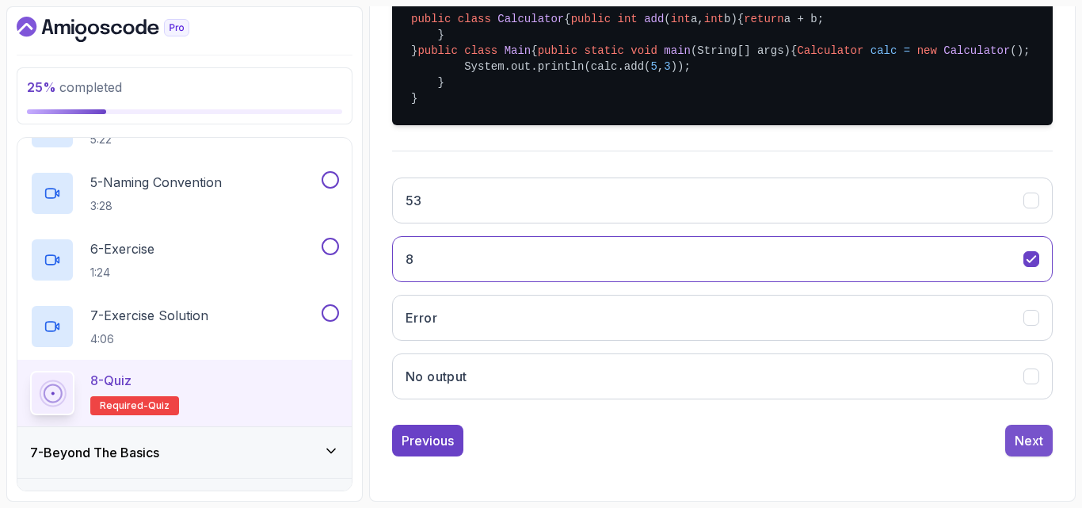
click at [1043, 441] on div "Next" at bounding box center [1029, 440] width 29 height 19
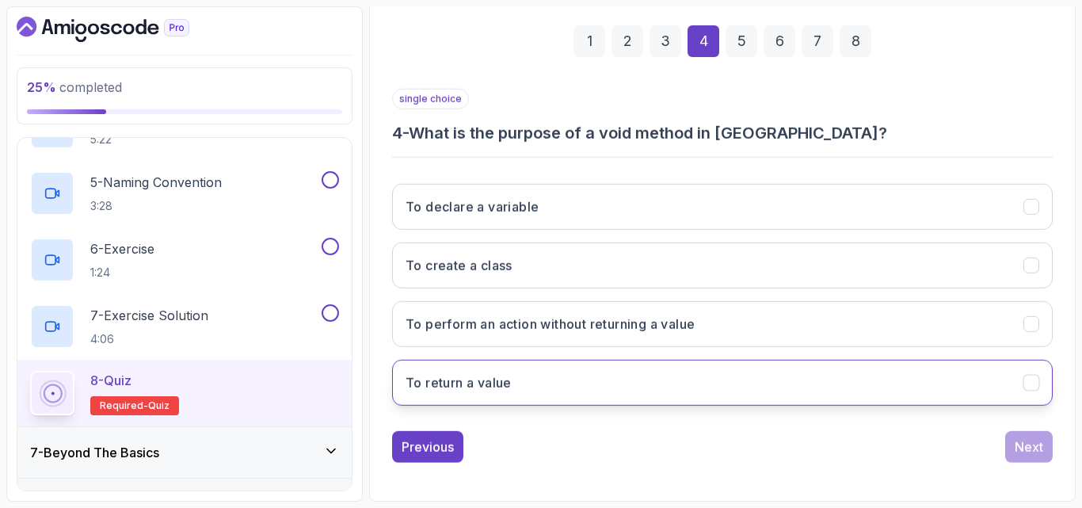
scroll to position [225, 0]
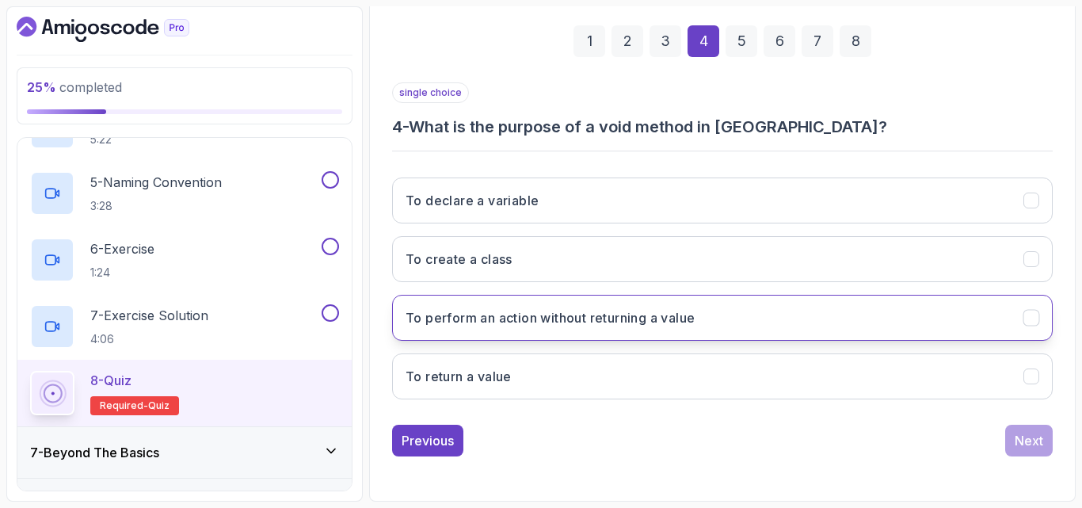
click at [739, 317] on button "To perform an action without returning a value" at bounding box center [722, 318] width 661 height 46
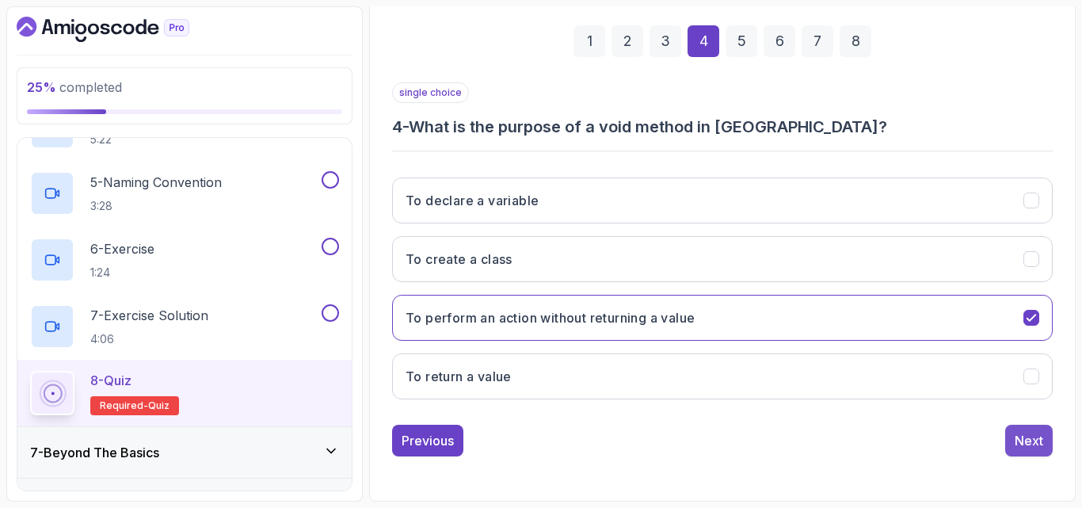
click at [1017, 440] on div "Next" at bounding box center [1029, 440] width 29 height 19
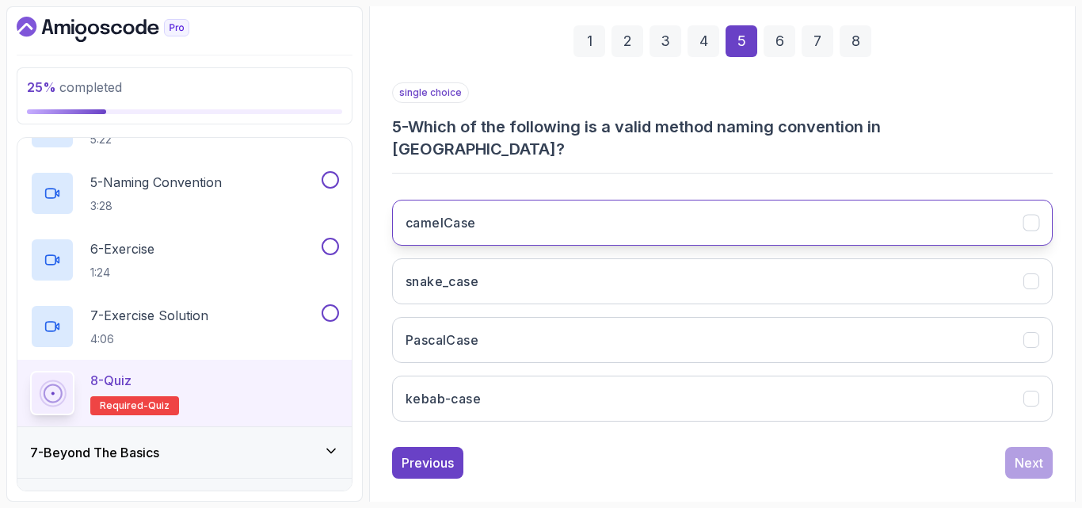
click at [575, 212] on button "camelCase" at bounding box center [722, 223] width 661 height 46
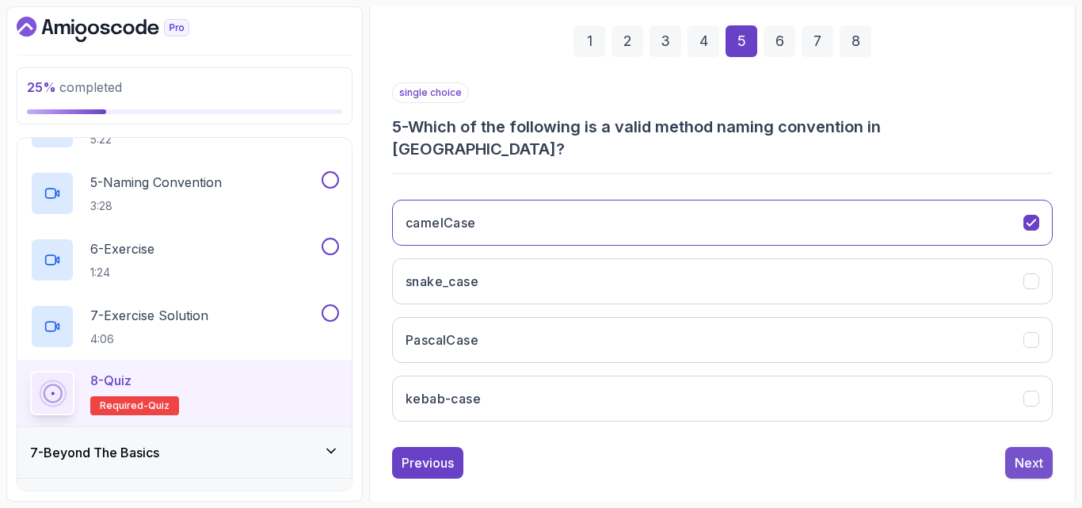
click at [1016, 453] on div "Next" at bounding box center [1029, 462] width 29 height 19
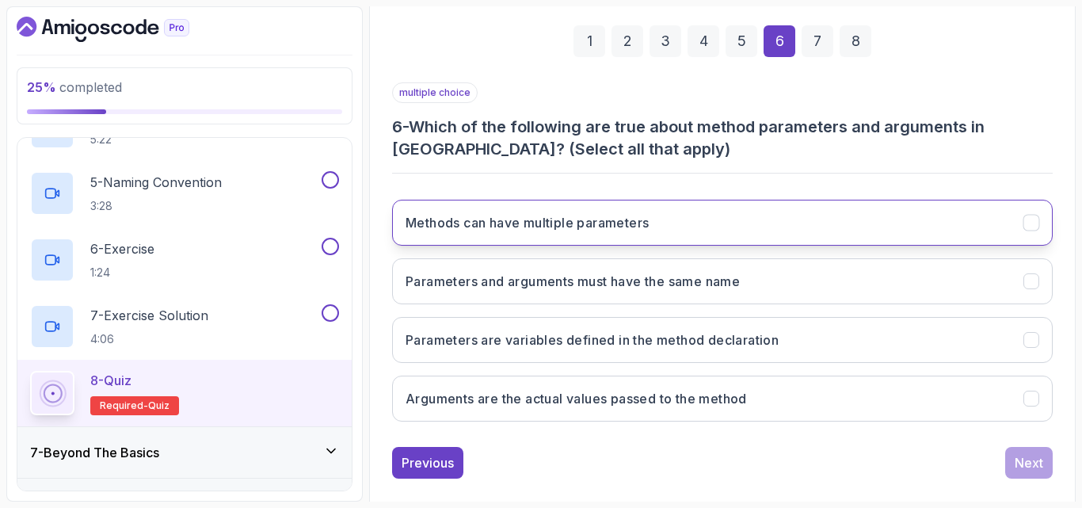
click at [745, 226] on button "Methods can have multiple parameters" at bounding box center [722, 223] width 661 height 46
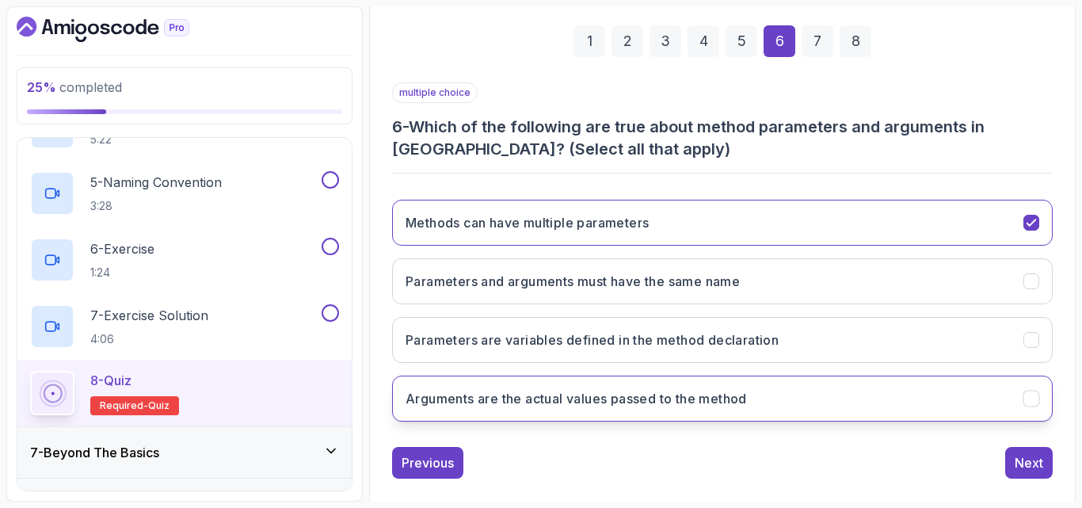
click at [671, 398] on h3 "Arguments are the actual values passed to the method" at bounding box center [576, 398] width 341 height 19
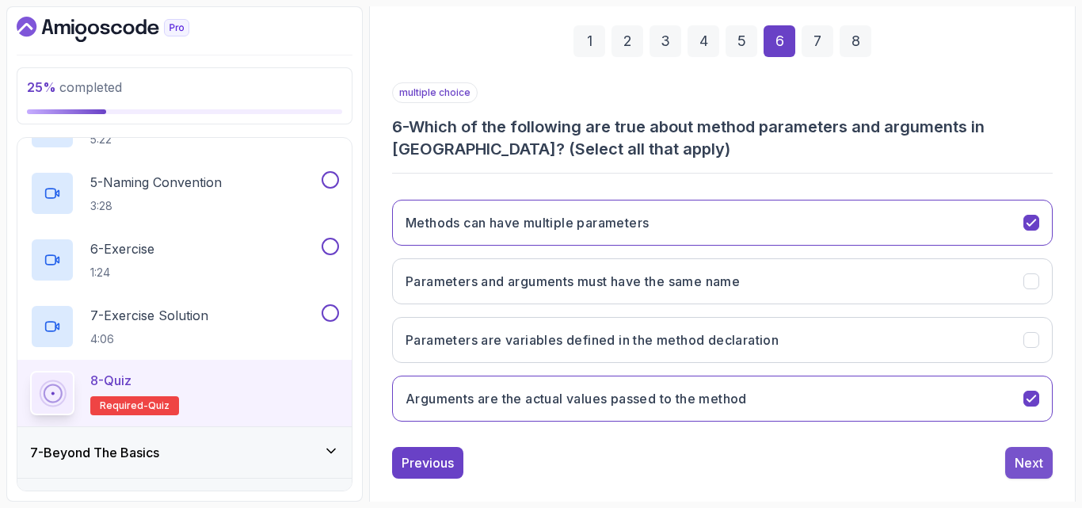
click at [1033, 464] on div "Next" at bounding box center [1029, 462] width 29 height 19
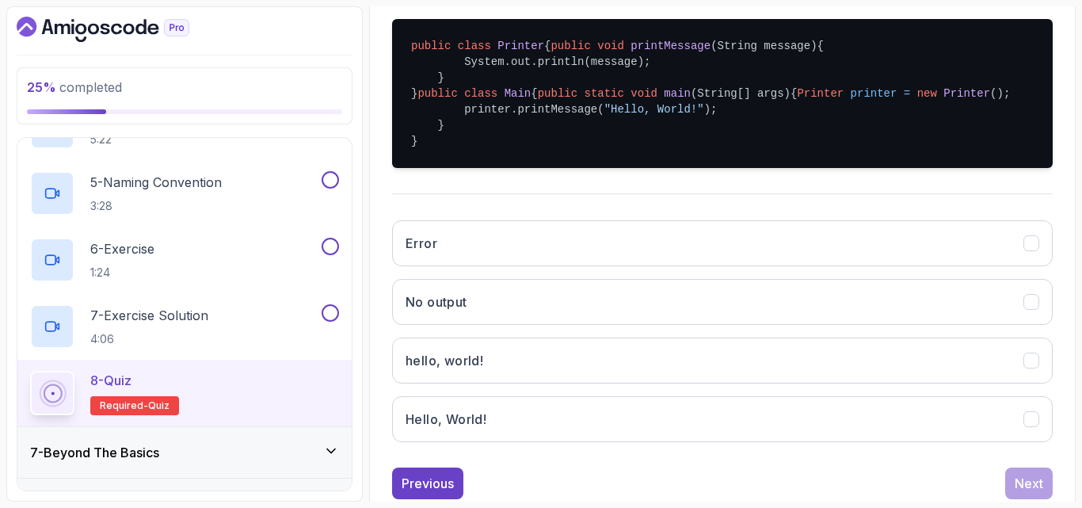
scroll to position [373, 0]
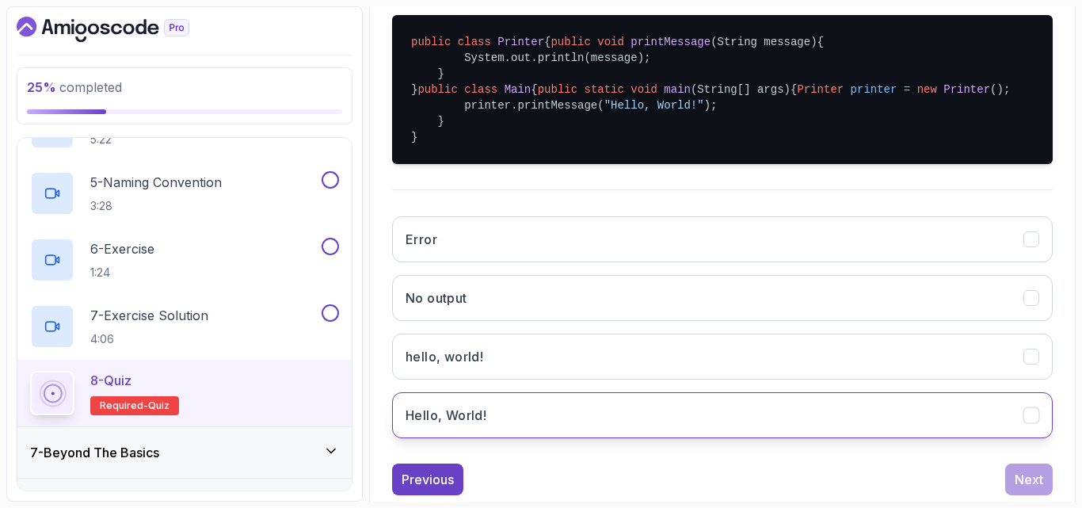
click at [764, 438] on button "Hello, World!" at bounding box center [722, 415] width 661 height 46
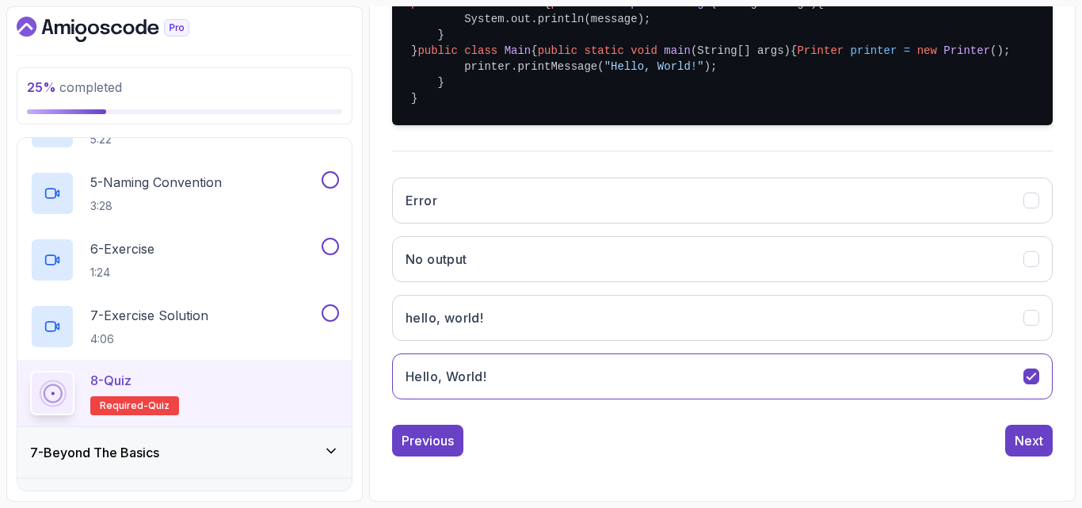
scroll to position [475, 0]
click at [1022, 436] on div "Next" at bounding box center [1029, 440] width 29 height 19
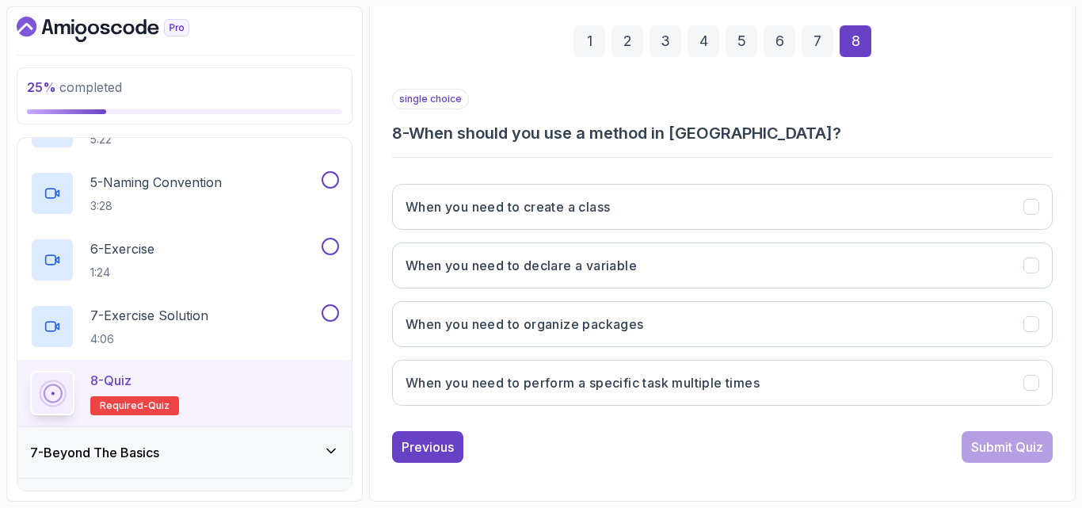
scroll to position [225, 0]
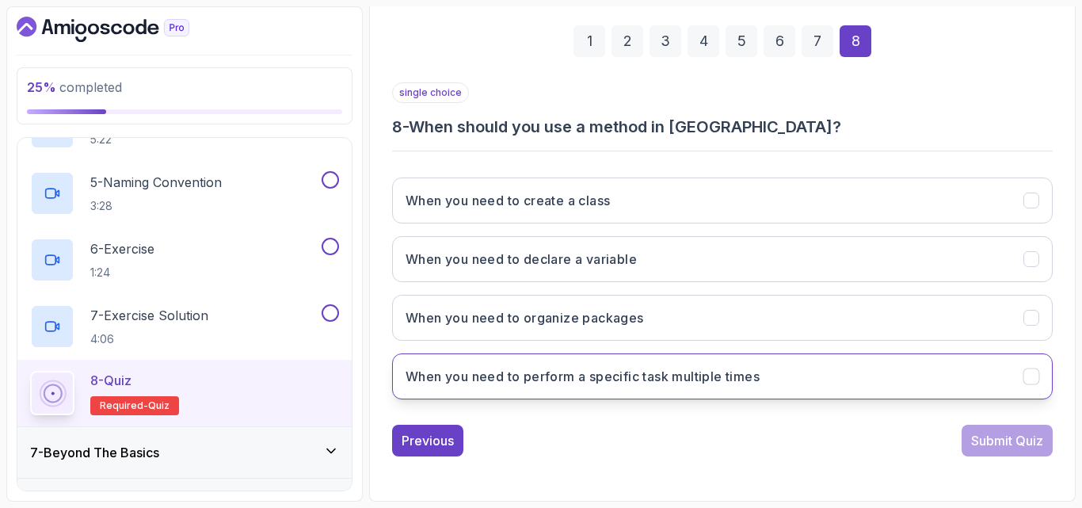
click at [673, 382] on h3 "When you need to perform a specific task multiple times" at bounding box center [583, 376] width 354 height 19
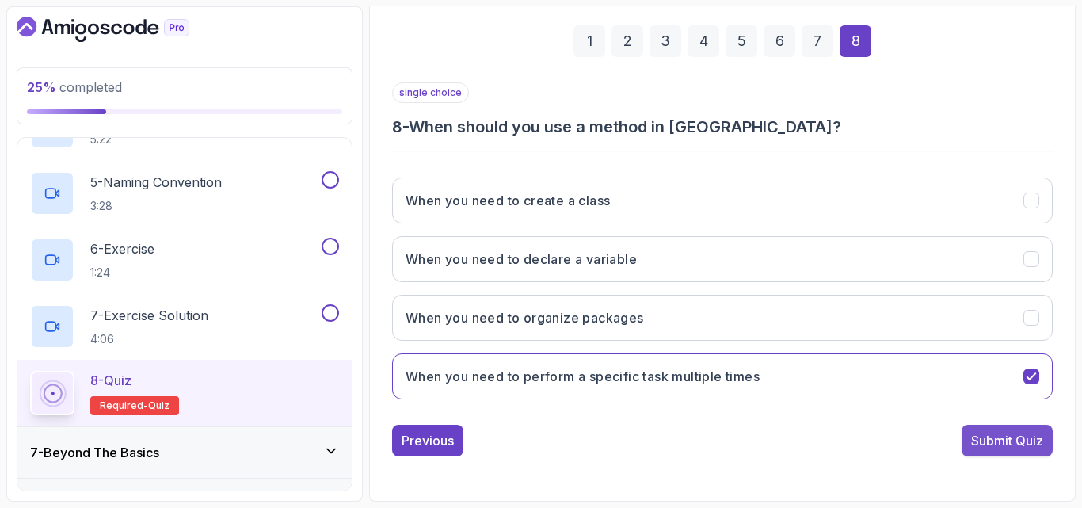
click at [1005, 438] on div "Submit Quiz" at bounding box center [1007, 440] width 72 height 19
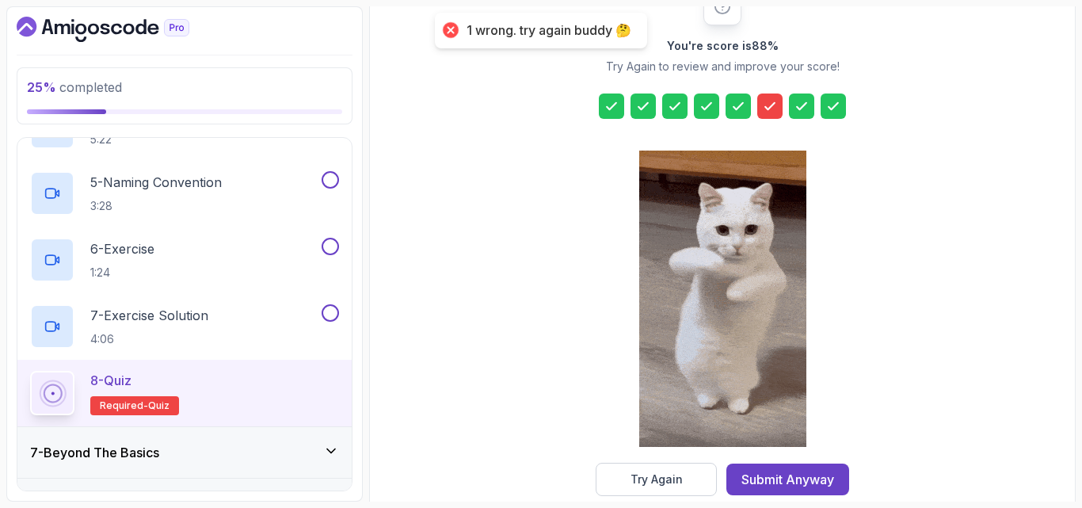
click at [768, 103] on icon at bounding box center [770, 106] width 16 height 16
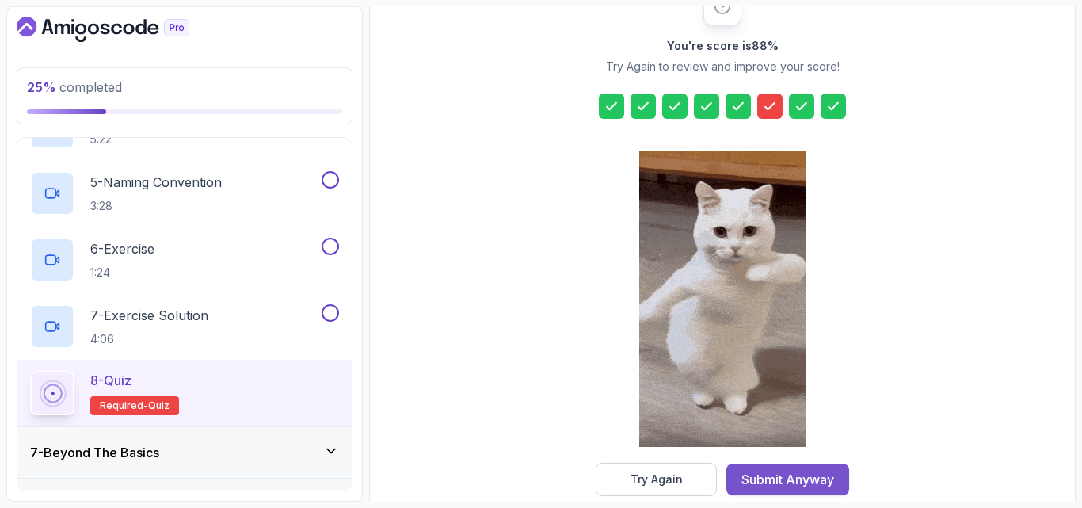
click at [745, 481] on div "Submit Anyway" at bounding box center [787, 479] width 93 height 19
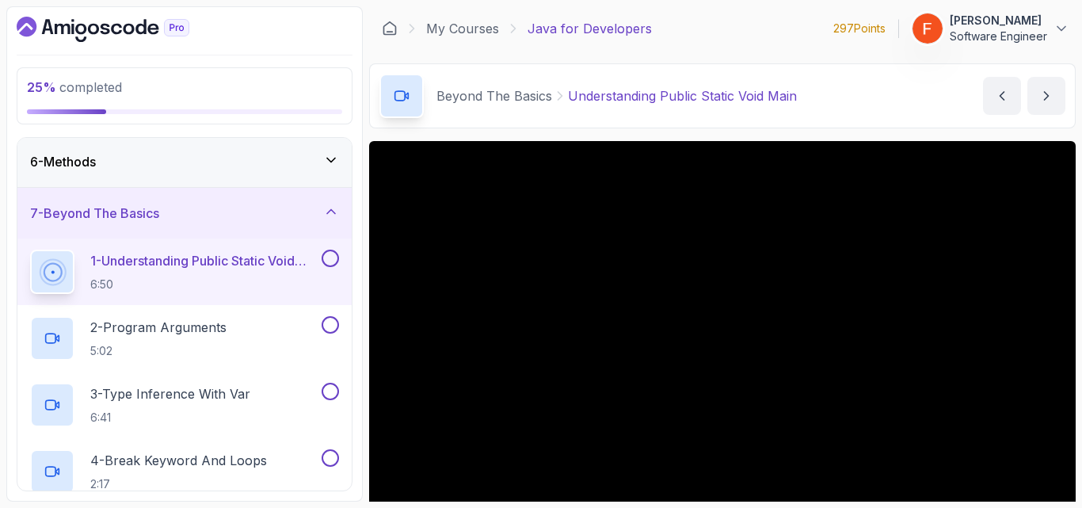
scroll to position [191, 0]
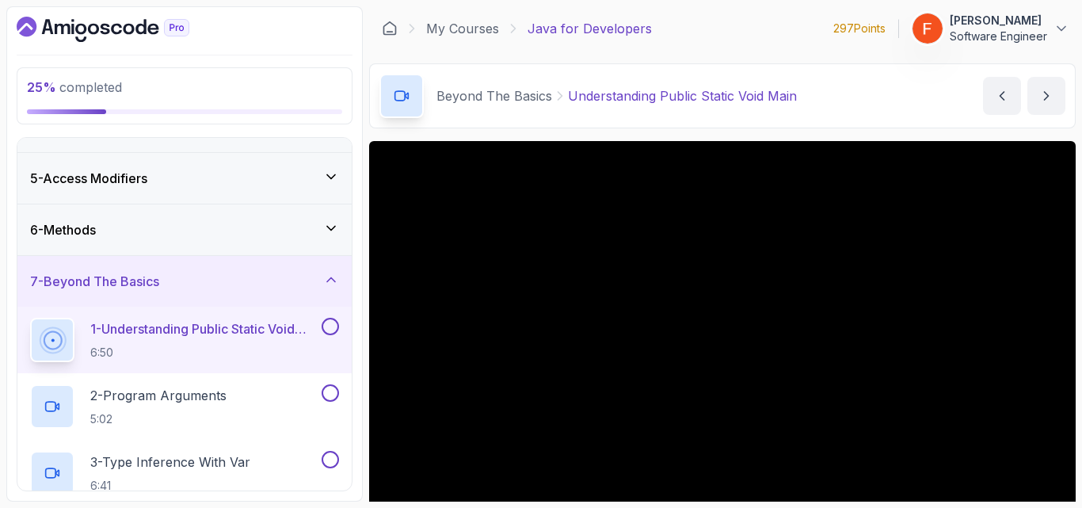
click at [326, 239] on div "6 - Methods" at bounding box center [184, 229] width 309 height 19
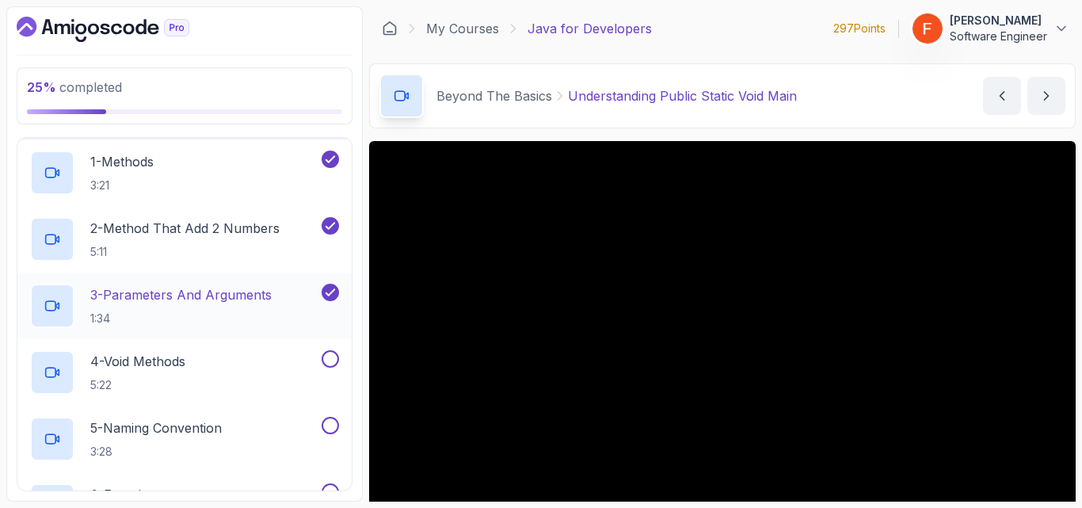
scroll to position [307, 0]
click at [330, 357] on button at bounding box center [330, 357] width 17 height 17
click at [328, 424] on button at bounding box center [330, 424] width 17 height 17
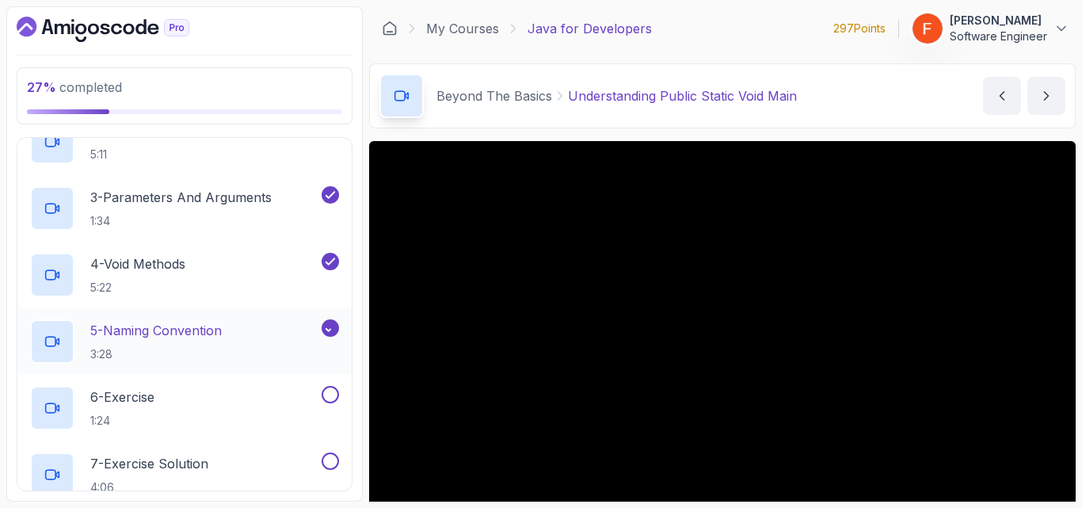
scroll to position [408, 0]
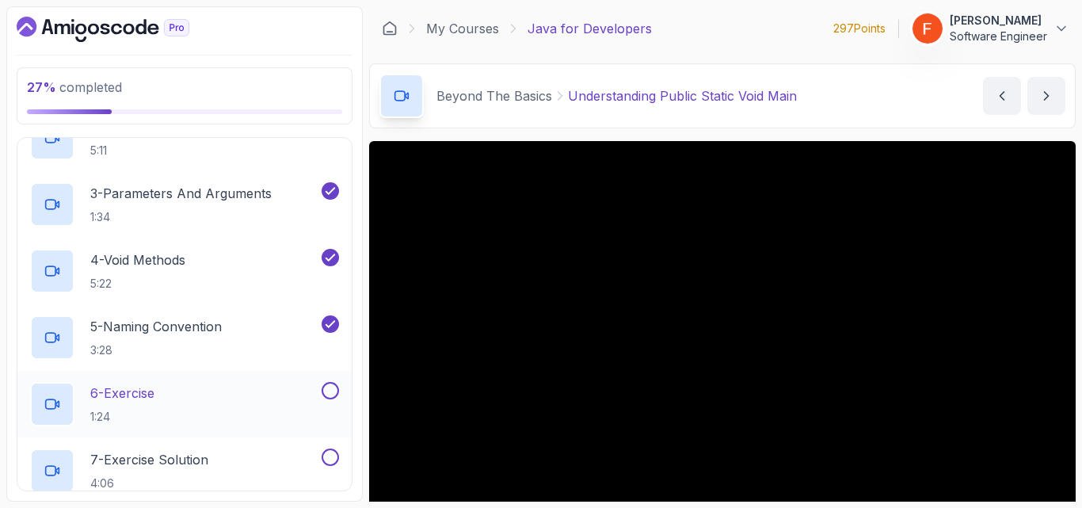
click at [330, 381] on div "6 - Exercise 1:24" at bounding box center [184, 404] width 334 height 67
click at [330, 391] on button at bounding box center [330, 390] width 17 height 17
click at [331, 457] on button at bounding box center [330, 456] width 17 height 17
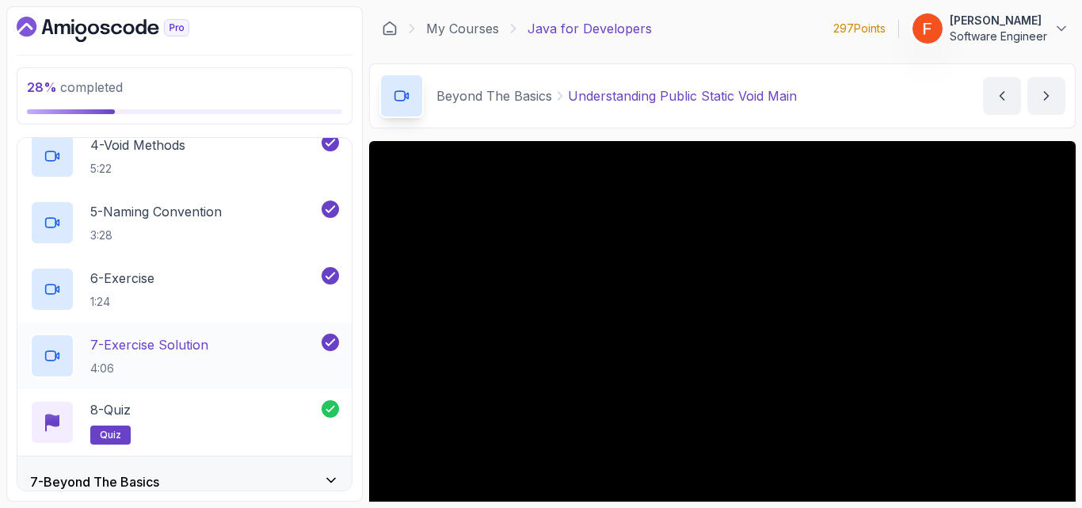
scroll to position [532, 0]
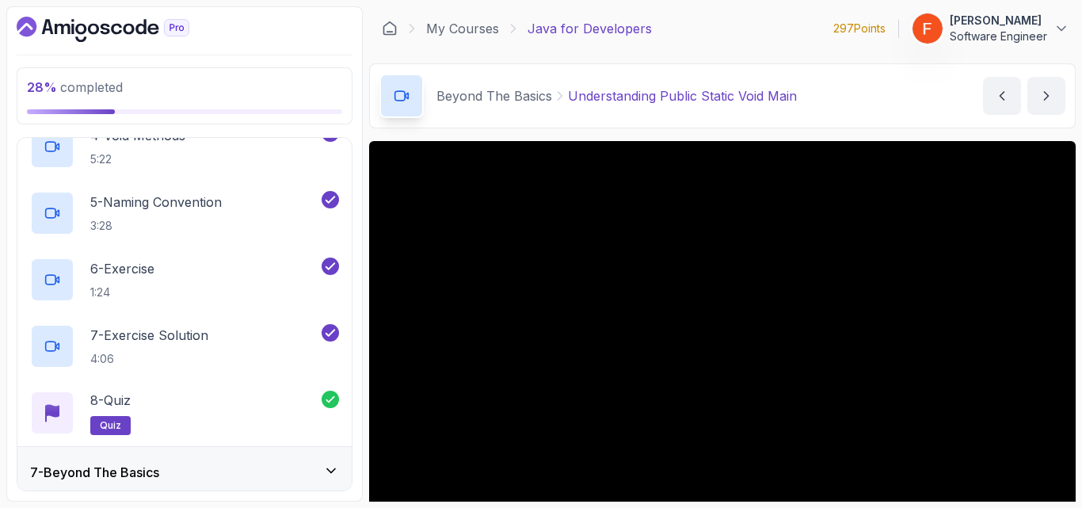
click at [353, 360] on div "28 % completed 1 - Intro 2 - Loops 3 - If Statements 4 - Packages 5 - Access Mo…" at bounding box center [184, 253] width 356 height 495
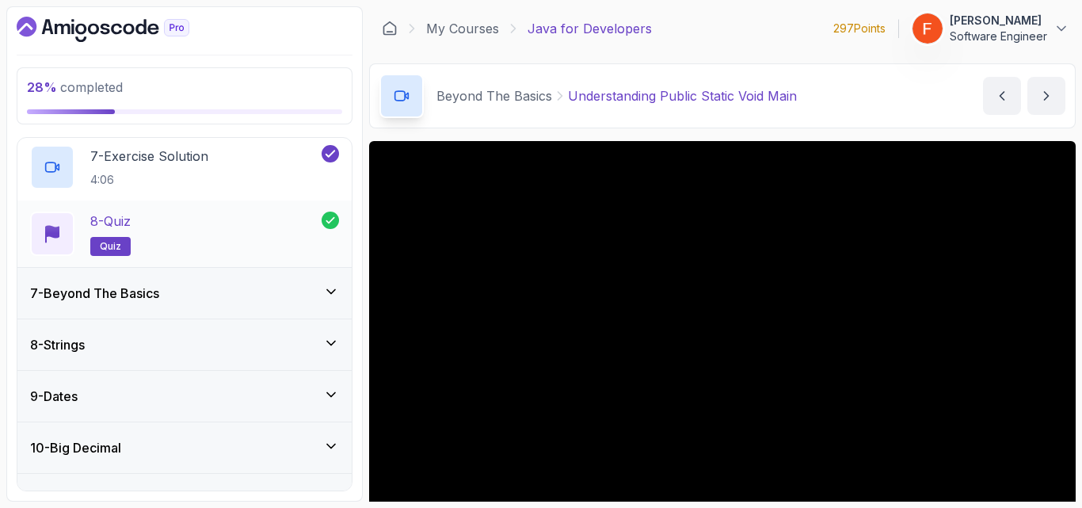
scroll to position [718, 0]
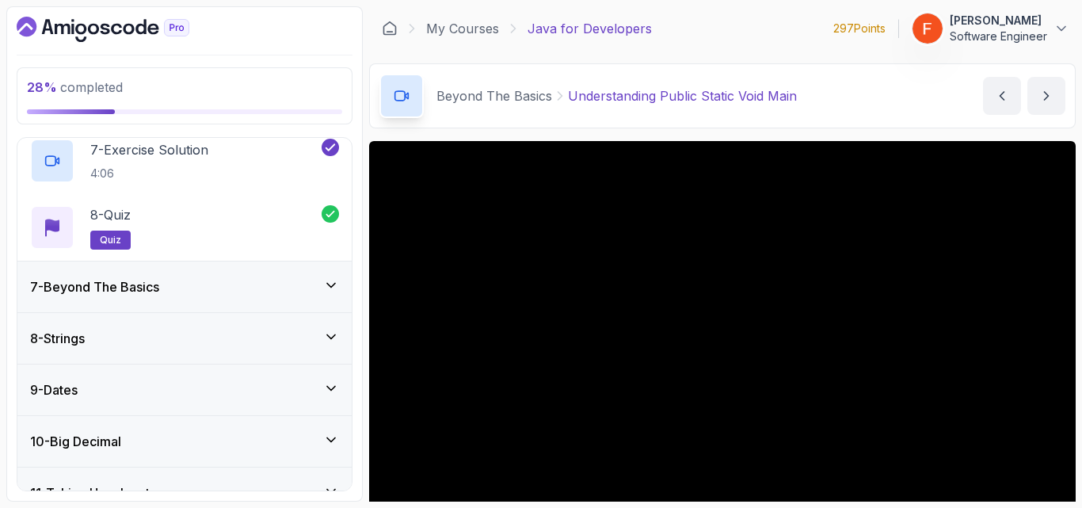
click at [326, 294] on div "7 - Beyond The Basics" at bounding box center [184, 286] width 309 height 19
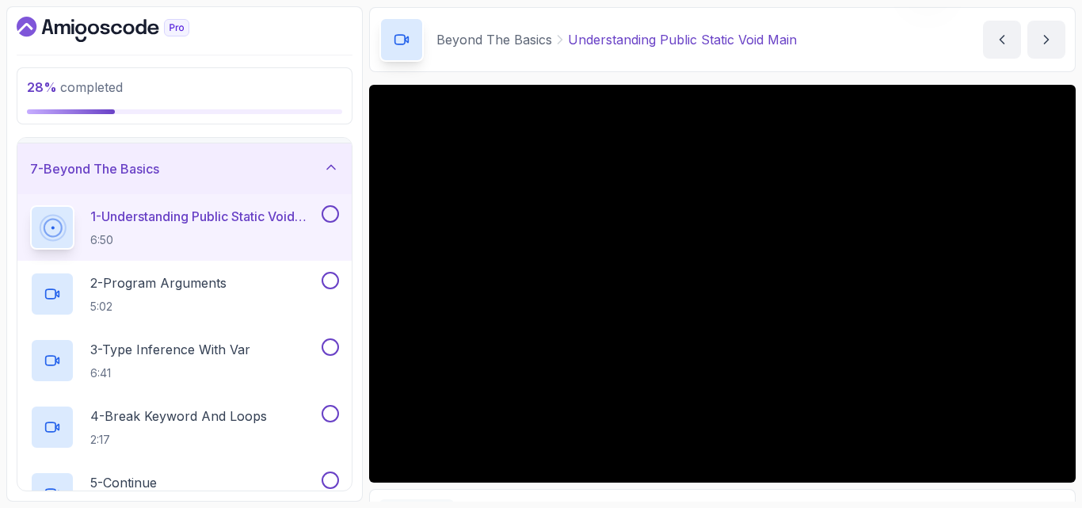
scroll to position [65, 0]
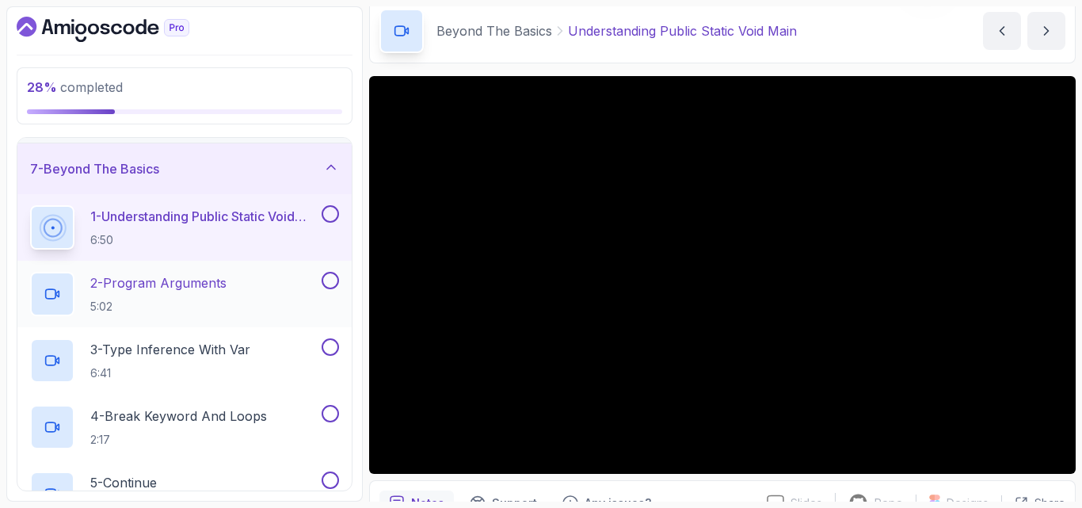
click at [270, 284] on div "2 - Program Arguments 5:02" at bounding box center [174, 294] width 288 height 44
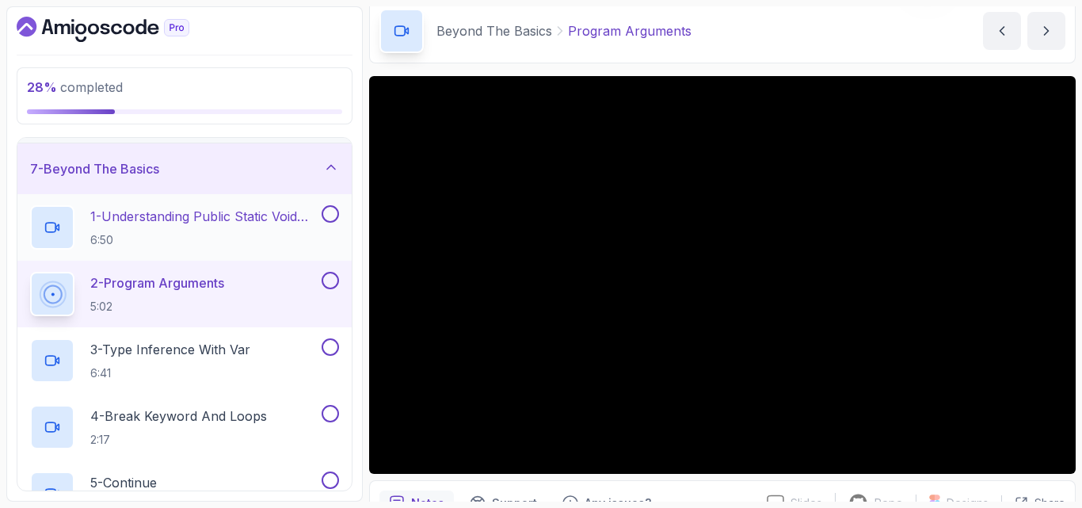
click at [326, 209] on button at bounding box center [330, 213] width 17 height 17
click at [238, 386] on div "3 - Type Inference With Var 6:41" at bounding box center [184, 360] width 334 height 67
click at [330, 277] on button at bounding box center [330, 280] width 17 height 17
click at [250, 358] on p "3 - Type Inference With Var" at bounding box center [170, 349] width 160 height 19
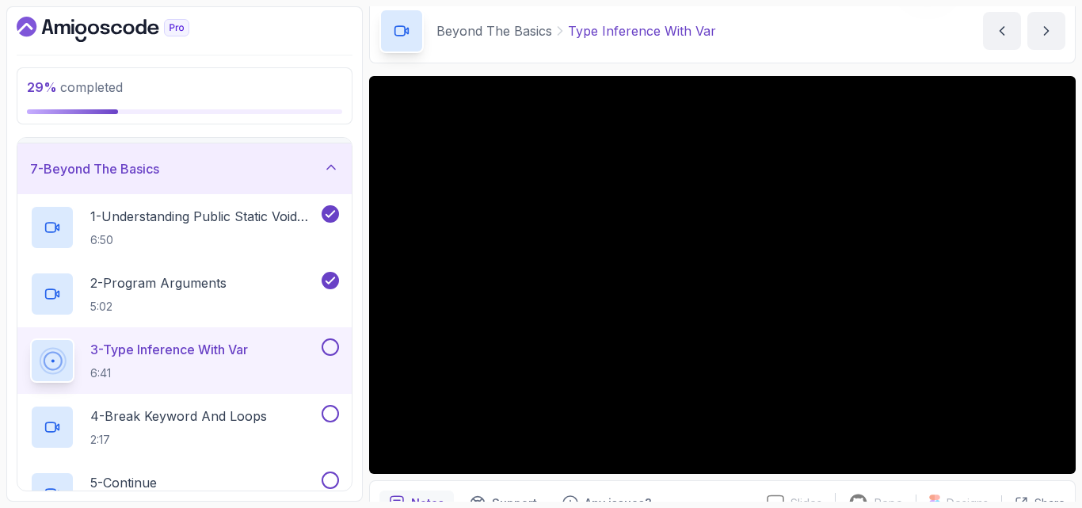
click at [30, 338] on button "3 - Type Inference With Var 6:41" at bounding box center [184, 360] width 309 height 44
click at [195, 424] on p "4 - Break Keyword And Loops" at bounding box center [178, 415] width 177 height 19
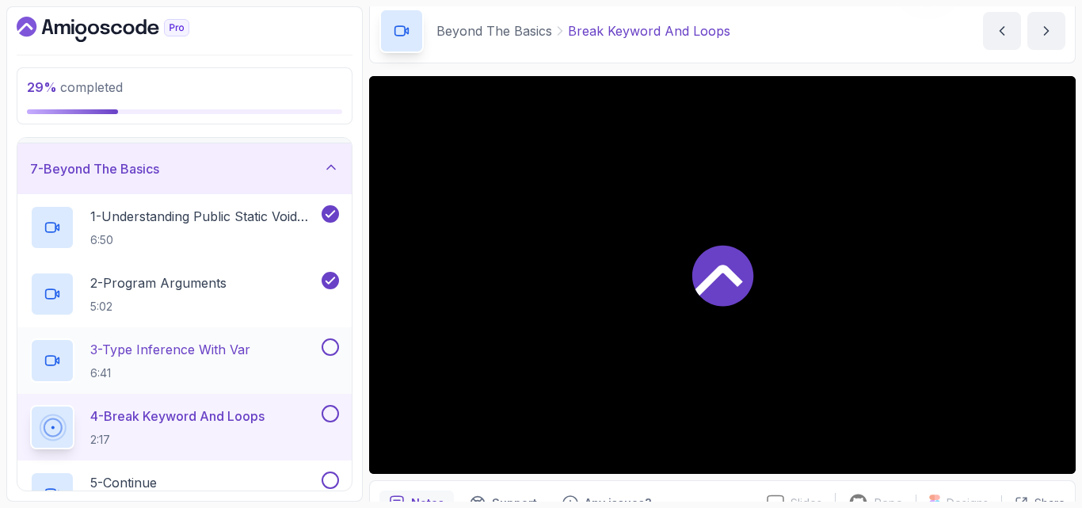
click at [336, 344] on button at bounding box center [330, 346] width 17 height 17
click at [322, 338] on button at bounding box center [330, 346] width 17 height 17
click at [327, 349] on button at bounding box center [330, 346] width 17 height 17
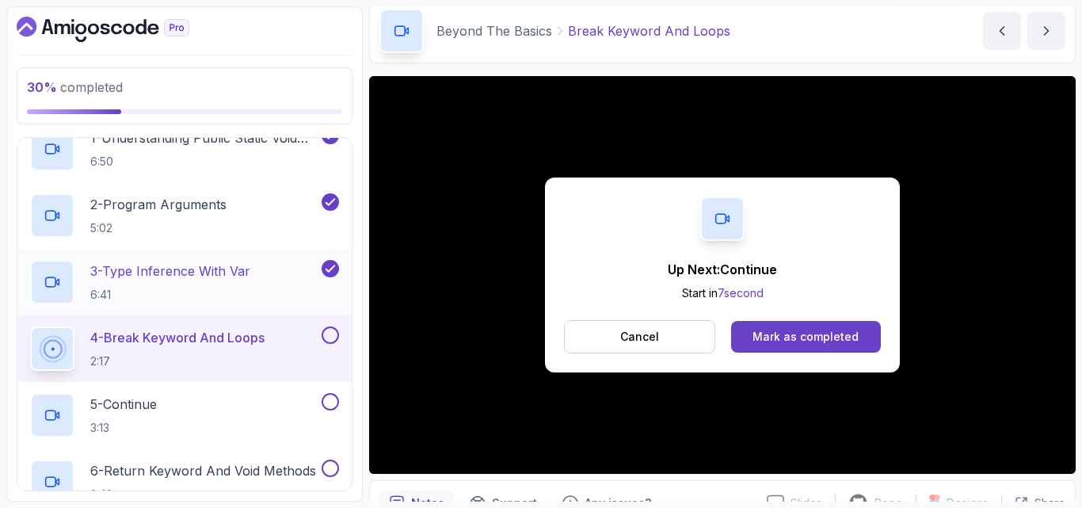
scroll to position [384, 0]
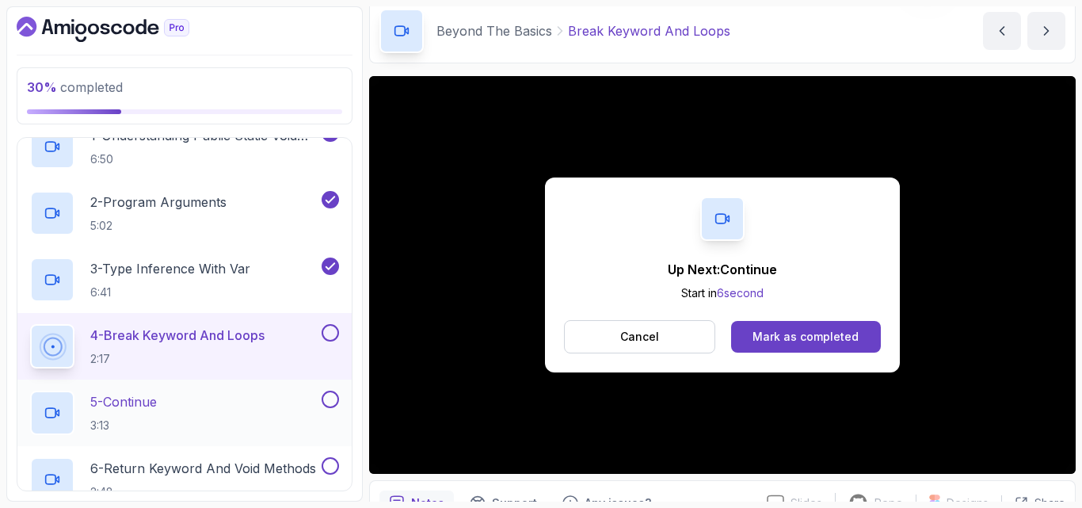
click at [269, 406] on div "5 - Continue 3:13" at bounding box center [174, 413] width 288 height 44
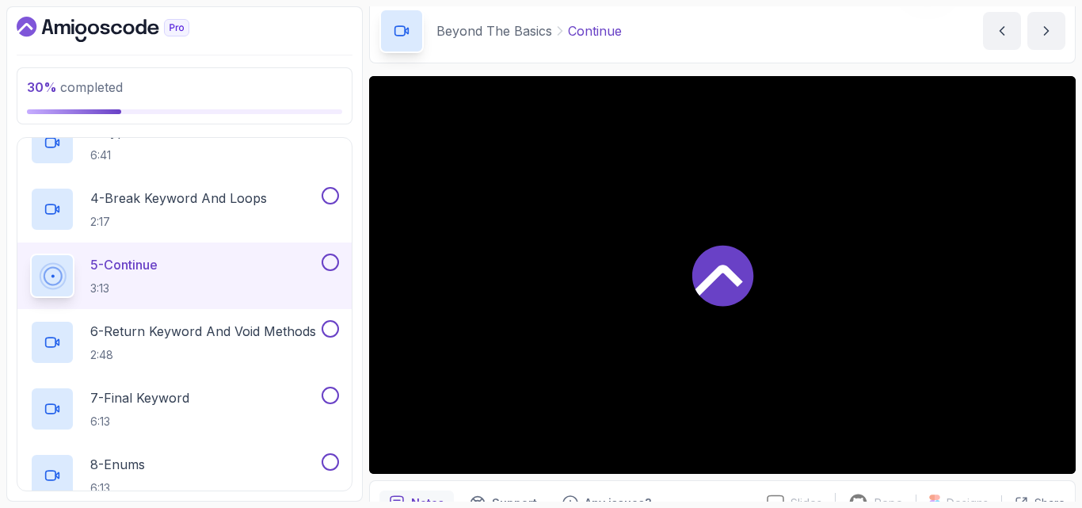
scroll to position [535, 0]
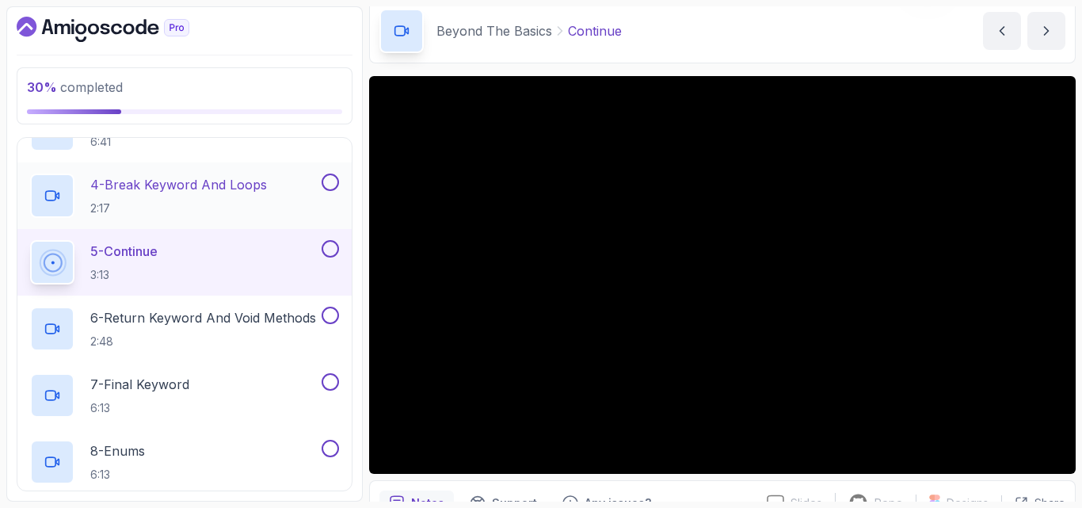
click at [324, 177] on button at bounding box center [330, 181] width 17 height 17
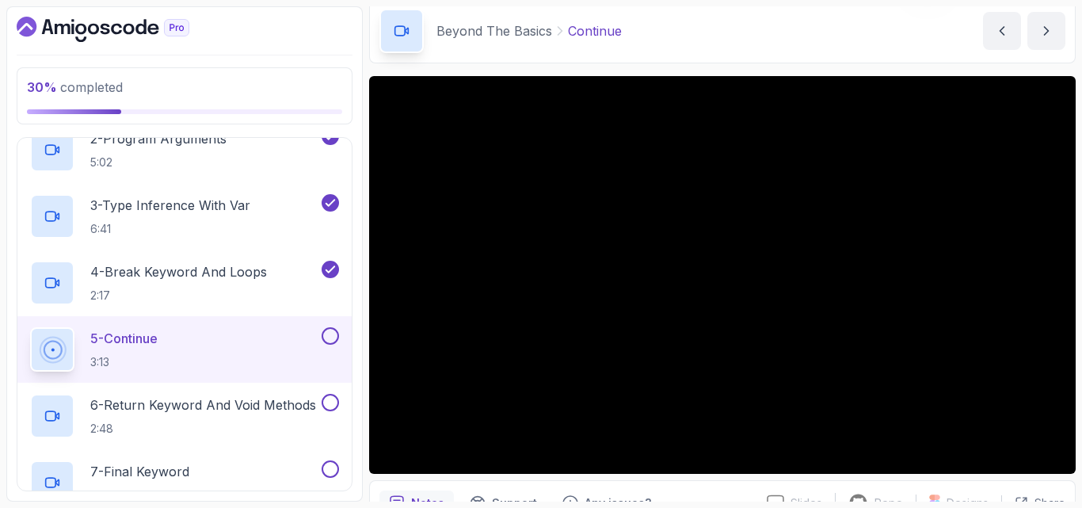
scroll to position [447, 0]
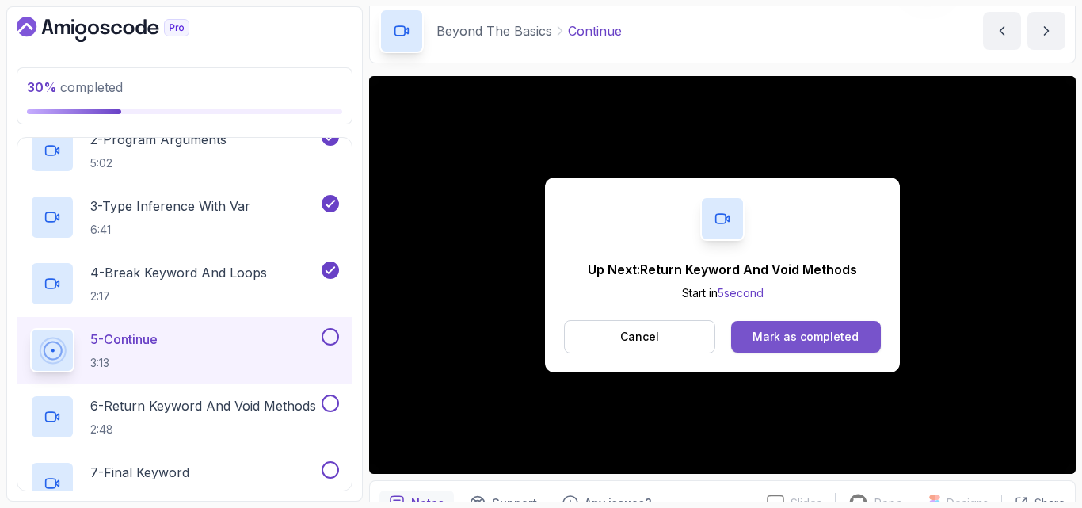
click at [806, 325] on button "Mark as completed" at bounding box center [806, 337] width 150 height 32
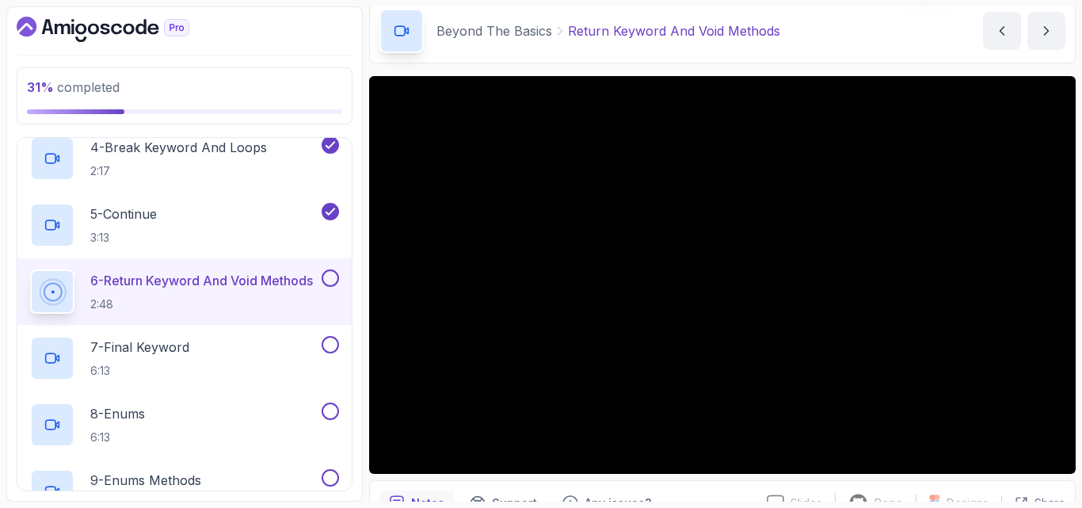
scroll to position [147, 0]
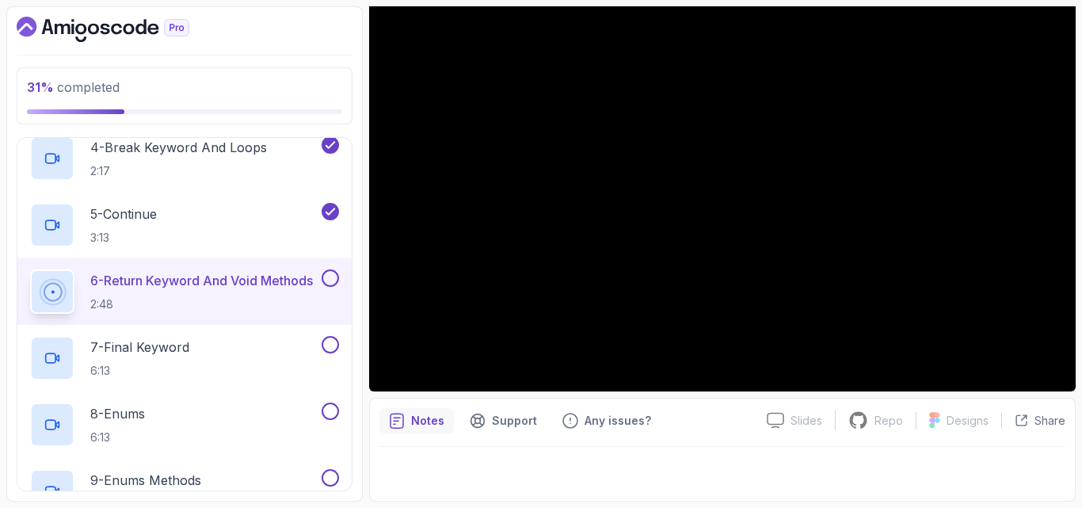
click at [434, 419] on p "Notes" at bounding box center [427, 421] width 33 height 16
click at [421, 421] on p "Notes" at bounding box center [427, 421] width 33 height 16
click at [430, 449] on div at bounding box center [722, 469] width 686 height 44
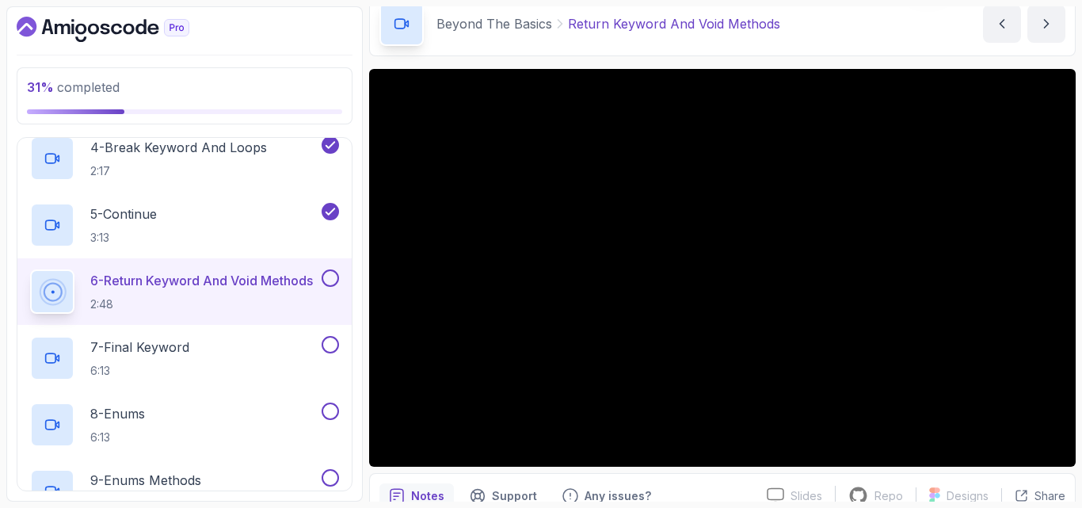
scroll to position [71, 0]
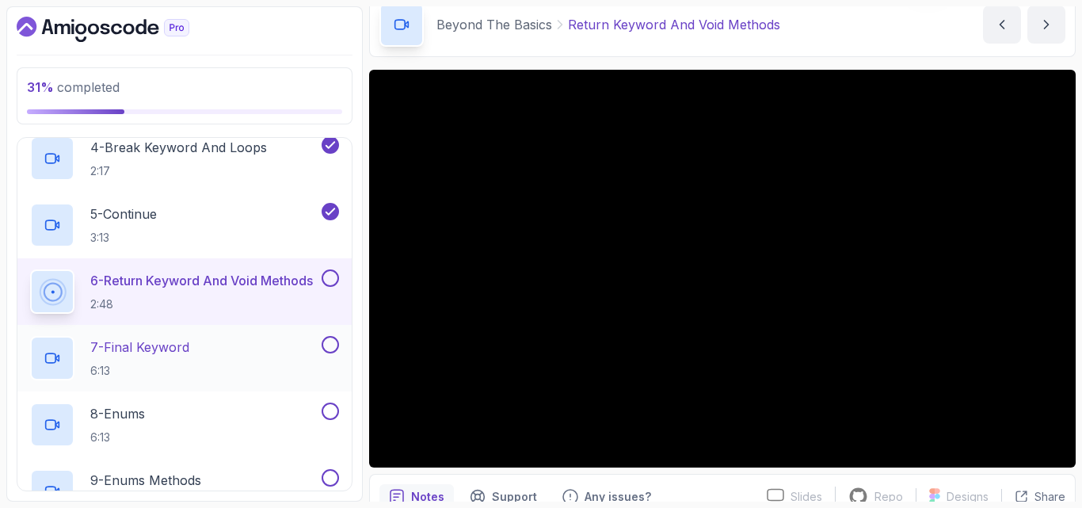
click at [189, 365] on p "6:13" at bounding box center [139, 371] width 99 height 16
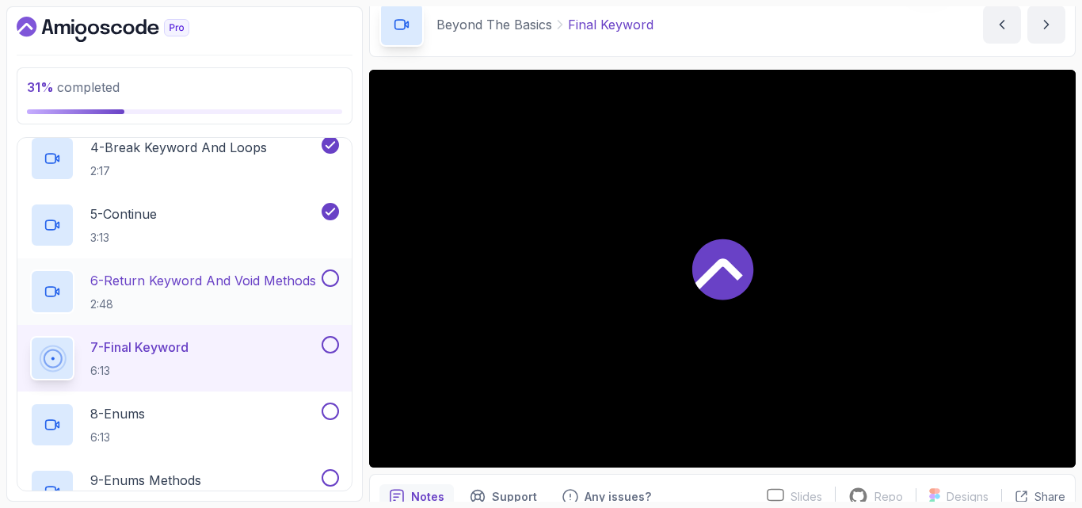
click at [328, 276] on button at bounding box center [330, 277] width 17 height 17
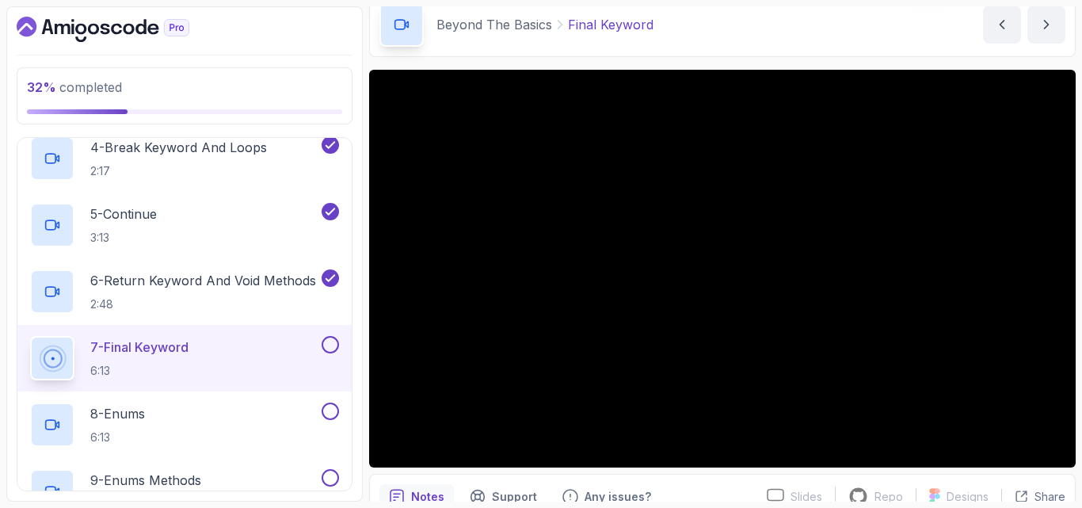
click at [719, 486] on div "Notes Support Any issues?" at bounding box center [566, 496] width 375 height 25
click at [333, 342] on button at bounding box center [330, 344] width 17 height 17
click at [250, 401] on div "8 - Enums 6:13" at bounding box center [184, 424] width 334 height 67
click at [231, 418] on div "8 - Enums 6:13" at bounding box center [174, 424] width 288 height 44
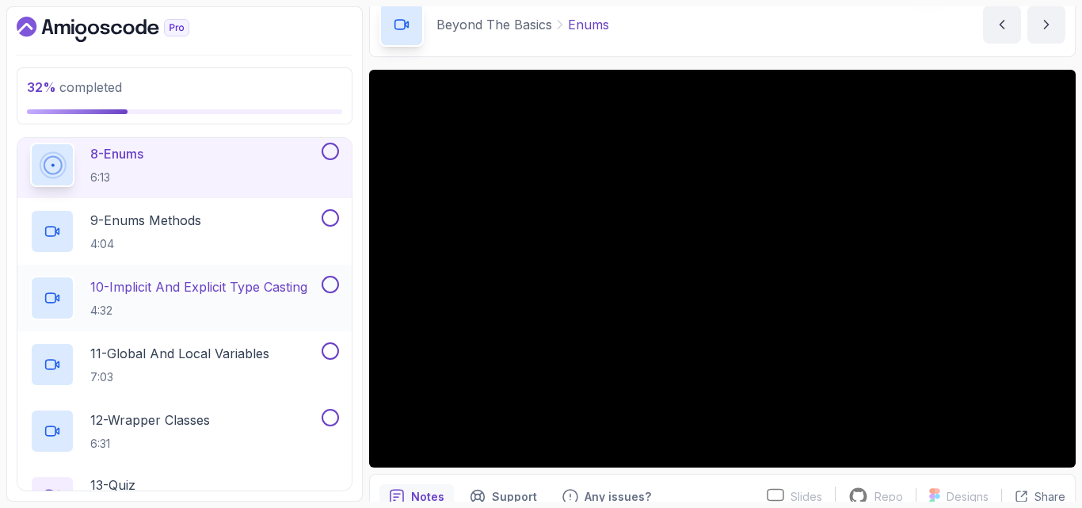
scroll to position [831, 0]
click at [195, 235] on h2 "9 - Enums Methods 4:04" at bounding box center [145, 232] width 111 height 41
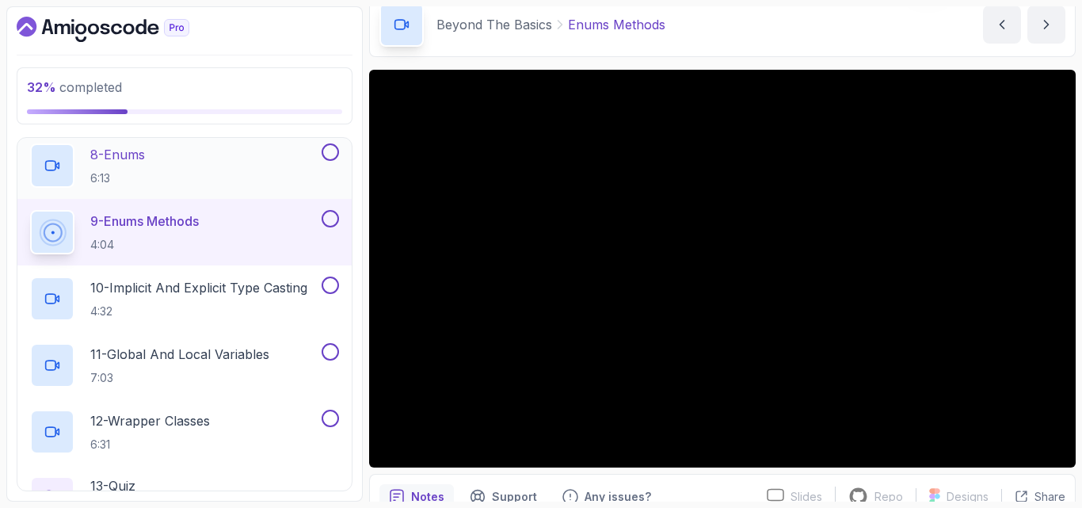
click at [327, 149] on button at bounding box center [330, 151] width 17 height 17
click at [360, 201] on div "33 % completed 1 - Intro 2 - Loops 3 - If Statements 4 - Packages 5 - Access Mo…" at bounding box center [184, 253] width 356 height 495
click at [268, 293] on p "10 - Implicit And Explicit Type Casting" at bounding box center [198, 287] width 217 height 19
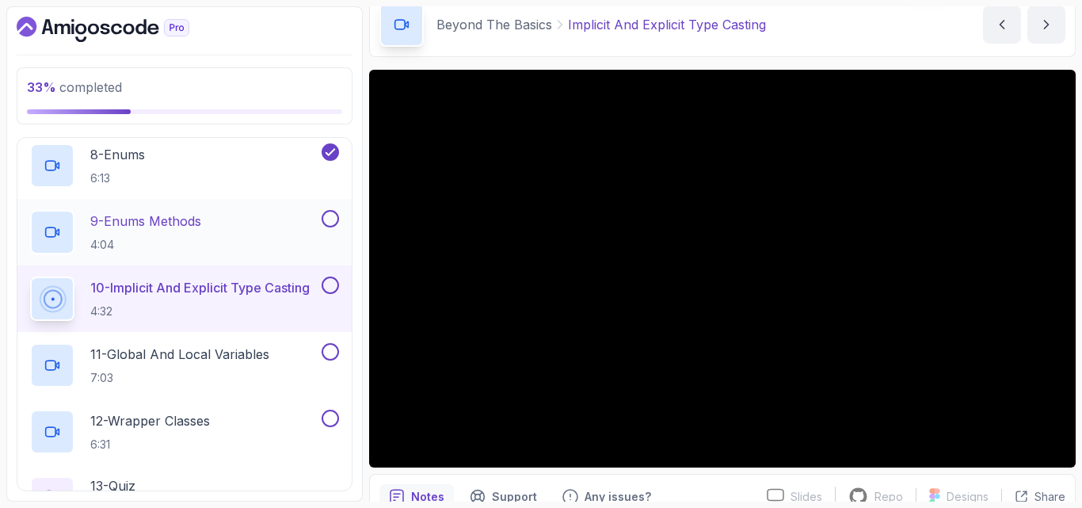
click at [329, 216] on button at bounding box center [330, 218] width 17 height 17
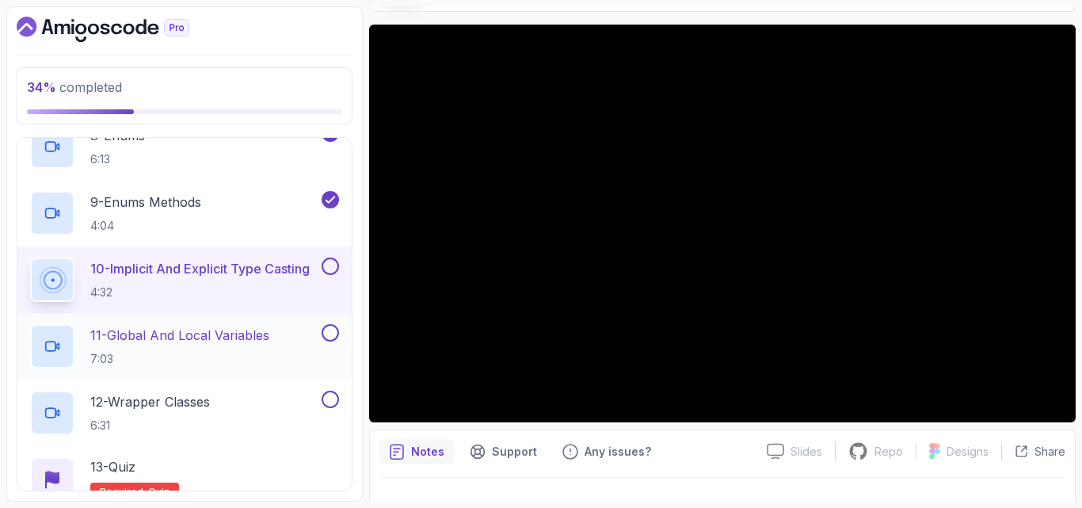
scroll to position [851, 0]
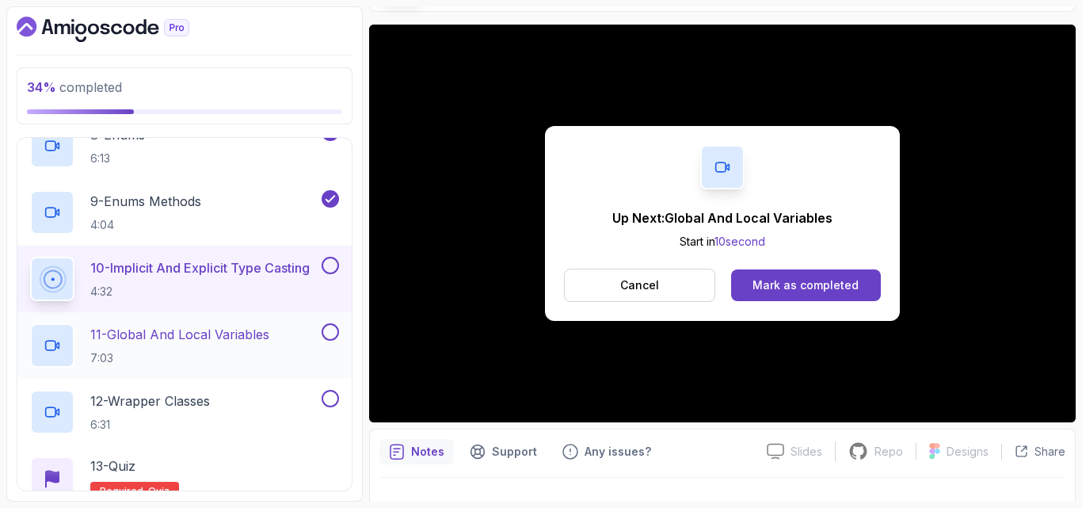
click at [252, 359] on p "7:03" at bounding box center [179, 358] width 179 height 16
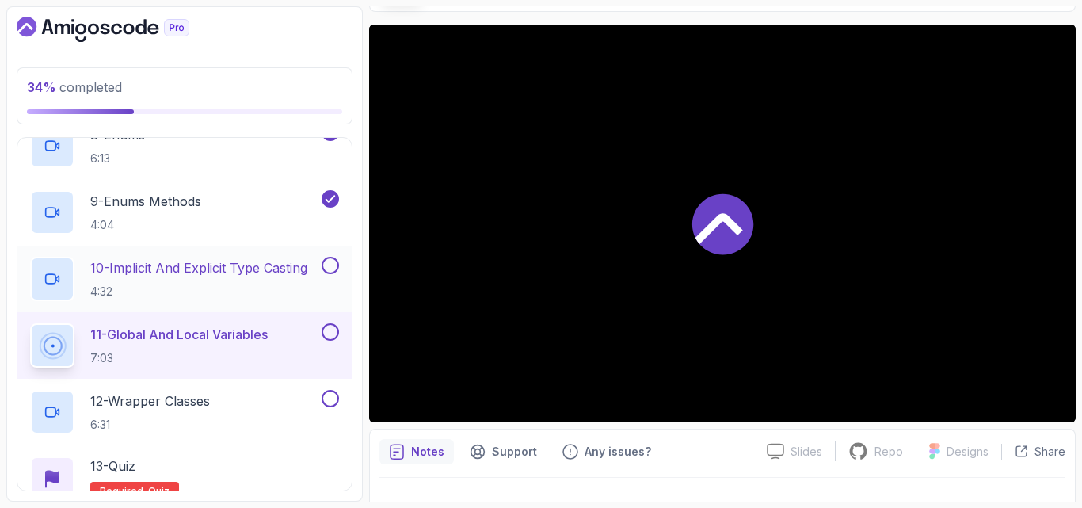
click at [333, 271] on button at bounding box center [330, 265] width 17 height 17
click at [322, 257] on button at bounding box center [330, 265] width 17 height 17
click at [326, 265] on button at bounding box center [330, 265] width 17 height 17
click at [331, 331] on button at bounding box center [330, 331] width 17 height 17
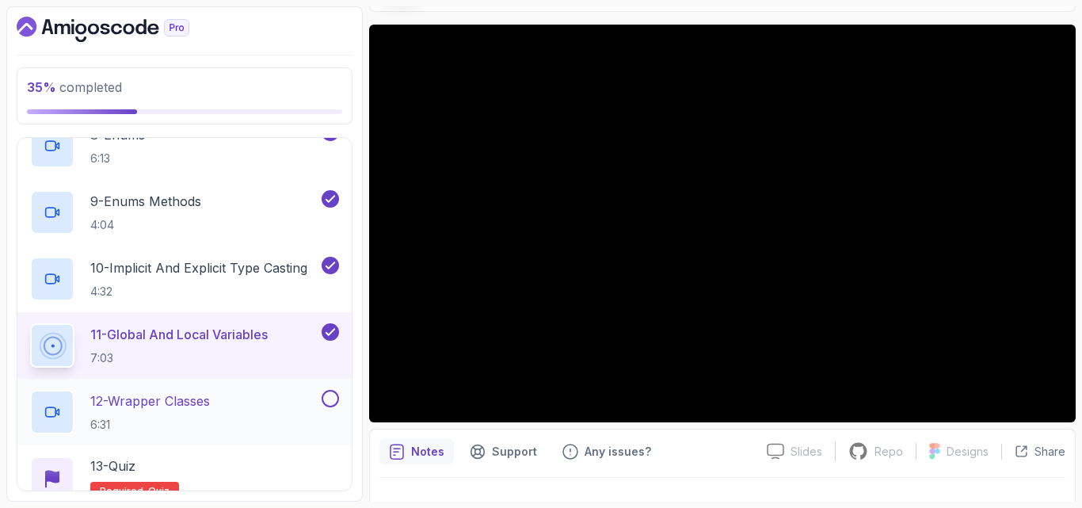
click at [279, 410] on div "12 - Wrapper Classes 6:31" at bounding box center [174, 412] width 288 height 44
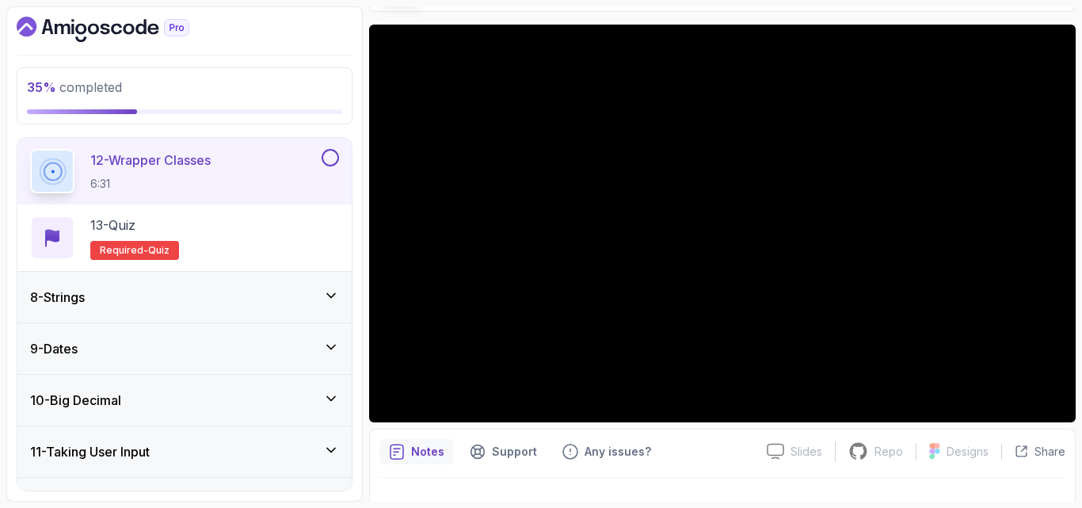
scroll to position [1092, 0]
click at [291, 288] on div "8 - Strings" at bounding box center [184, 296] width 309 height 19
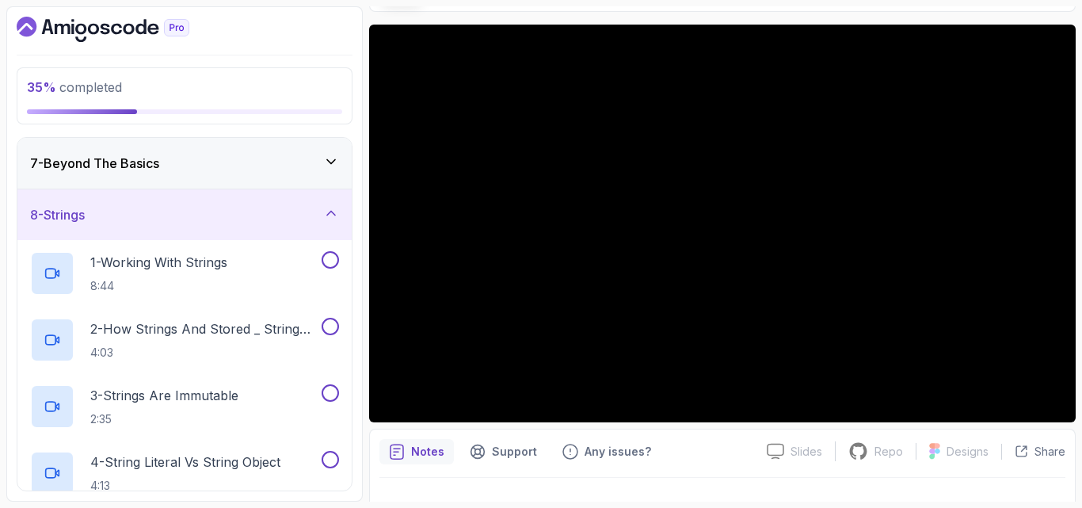
scroll to position [299, 0]
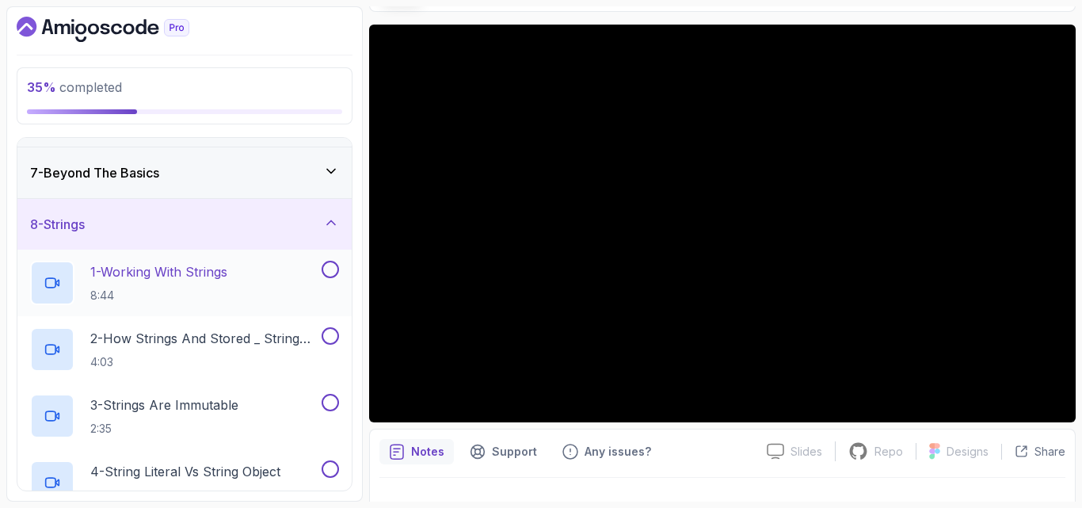
click at [254, 288] on div "1 - Working With Strings 8:44" at bounding box center [174, 283] width 288 height 44
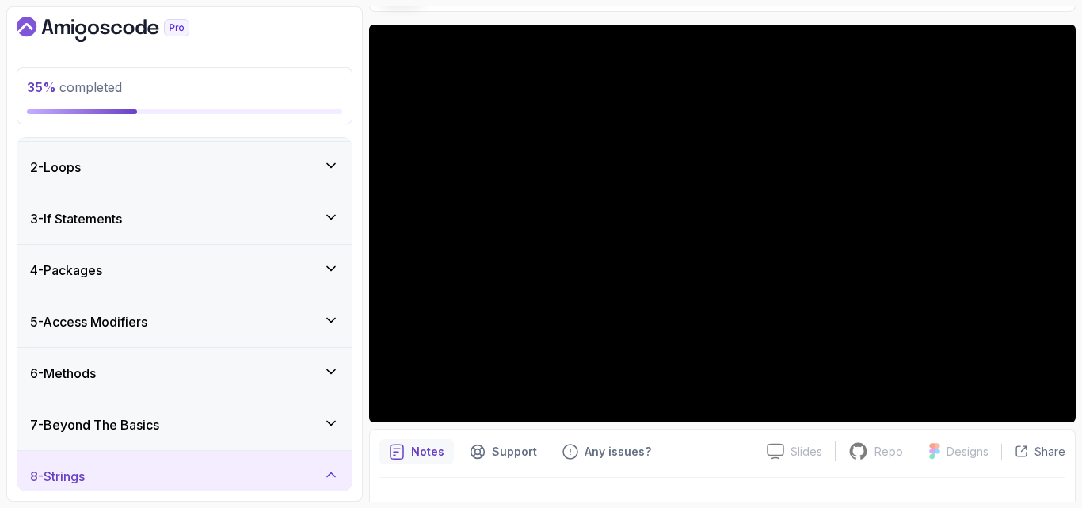
scroll to position [45, 0]
click at [254, 419] on div "7 - Beyond The Basics" at bounding box center [184, 426] width 309 height 19
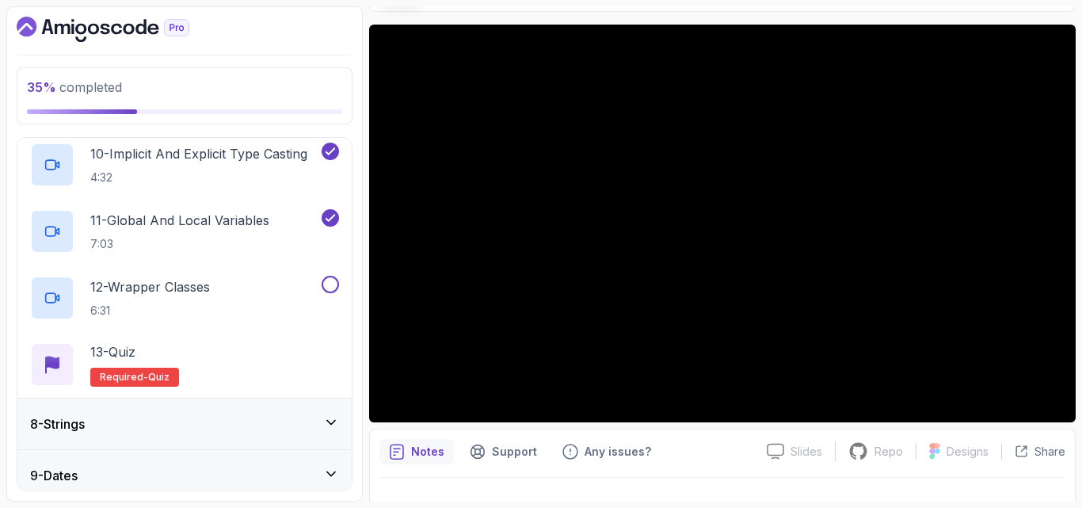
scroll to position [970, 0]
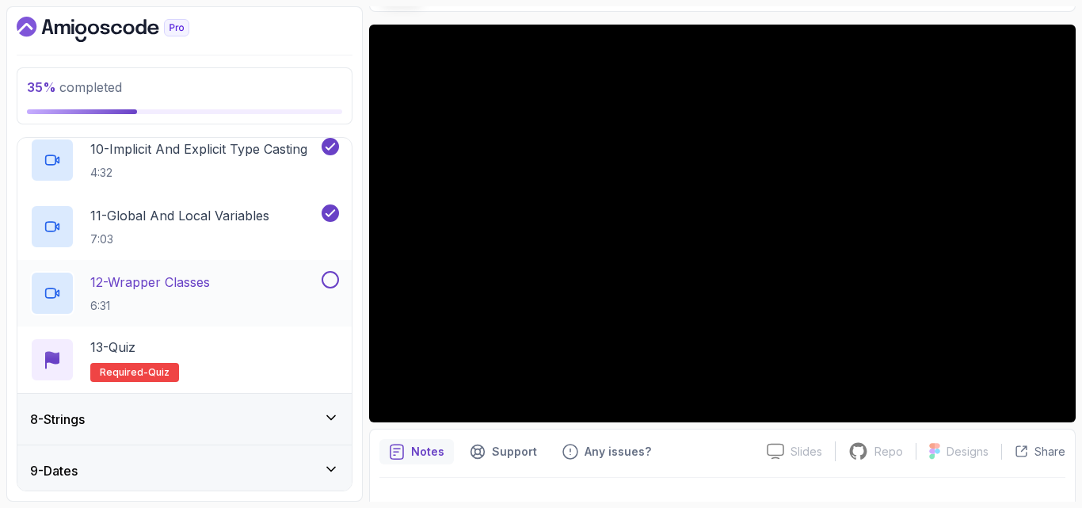
click at [330, 278] on button at bounding box center [330, 279] width 17 height 17
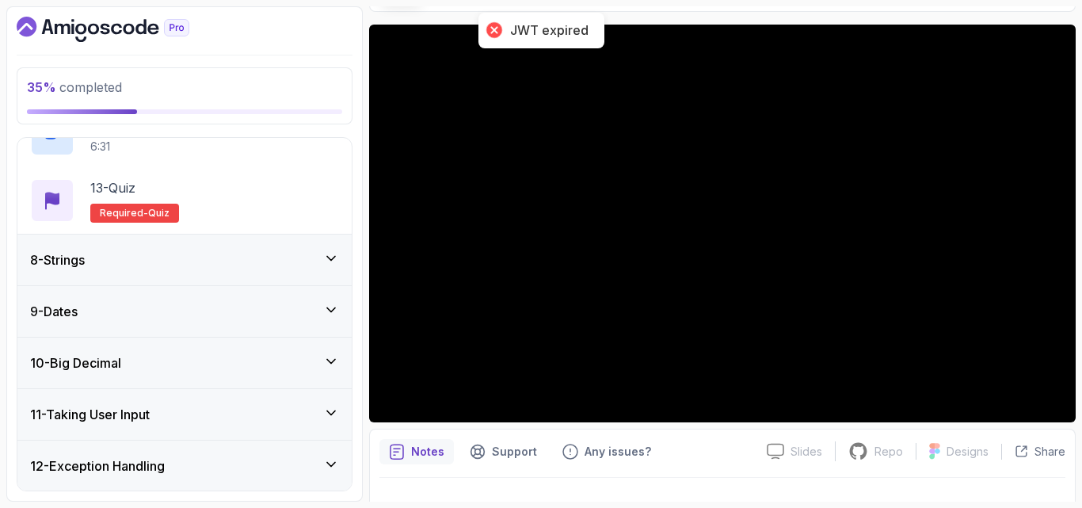
click at [309, 255] on div "8 - Strings" at bounding box center [184, 259] width 309 height 19
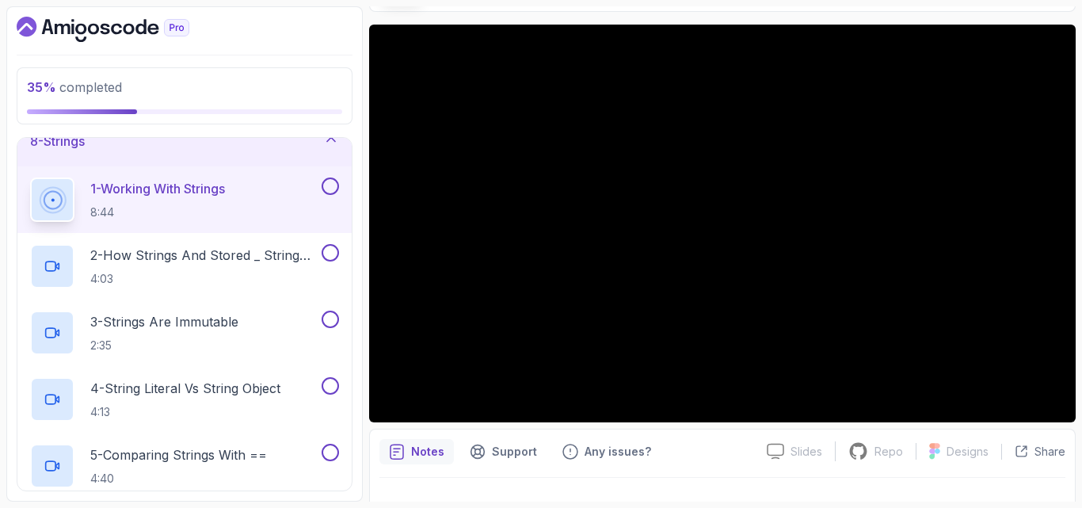
scroll to position [381, 0]
click at [214, 270] on h2 "2 - How Strings And Stored _ String Pool 4:03" at bounding box center [204, 267] width 228 height 41
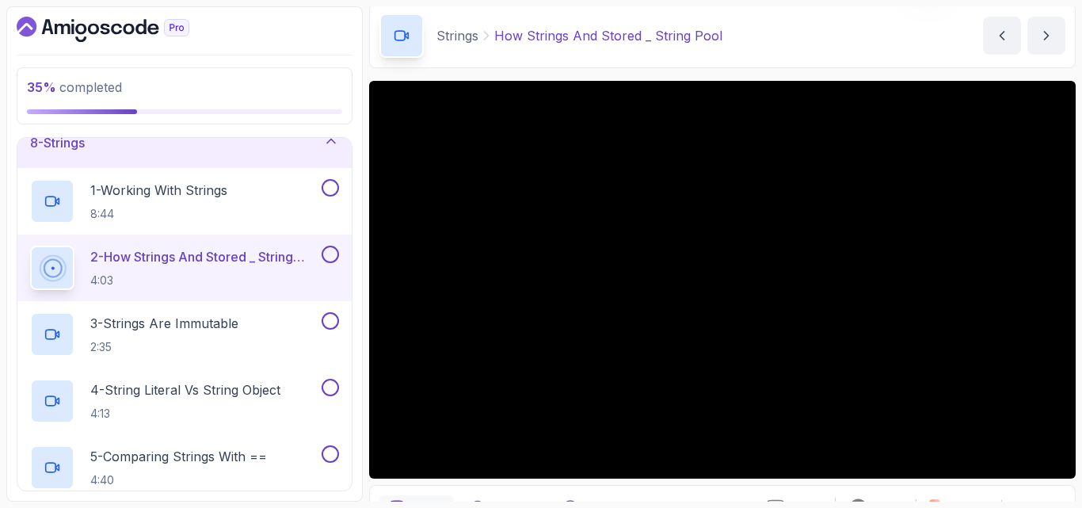
scroll to position [51, 0]
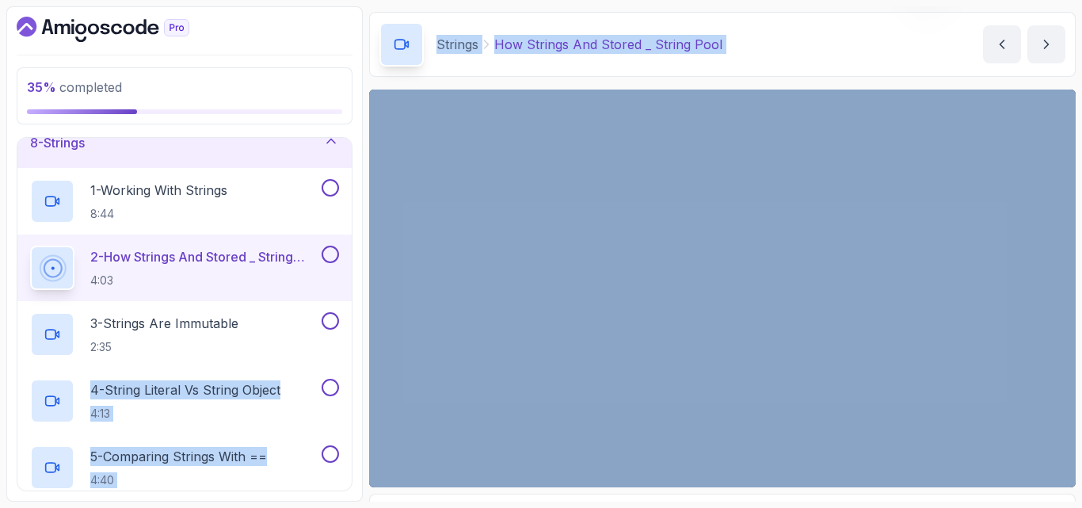
click at [363, 395] on div "35 % completed 1 - Intro 2 - Loops 3 - If Statements 4 - Packages 5 - Access Mo…" at bounding box center [540, 253] width 1069 height 495
